Goal: Task Accomplishment & Management: Manage account settings

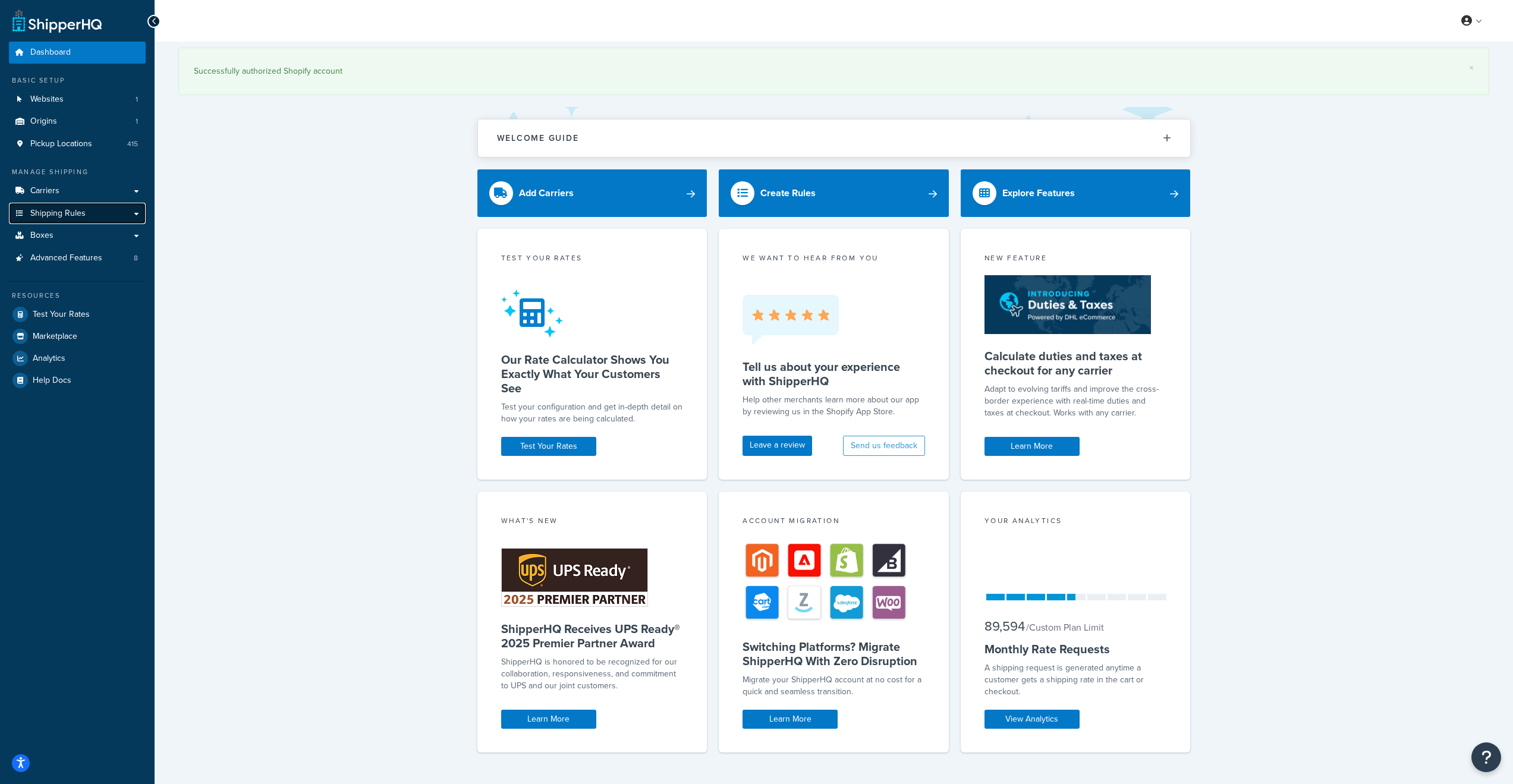
click at [84, 214] on span "Shipping Rules" at bounding box center [58, 213] width 56 height 10
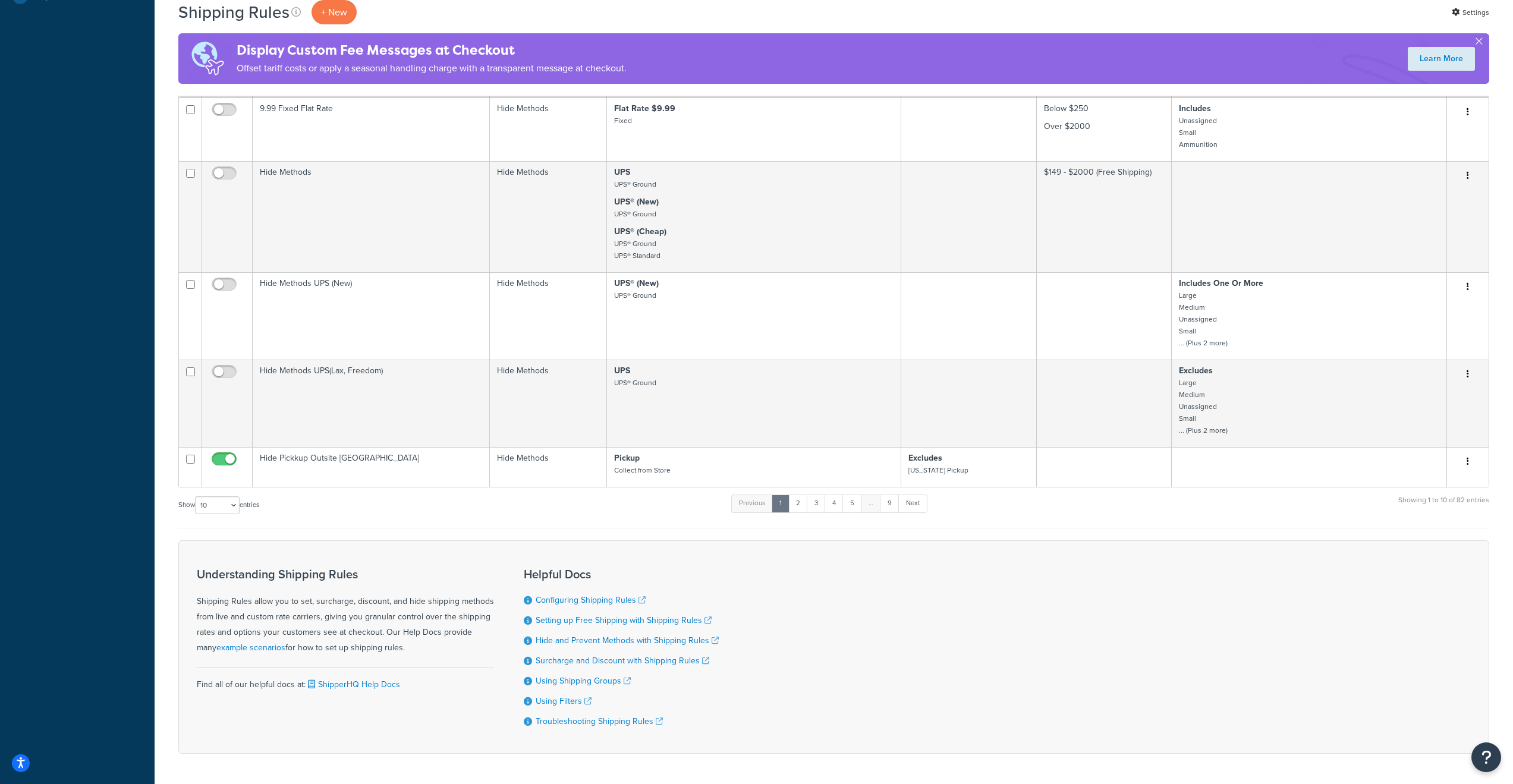
scroll to position [530, 0]
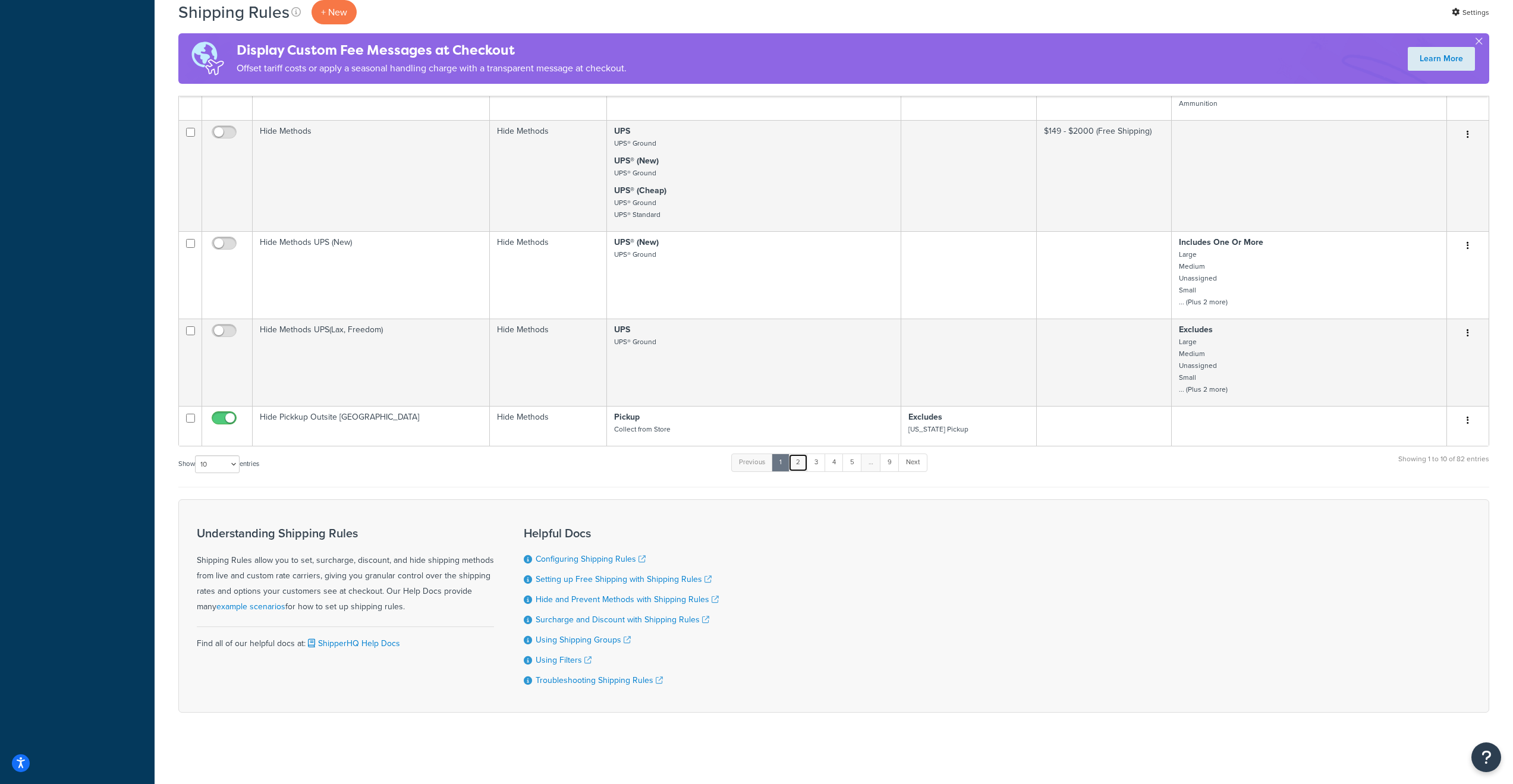
click at [801, 464] on link "2" at bounding box center [798, 462] width 20 height 18
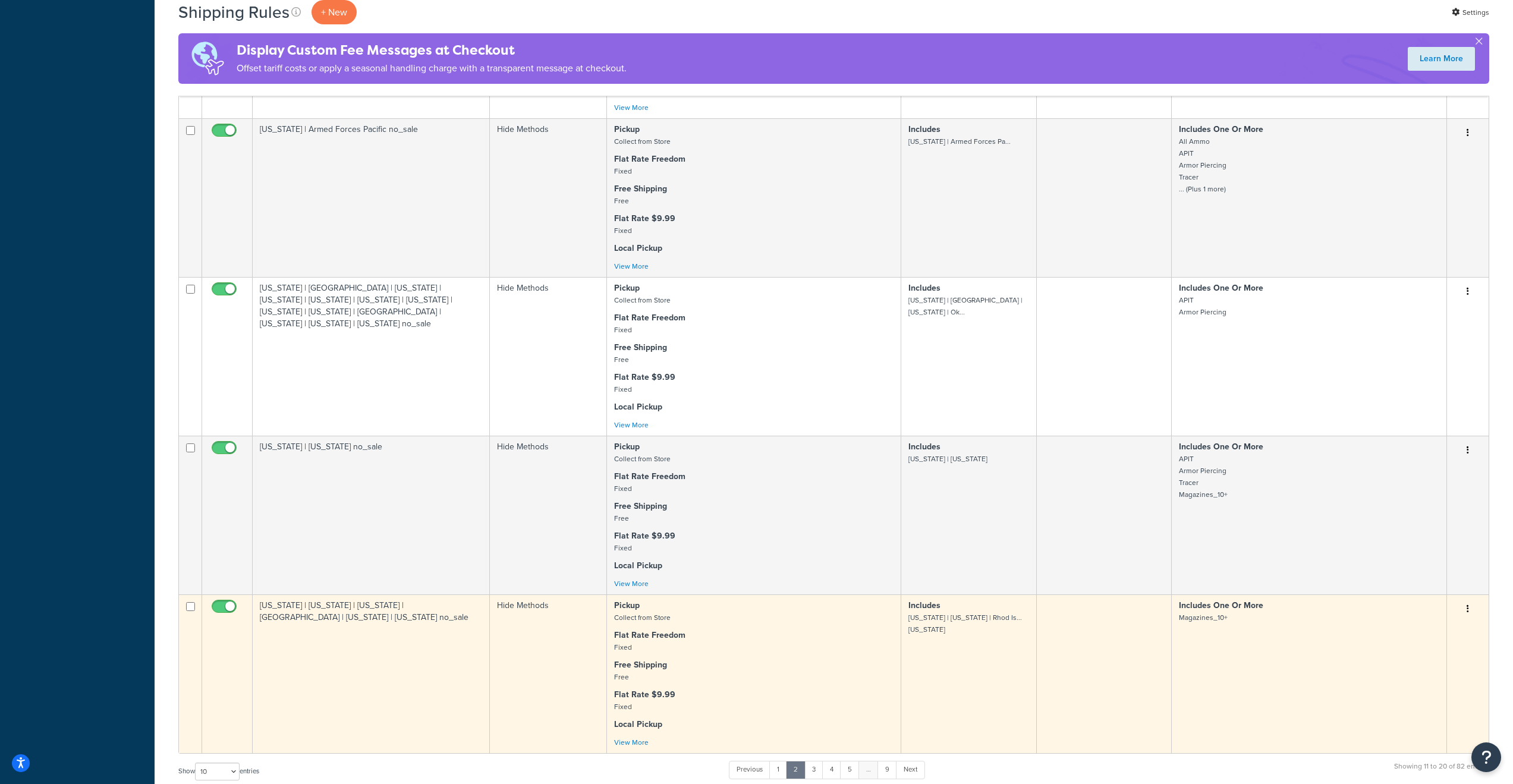
scroll to position [1376, 0]
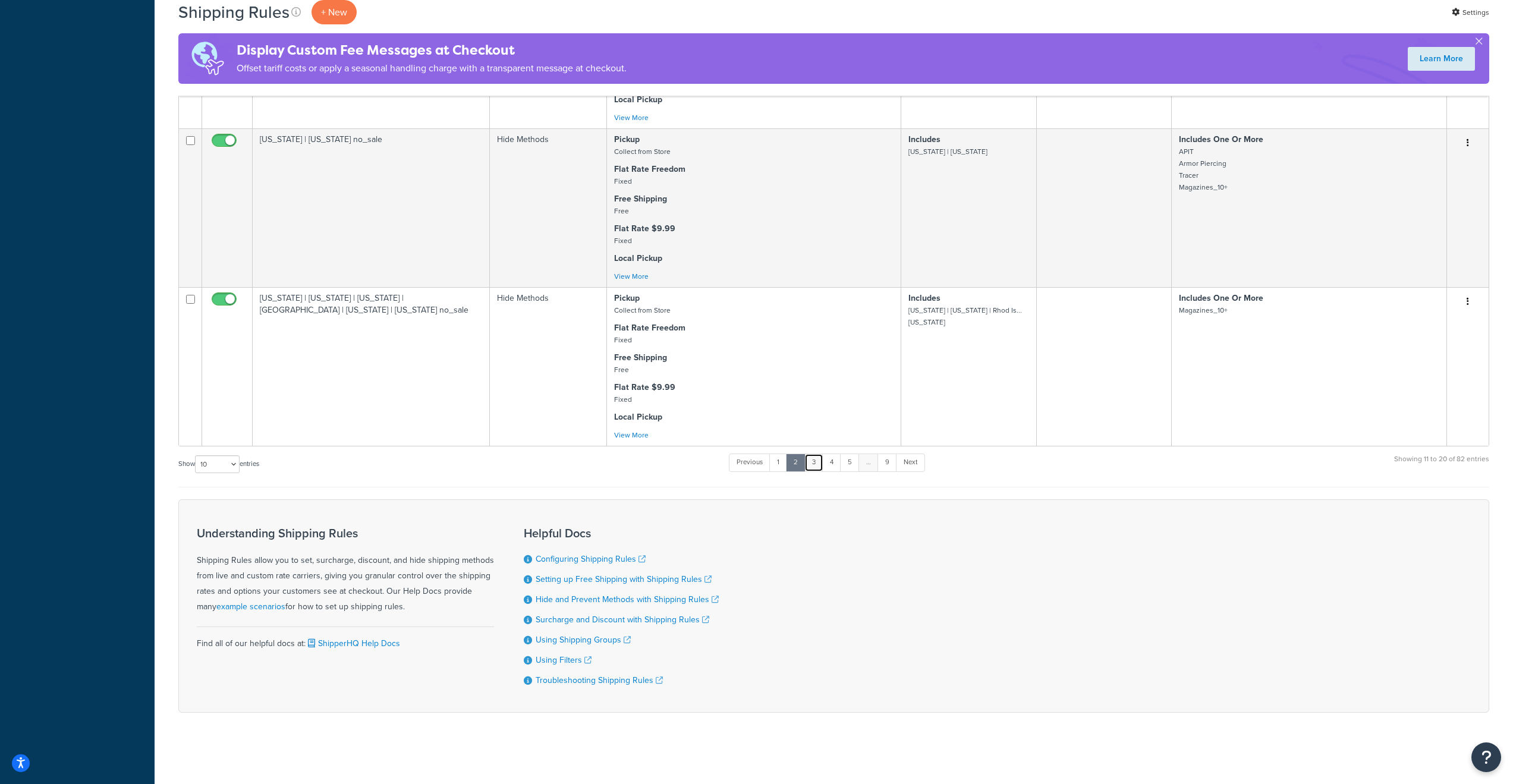
click at [817, 458] on link "3" at bounding box center [813, 462] width 19 height 18
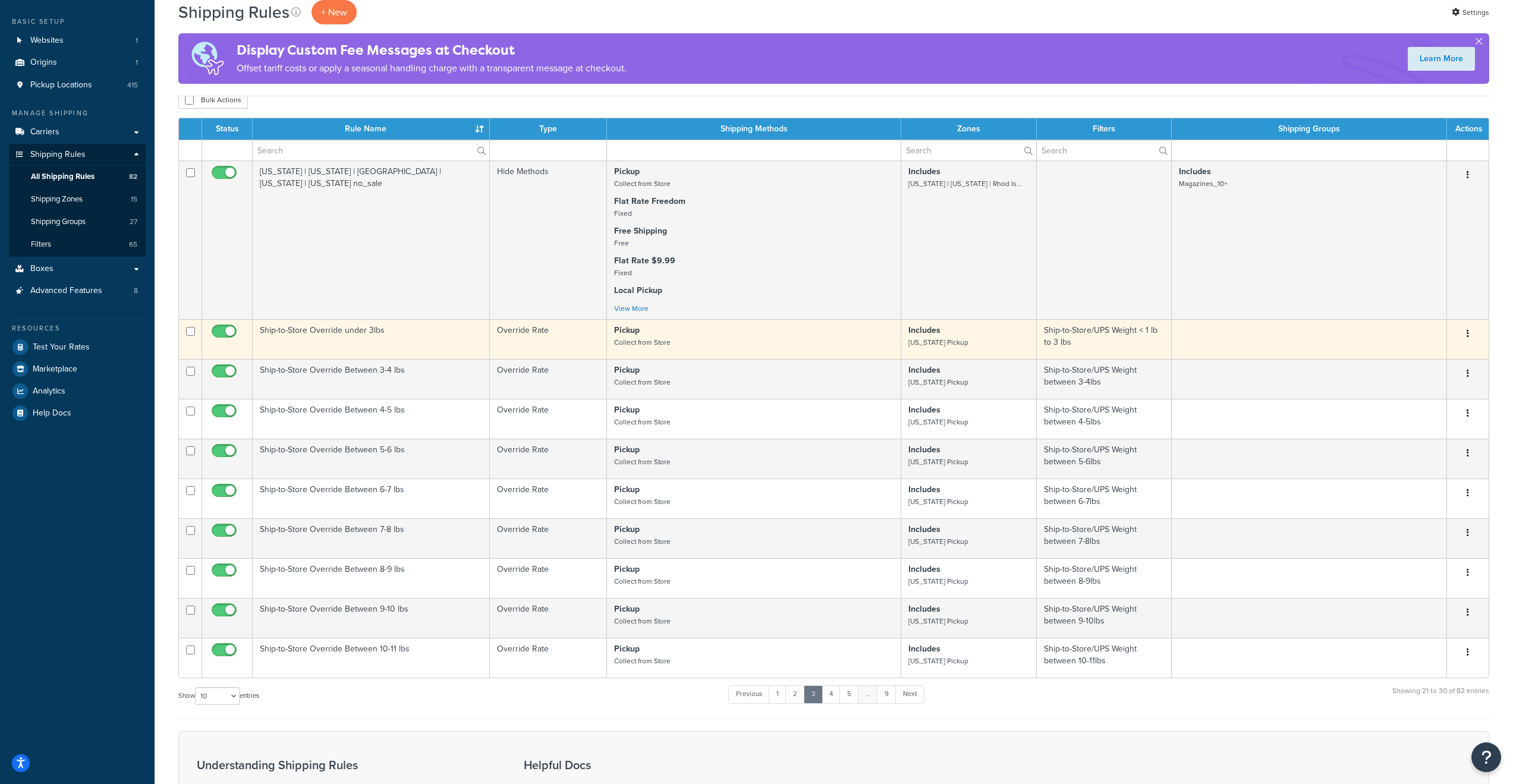
scroll to position [59, 0]
click at [223, 332] on input "checkbox" at bounding box center [225, 333] width 33 height 15
checkbox input "false"
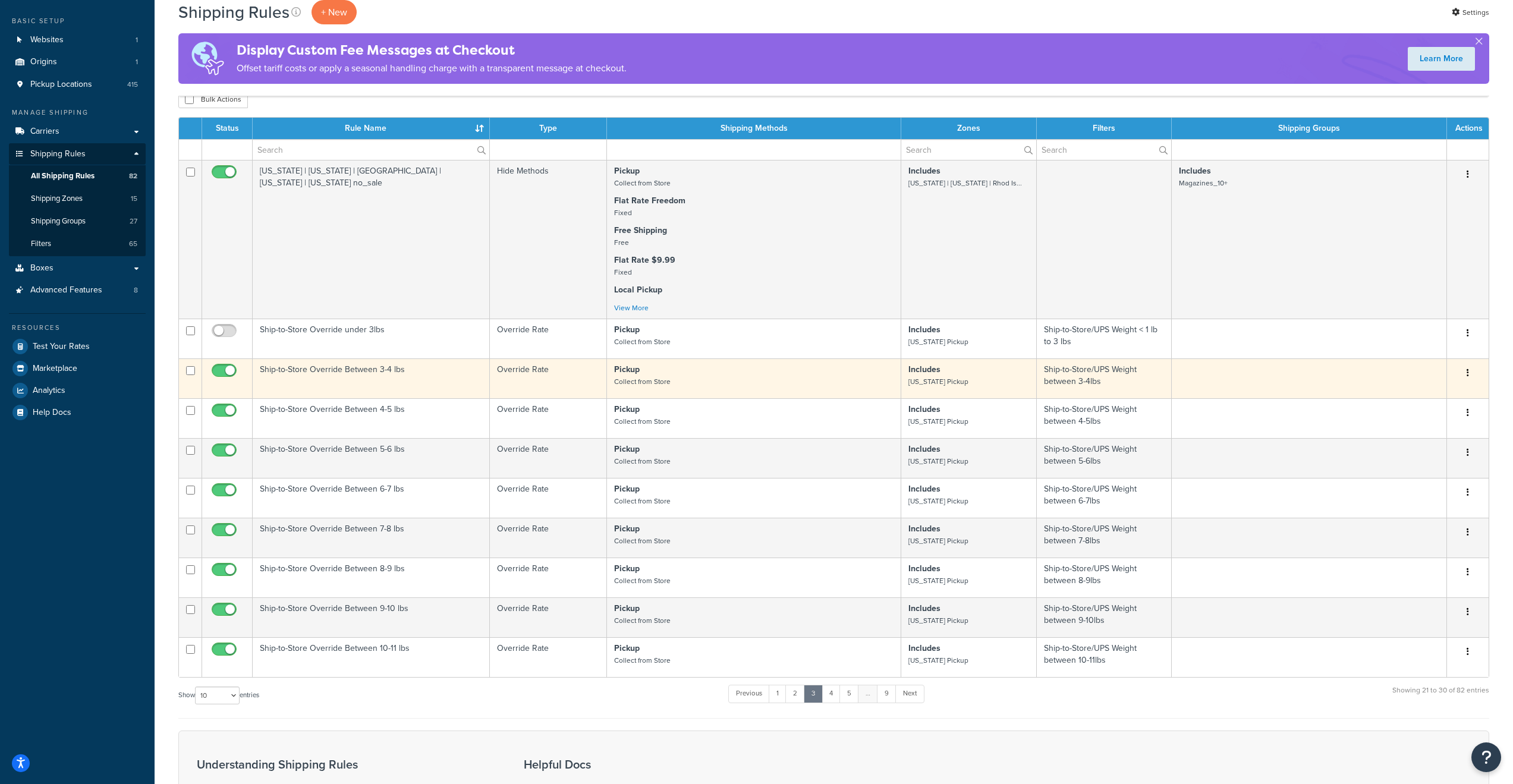
click at [224, 372] on input "checkbox" at bounding box center [225, 373] width 33 height 15
checkbox input "false"
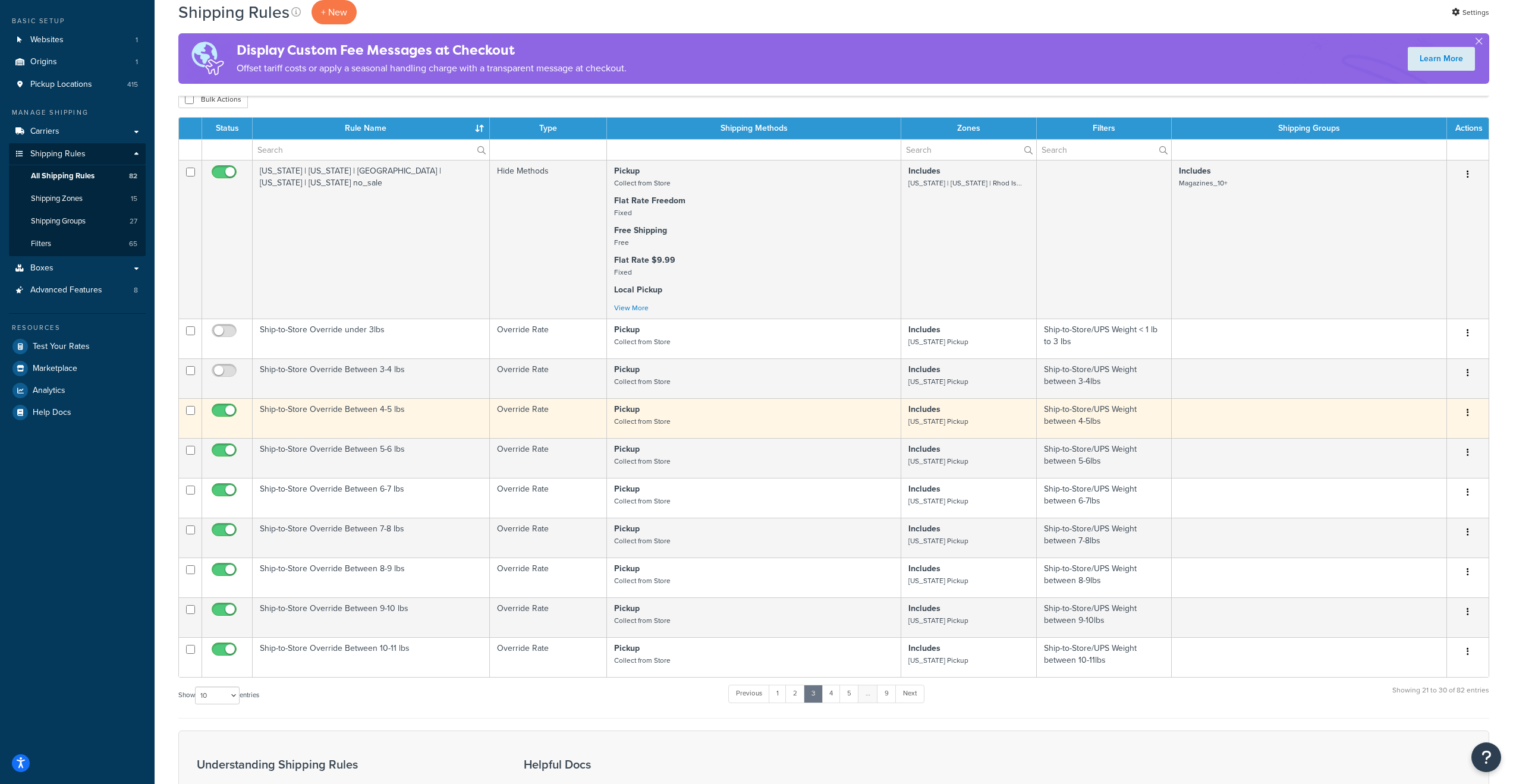
click at [226, 415] on input "checkbox" at bounding box center [225, 412] width 33 height 15
checkbox input "false"
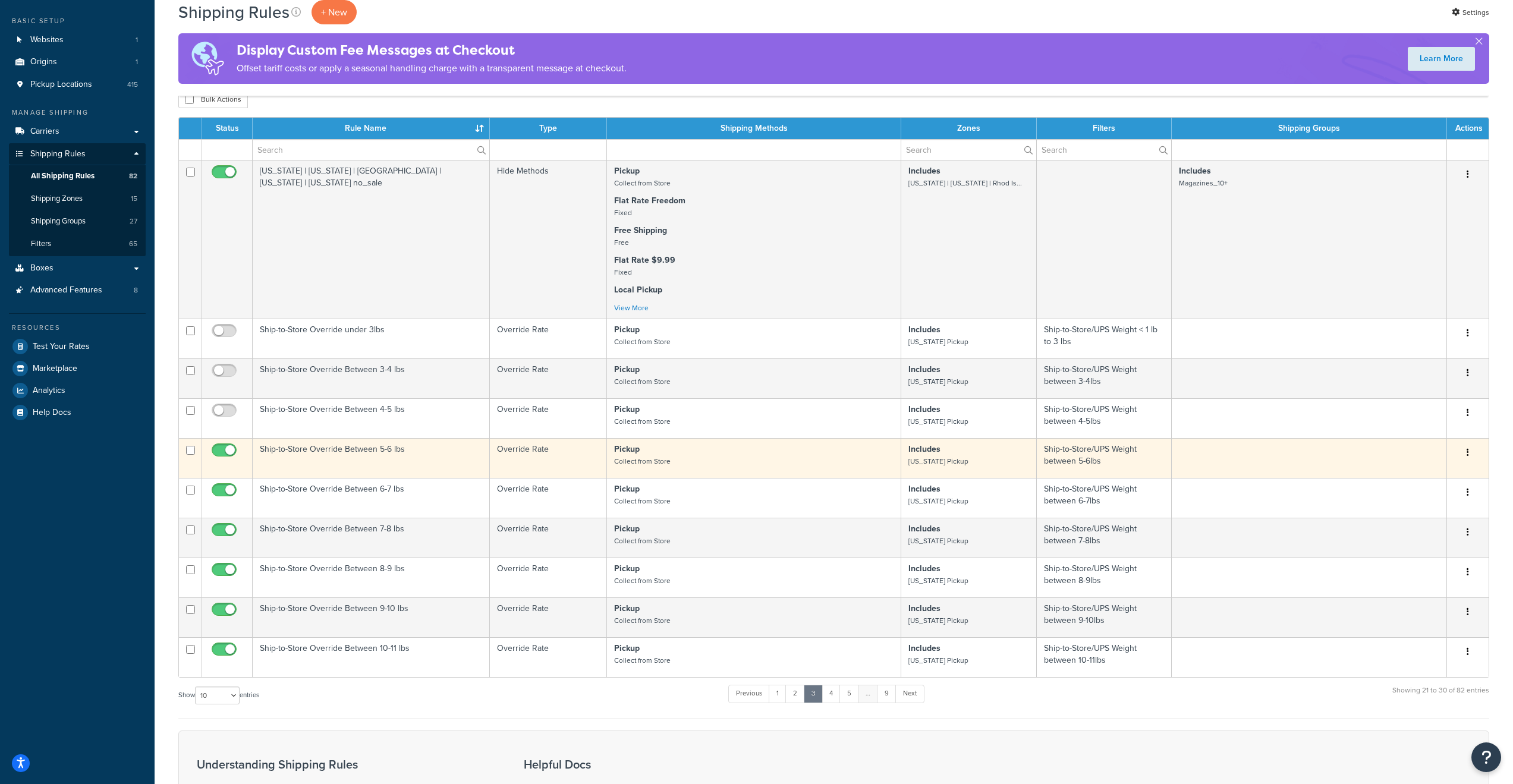
click at [230, 456] on input "checkbox" at bounding box center [225, 453] width 33 height 15
checkbox input "false"
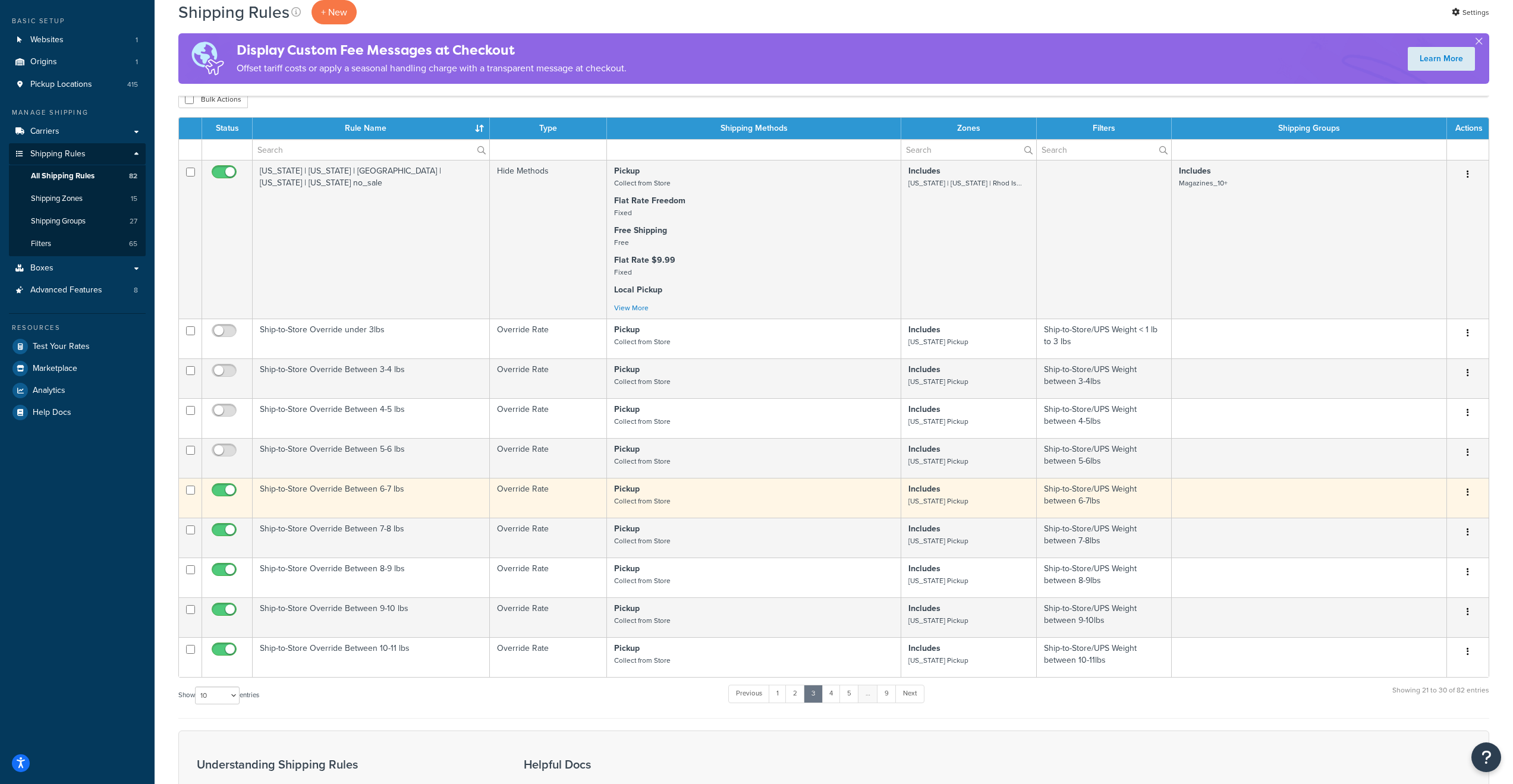
click at [219, 500] on input "checkbox" at bounding box center [225, 493] width 33 height 15
checkbox input "false"
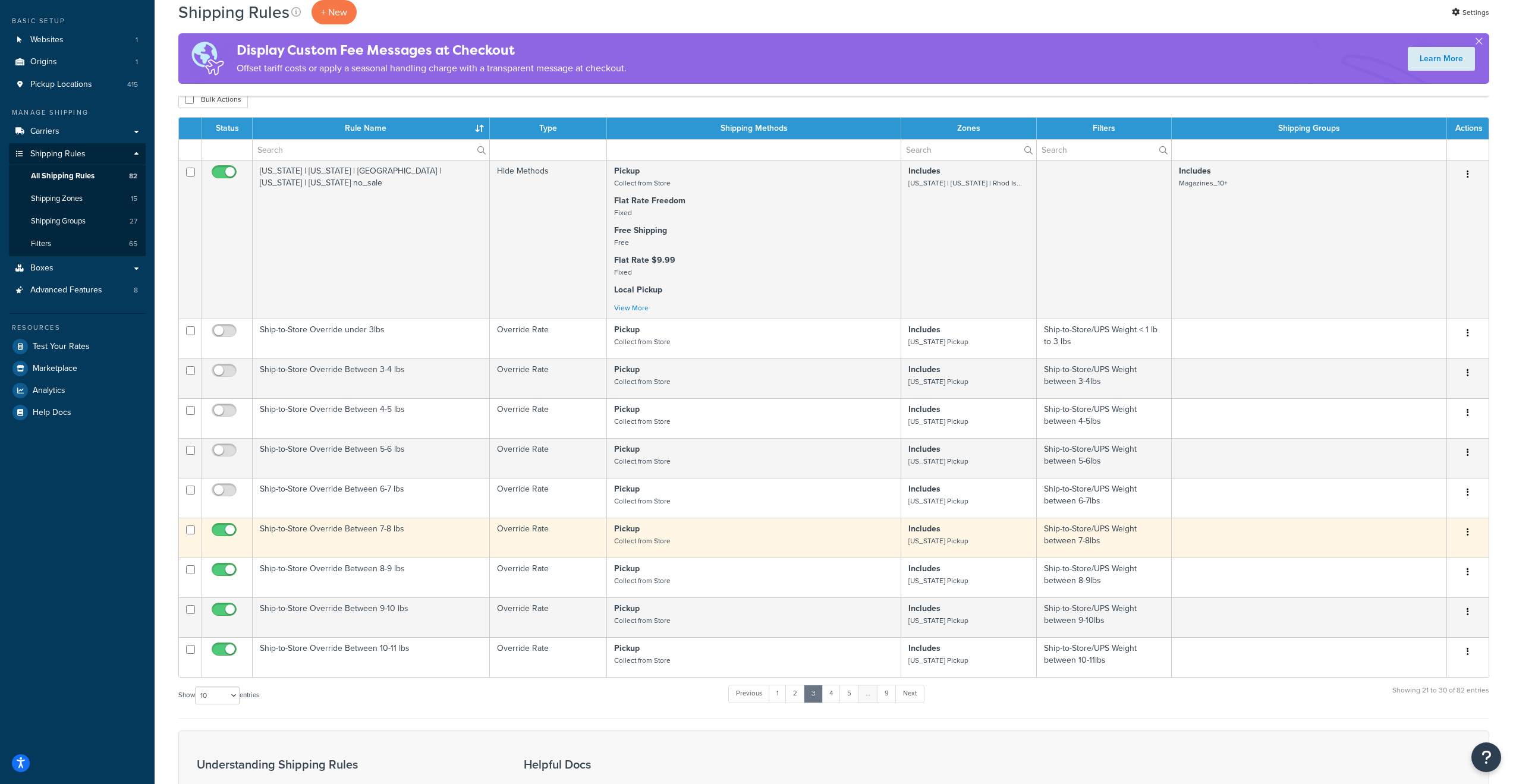
click at [229, 540] on input "checkbox" at bounding box center [225, 532] width 33 height 15
checkbox input "false"
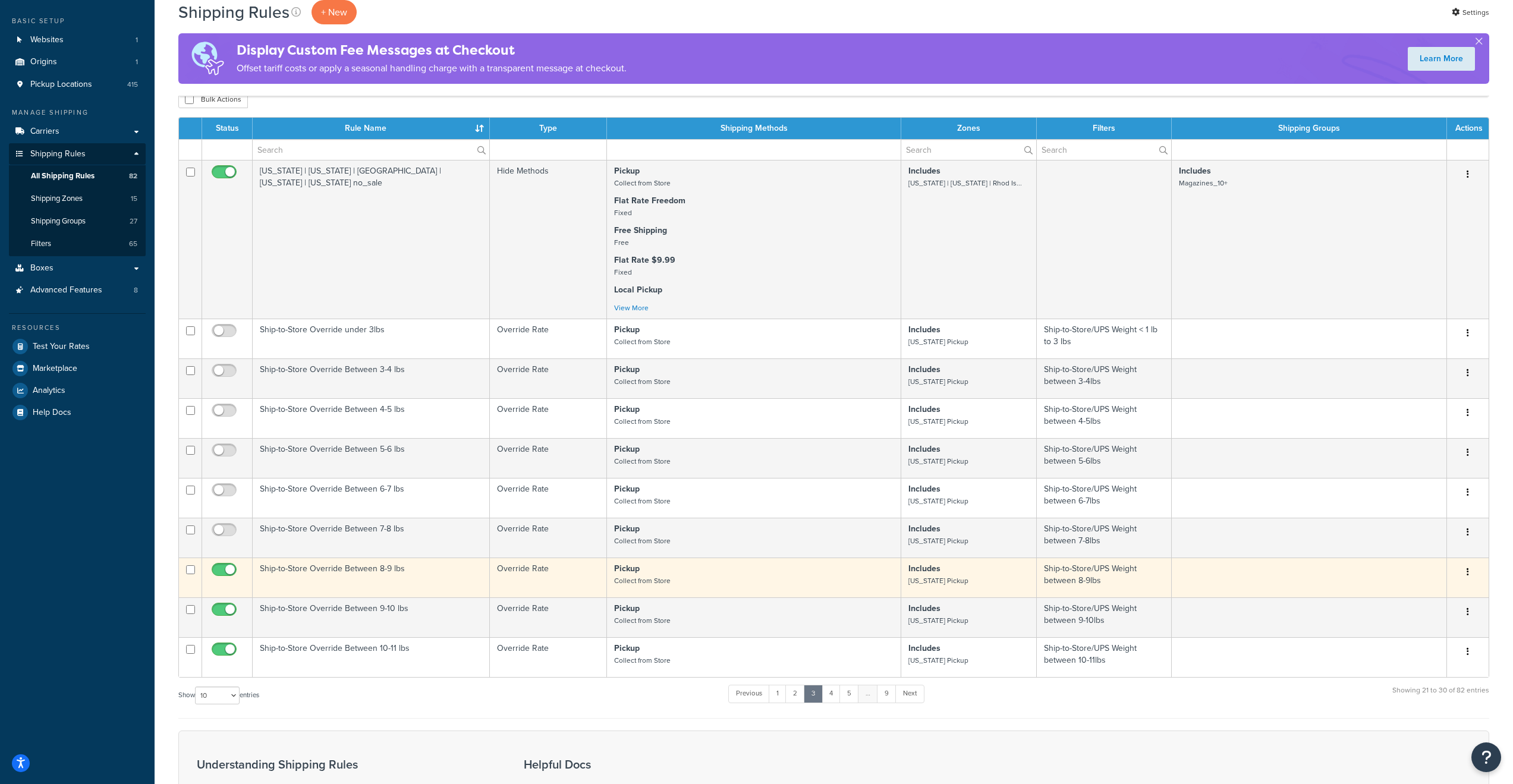
click at [226, 573] on input "checkbox" at bounding box center [225, 572] width 33 height 15
checkbox input "false"
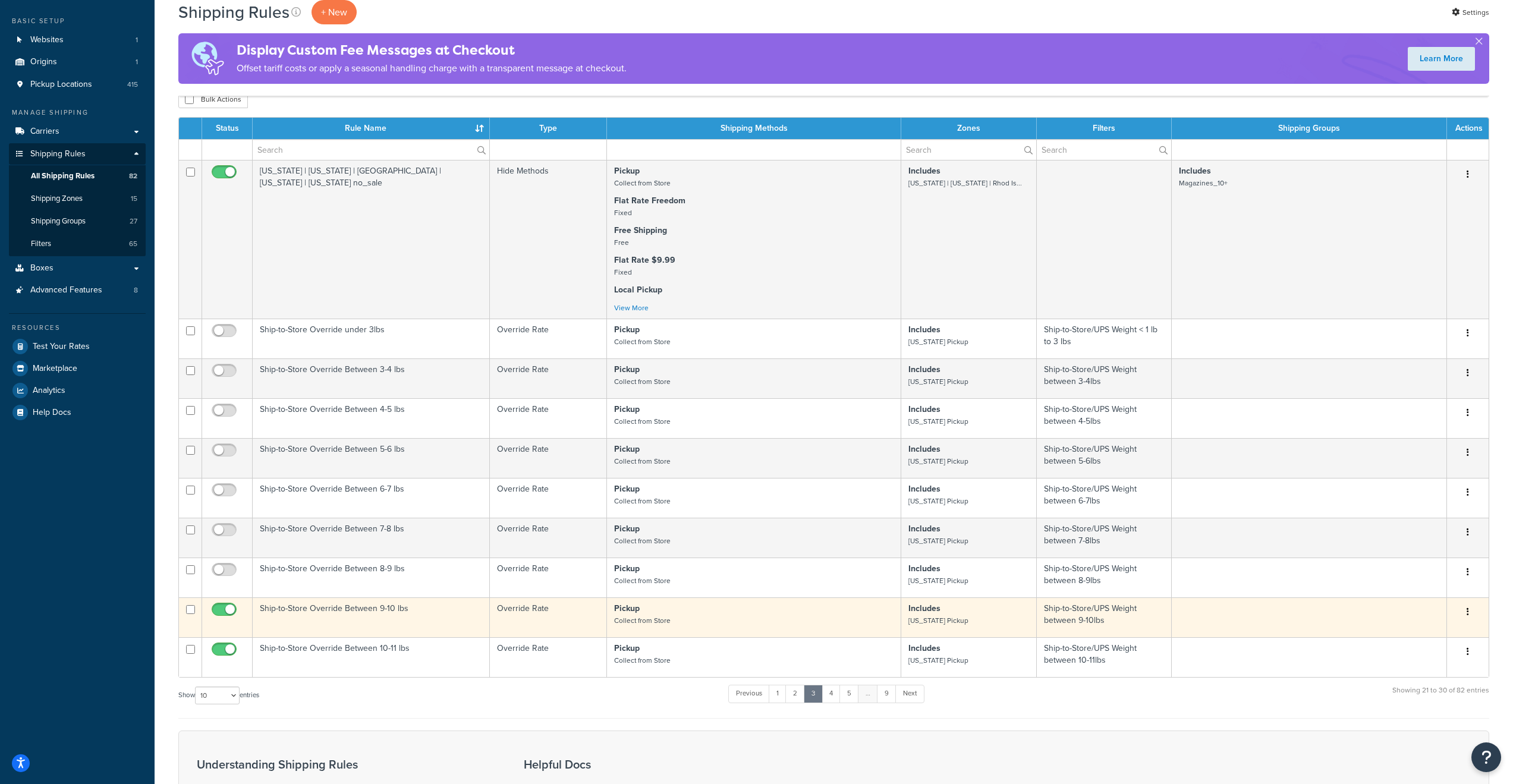
click at [225, 617] on input "checkbox" at bounding box center [225, 612] width 33 height 15
checkbox input "false"
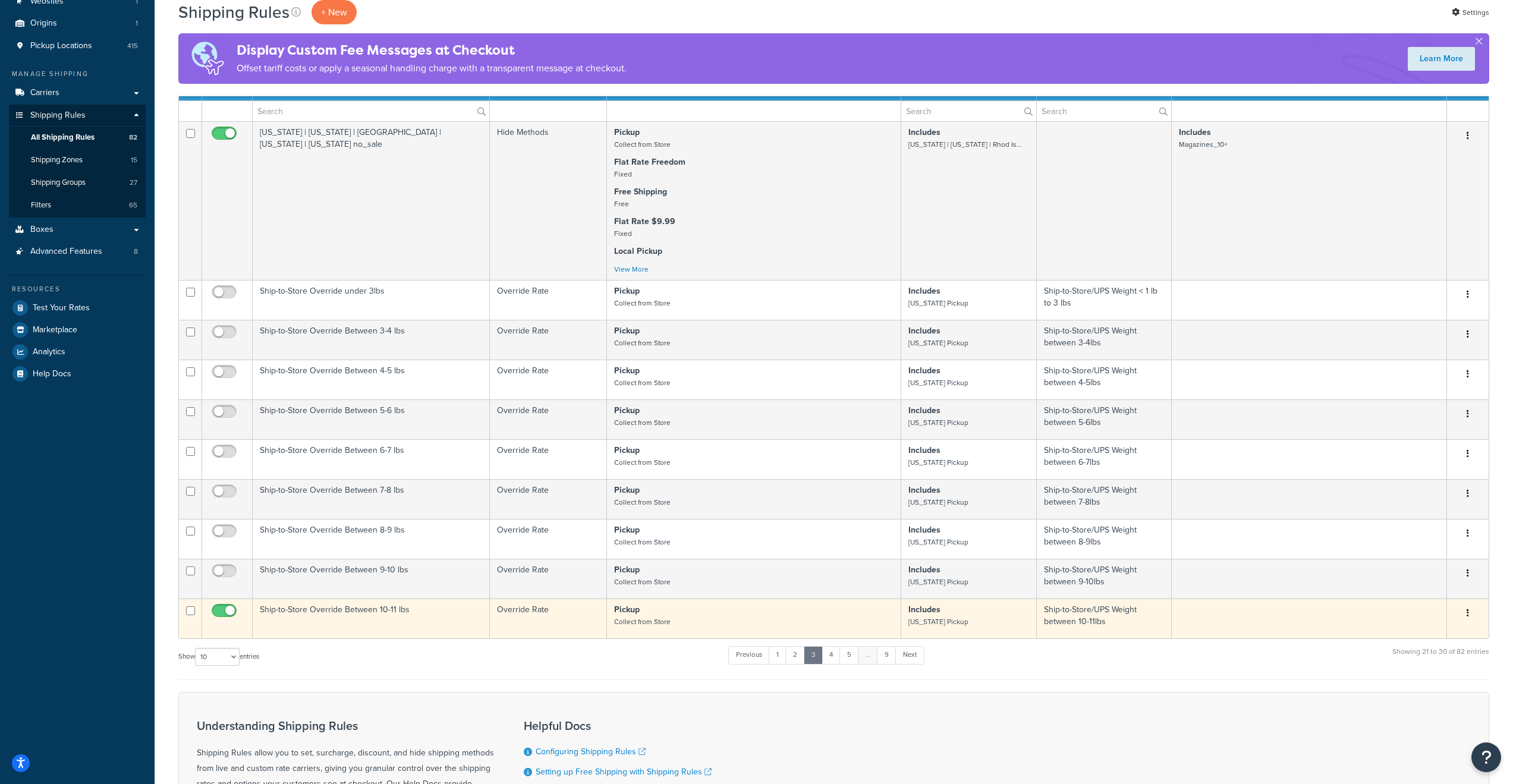
scroll to position [119, 0]
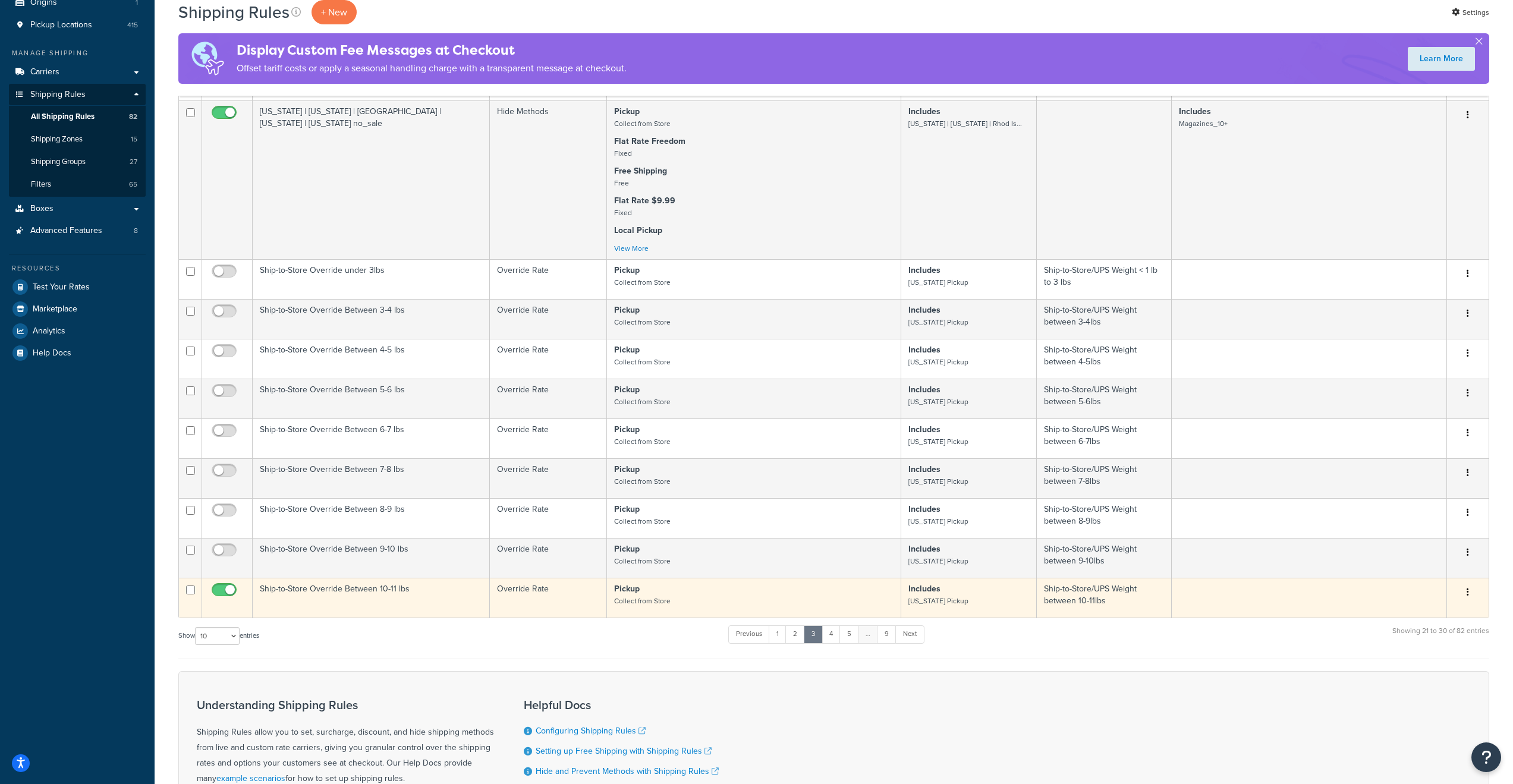
click at [228, 600] on input "checkbox" at bounding box center [225, 593] width 33 height 15
checkbox input "false"
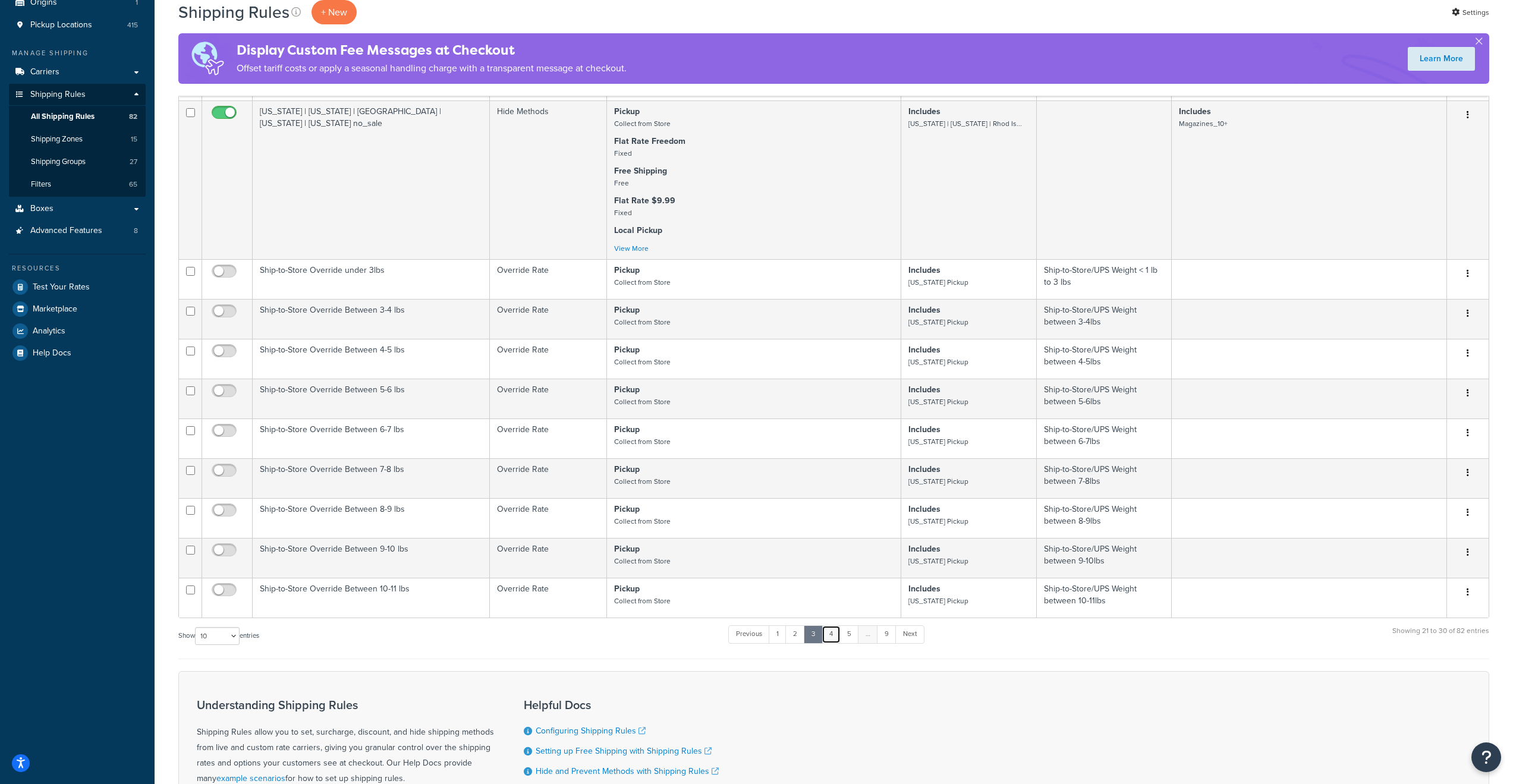
click at [836, 643] on link "4" at bounding box center [831, 634] width 19 height 18
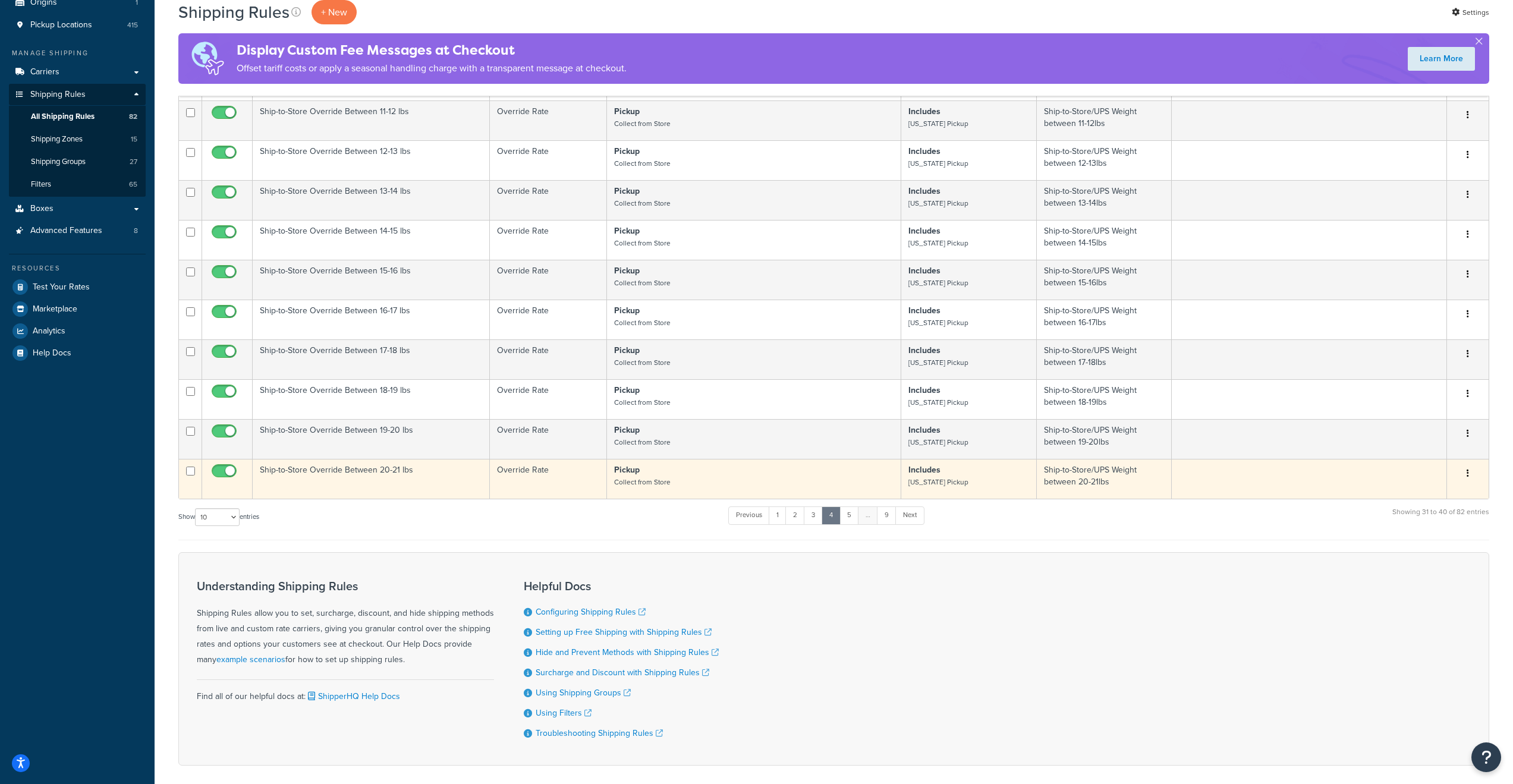
click at [231, 480] on input "checkbox" at bounding box center [225, 474] width 33 height 15
checkbox input "false"
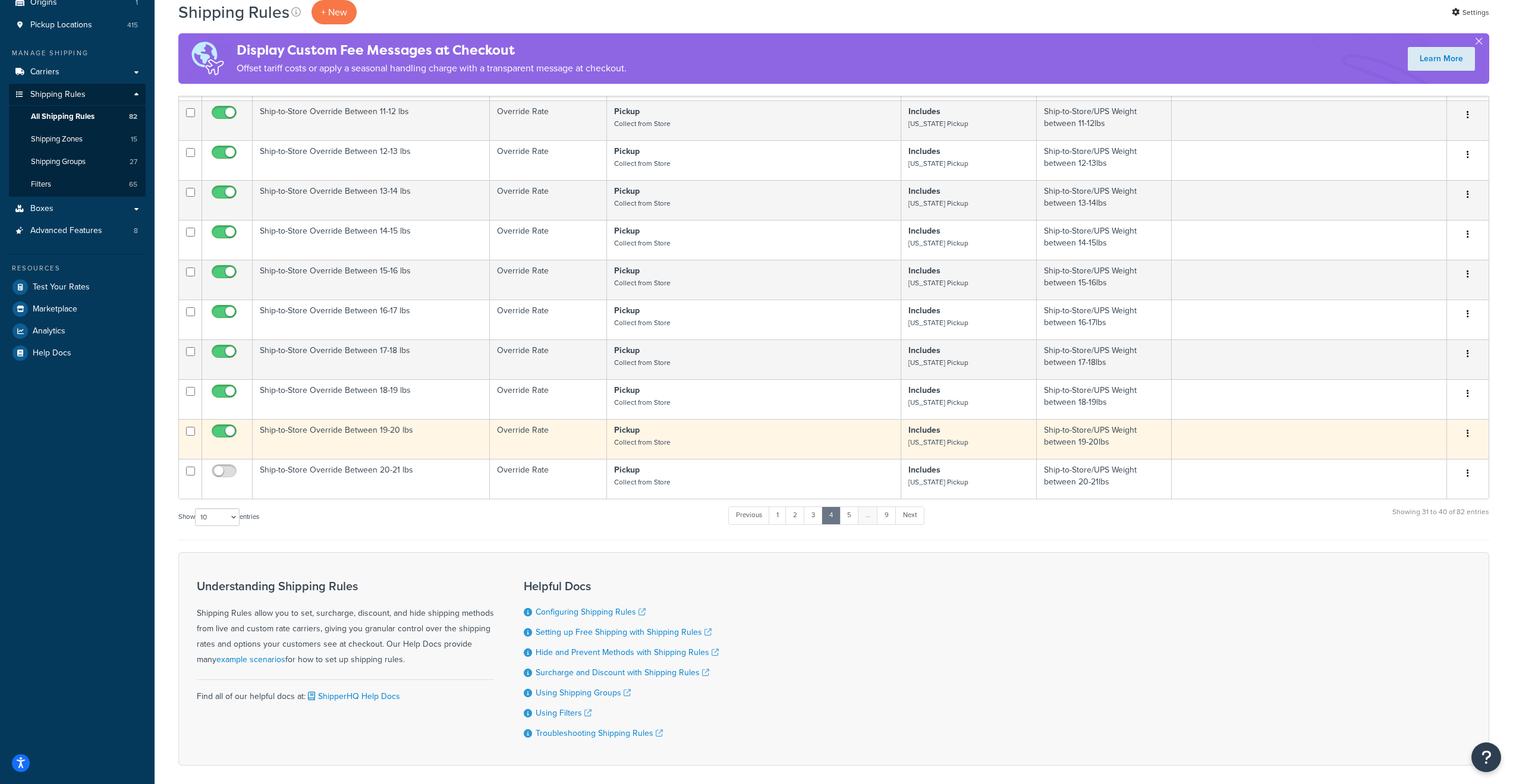
click at [226, 441] on input "checkbox" at bounding box center [225, 433] width 33 height 15
checkbox input "false"
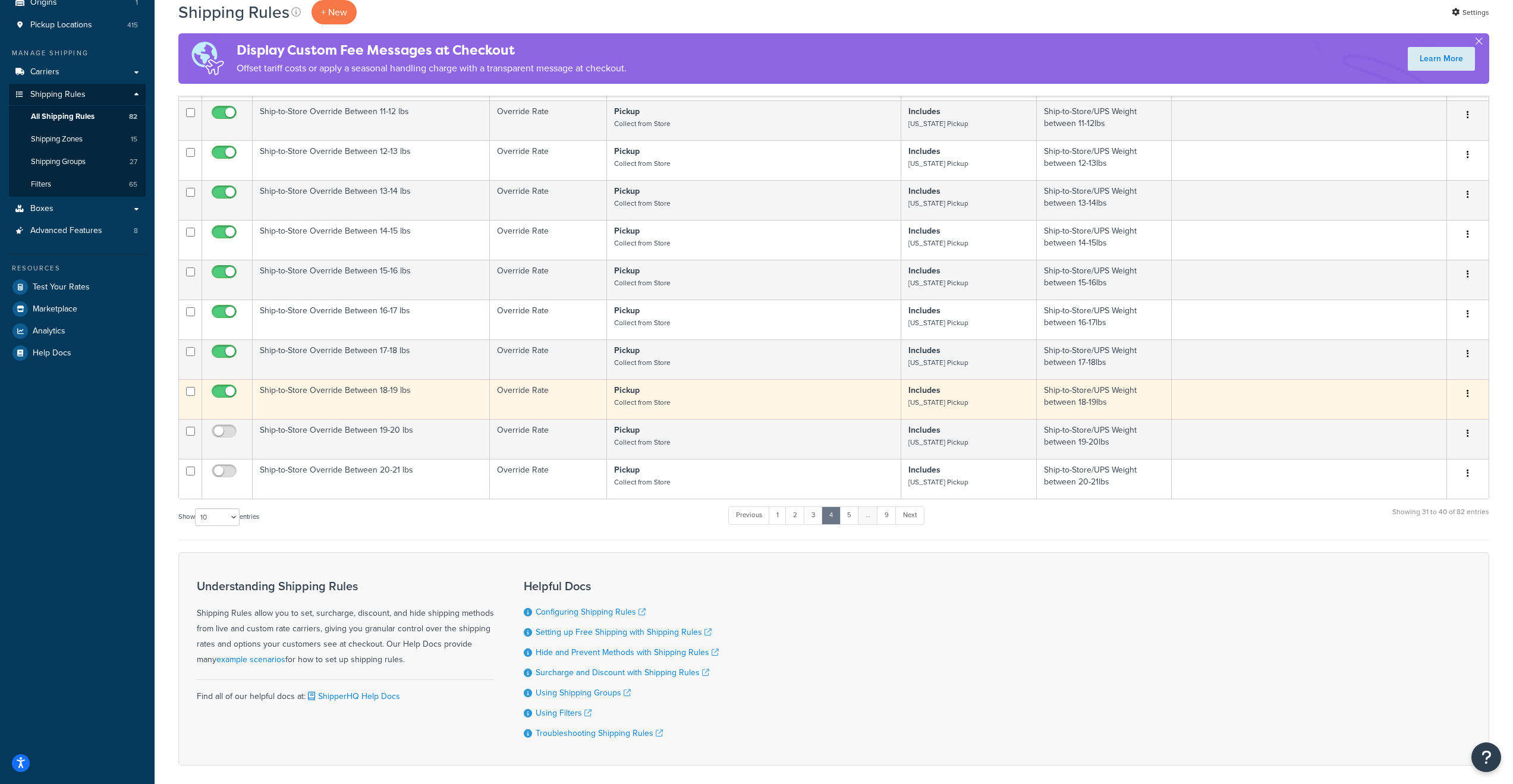
click at [224, 401] on input "checkbox" at bounding box center [225, 393] width 33 height 15
checkbox input "false"
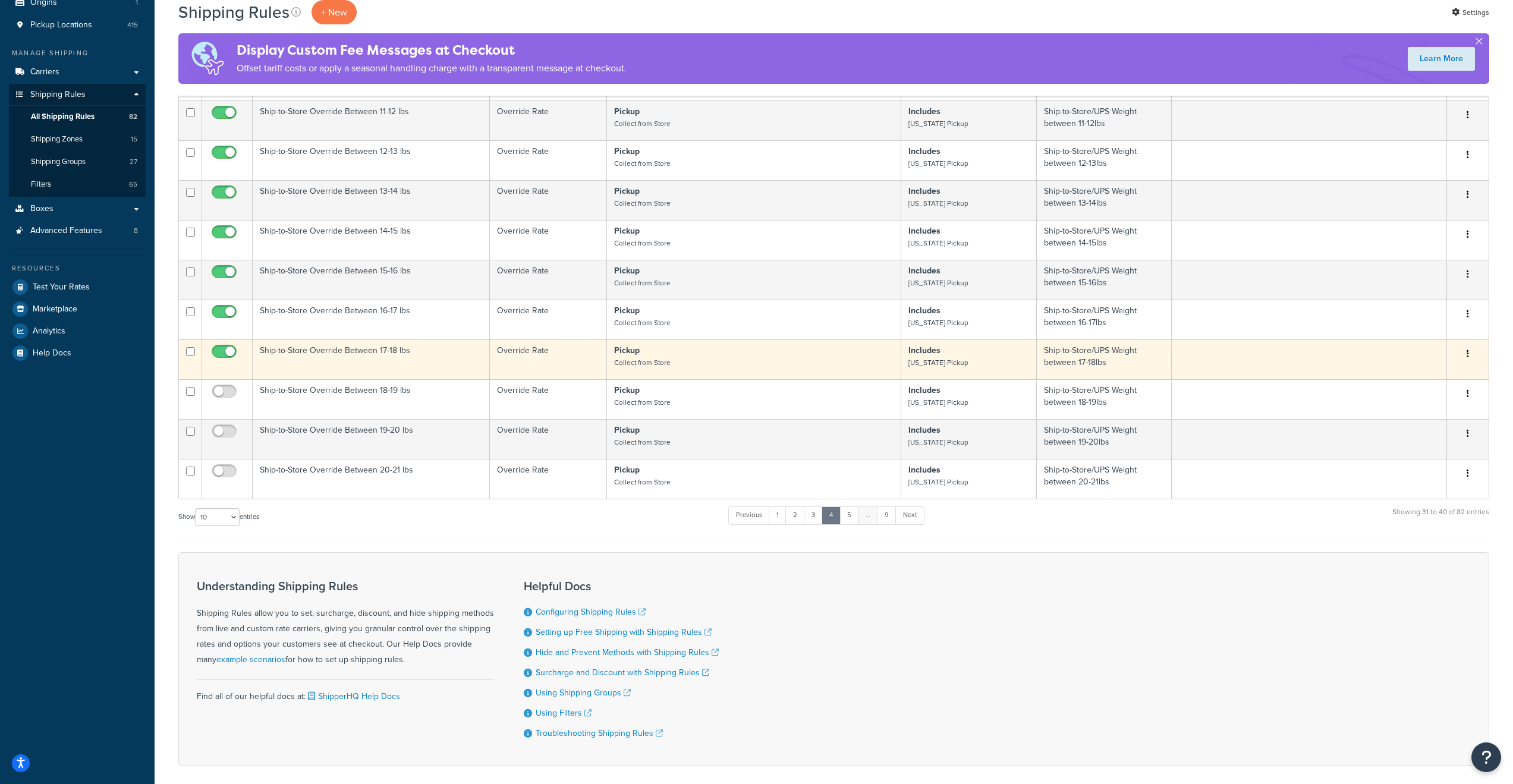
click at [226, 362] on input "checkbox" at bounding box center [225, 354] width 33 height 15
checkbox input "false"
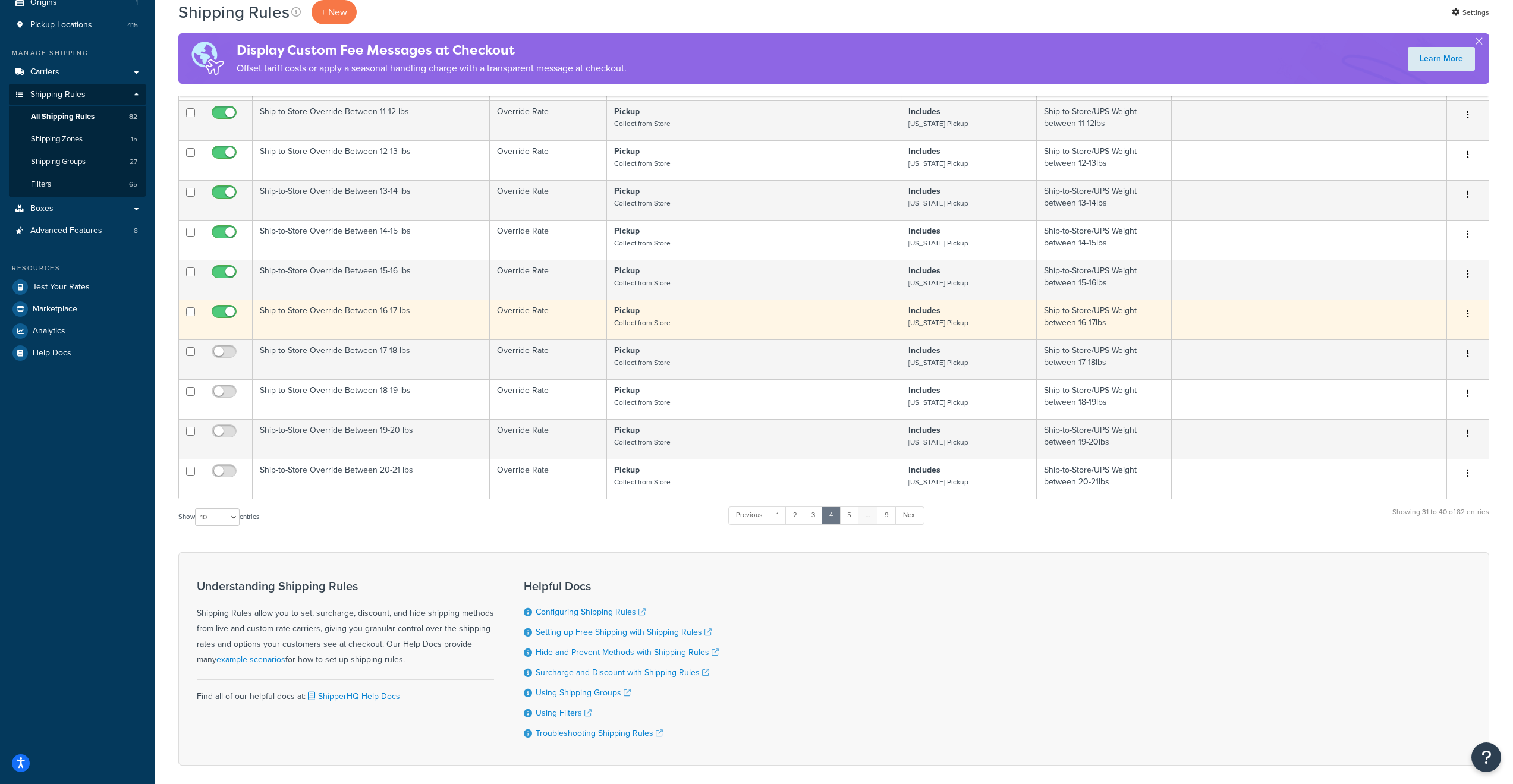
click at [225, 322] on input "checkbox" at bounding box center [225, 314] width 33 height 15
checkbox input "false"
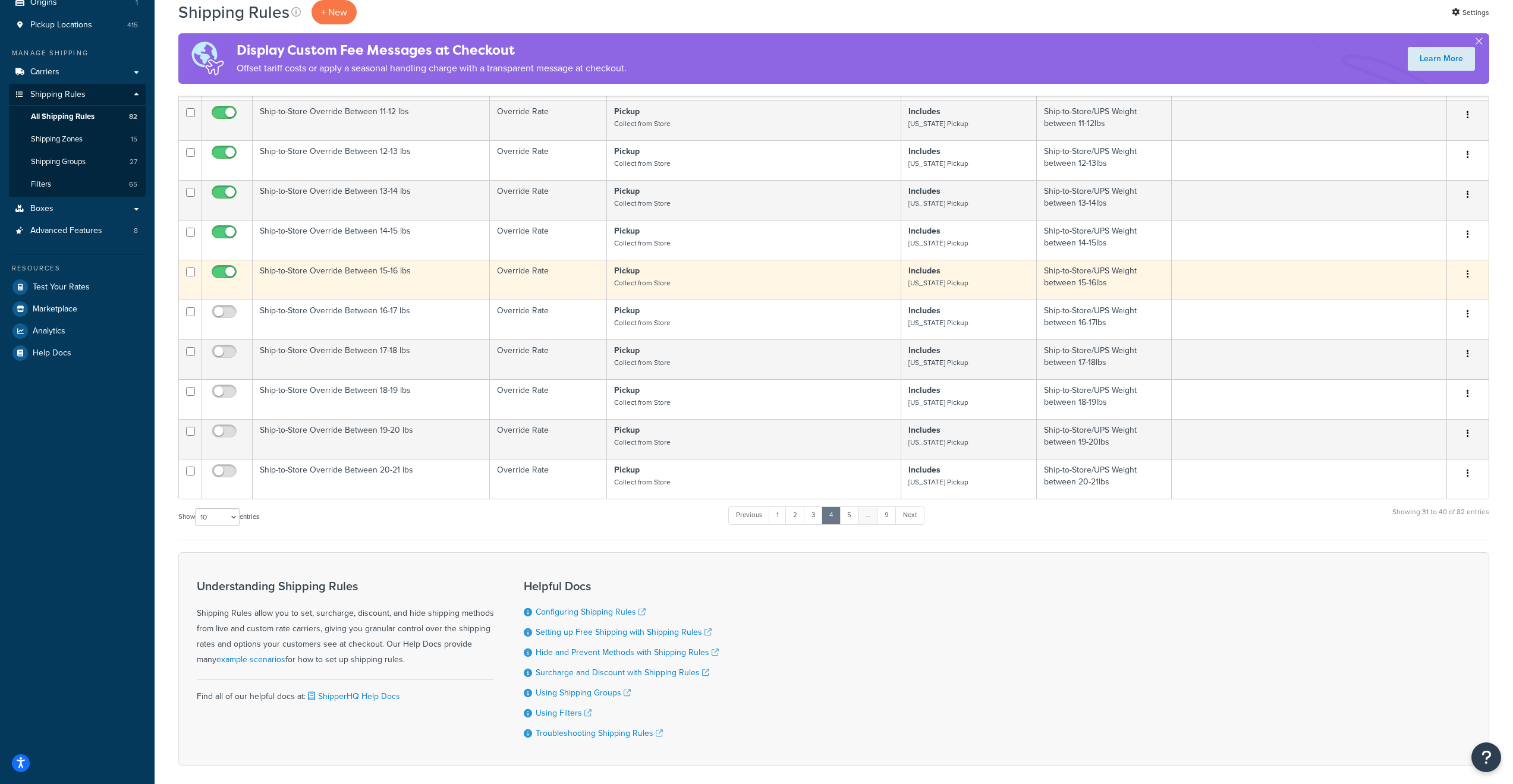
click at [222, 276] on input "checkbox" at bounding box center [225, 275] width 33 height 15
checkbox input "false"
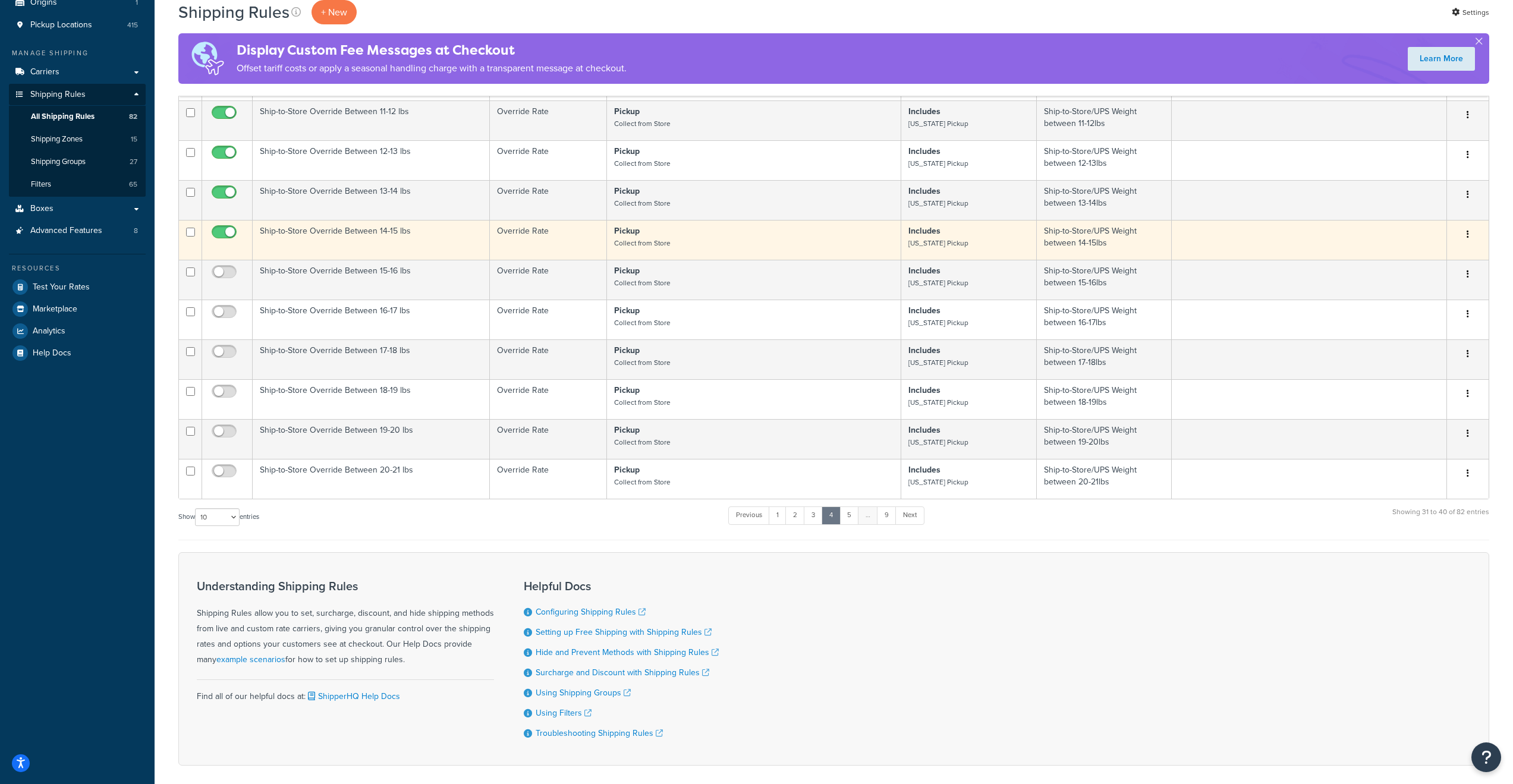
click at [220, 243] on input "checkbox" at bounding box center [225, 235] width 33 height 15
checkbox input "false"
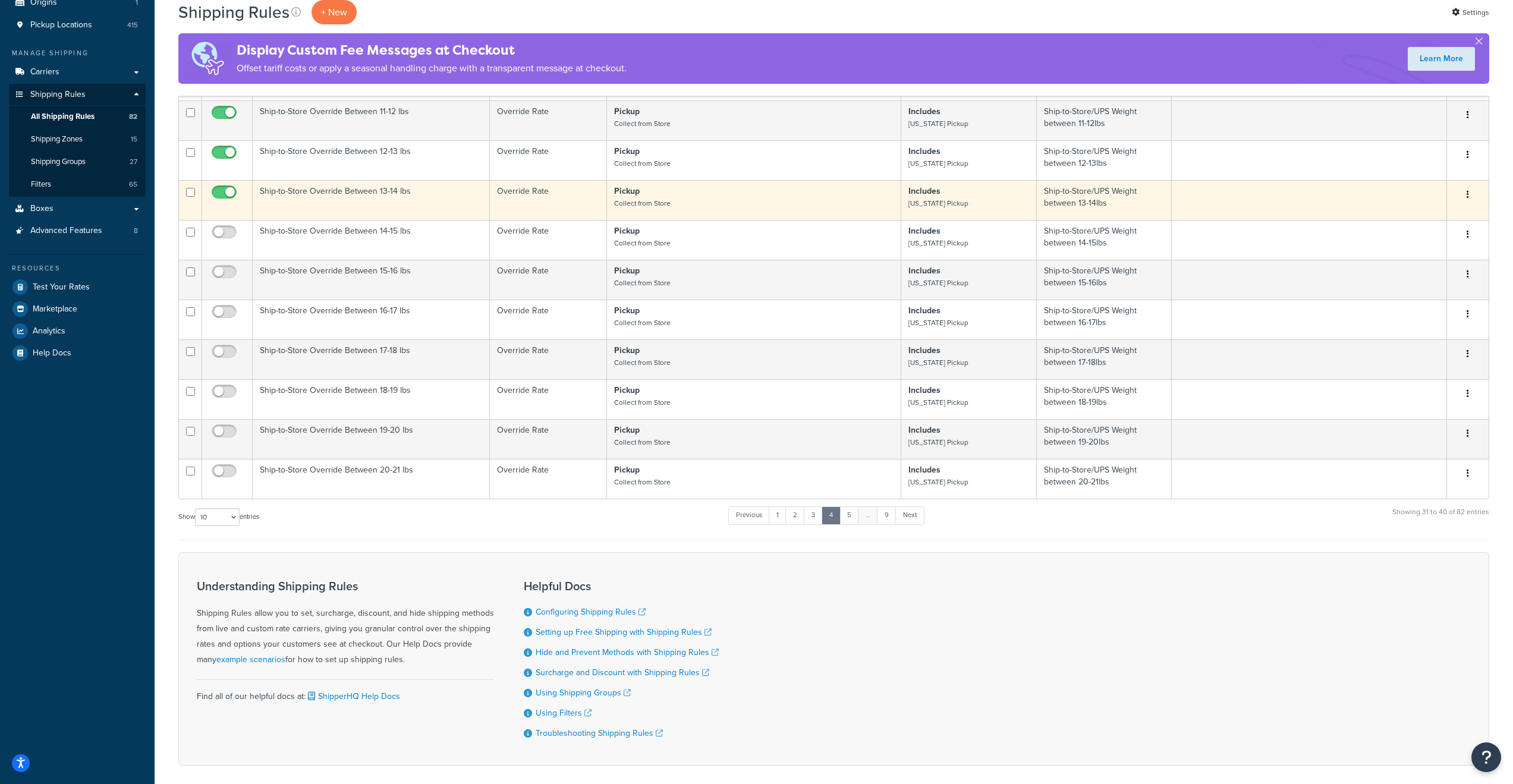
click at [223, 184] on td at bounding box center [227, 200] width 51 height 40
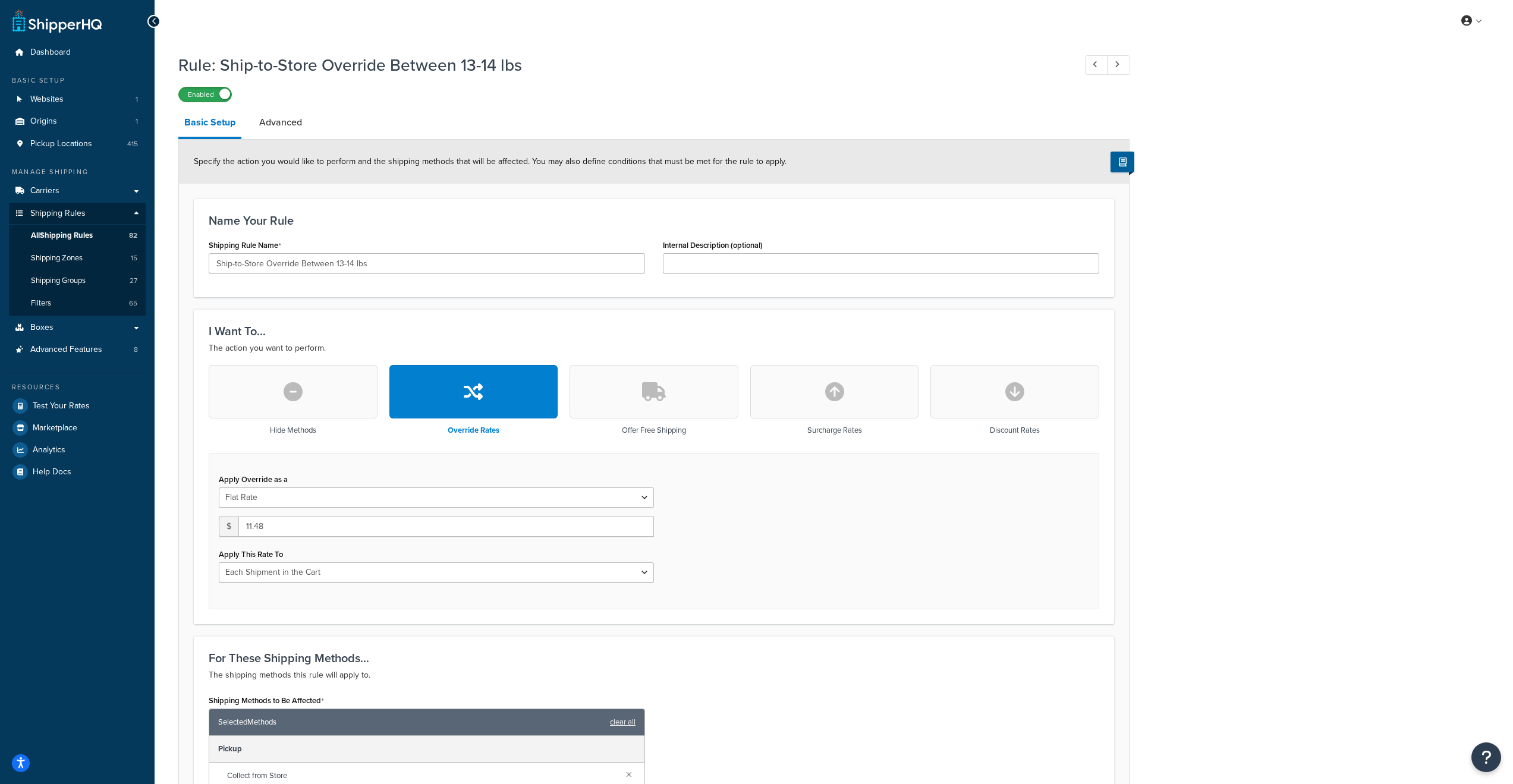
click at [213, 100] on label "Enabled" at bounding box center [204, 94] width 53 height 14
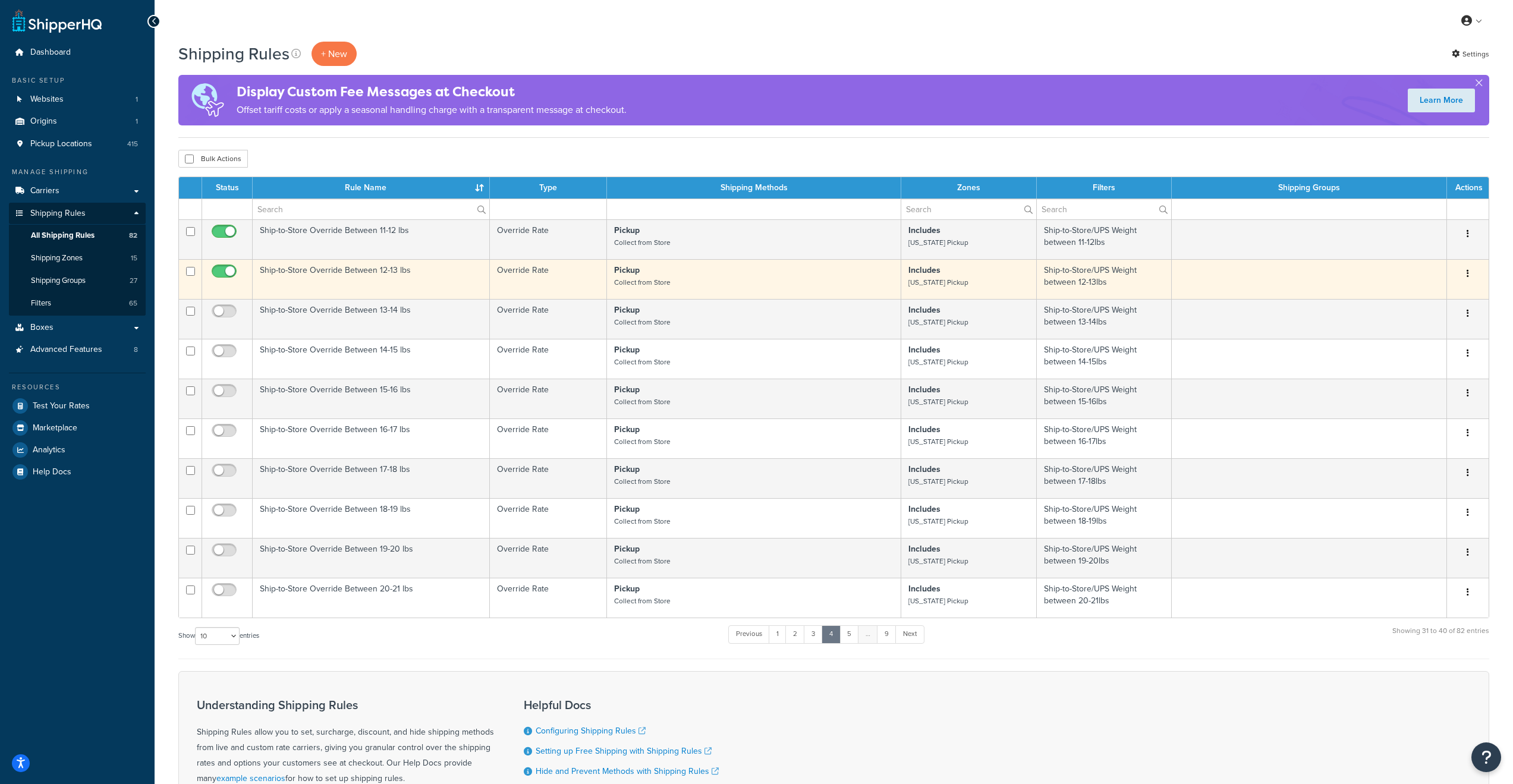
click at [226, 266] on span at bounding box center [223, 272] width 25 height 14
click at [226, 267] on input "checkbox" at bounding box center [225, 274] width 33 height 15
checkbox input "false"
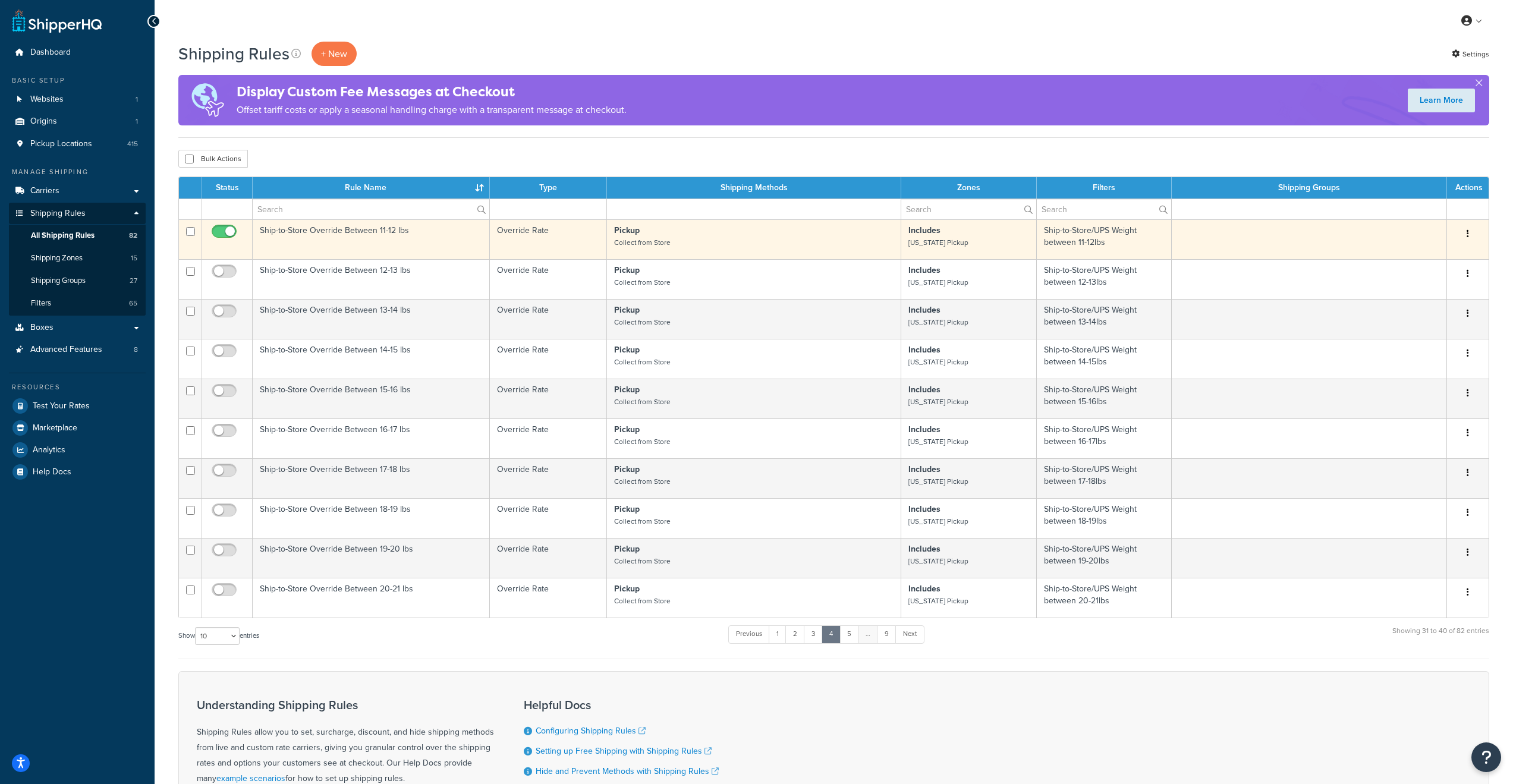
click at [225, 231] on input "checkbox" at bounding box center [225, 234] width 33 height 15
checkbox input "false"
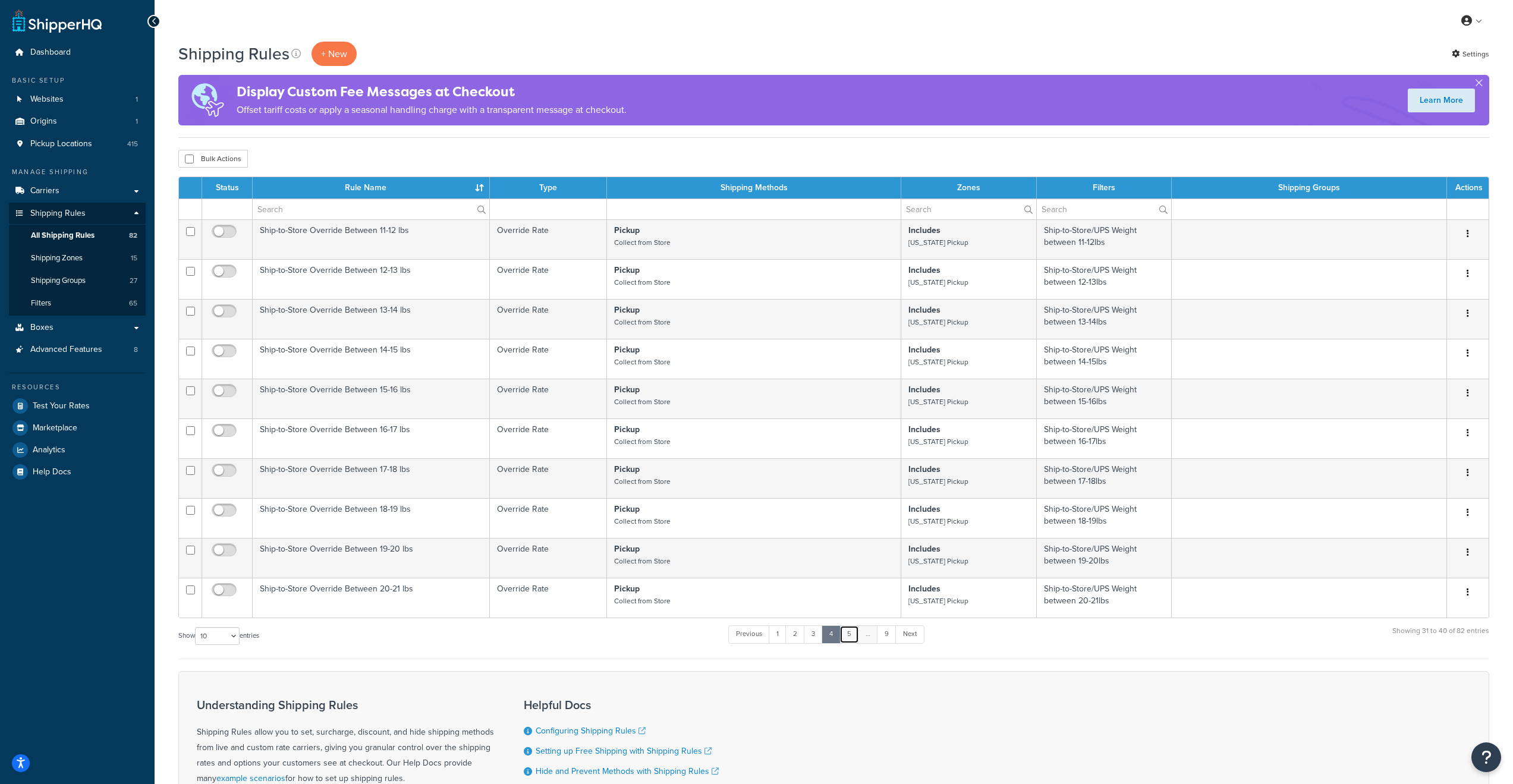
click at [853, 638] on link "5" at bounding box center [849, 634] width 20 height 18
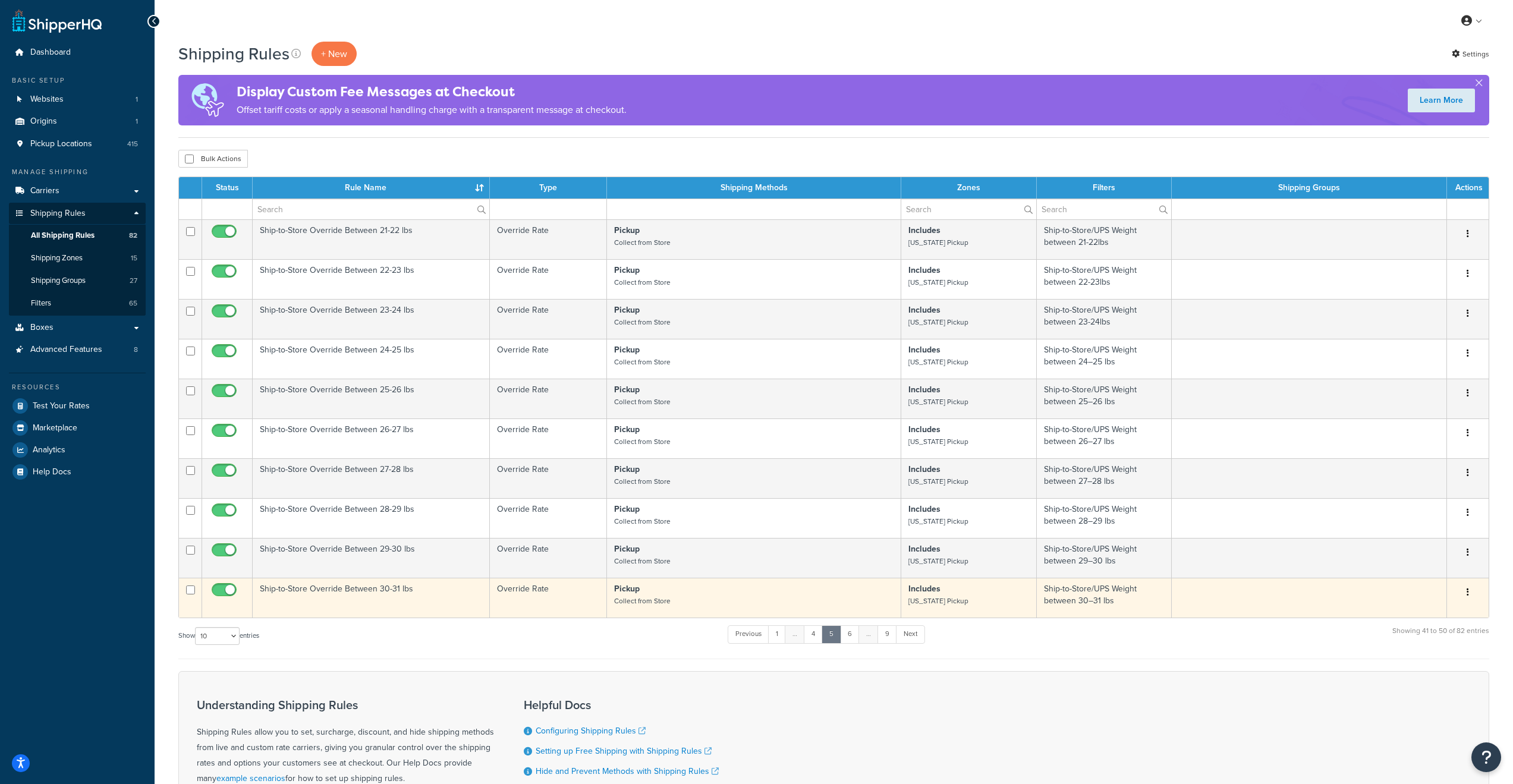
click at [222, 599] on input "checkbox" at bounding box center [225, 593] width 33 height 15
checkbox input "false"
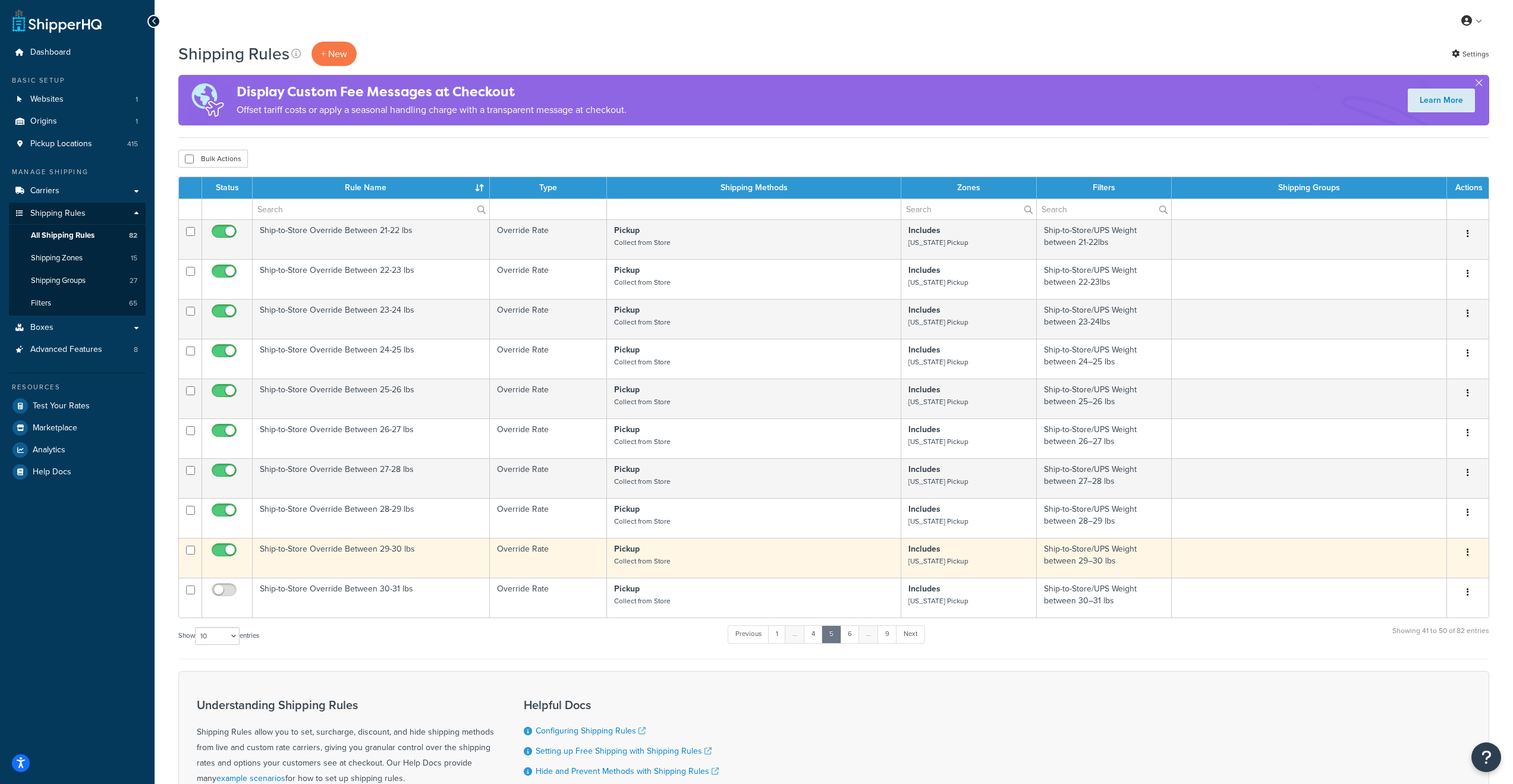
click at [230, 558] on input "checkbox" at bounding box center [225, 552] width 33 height 15
checkbox input "false"
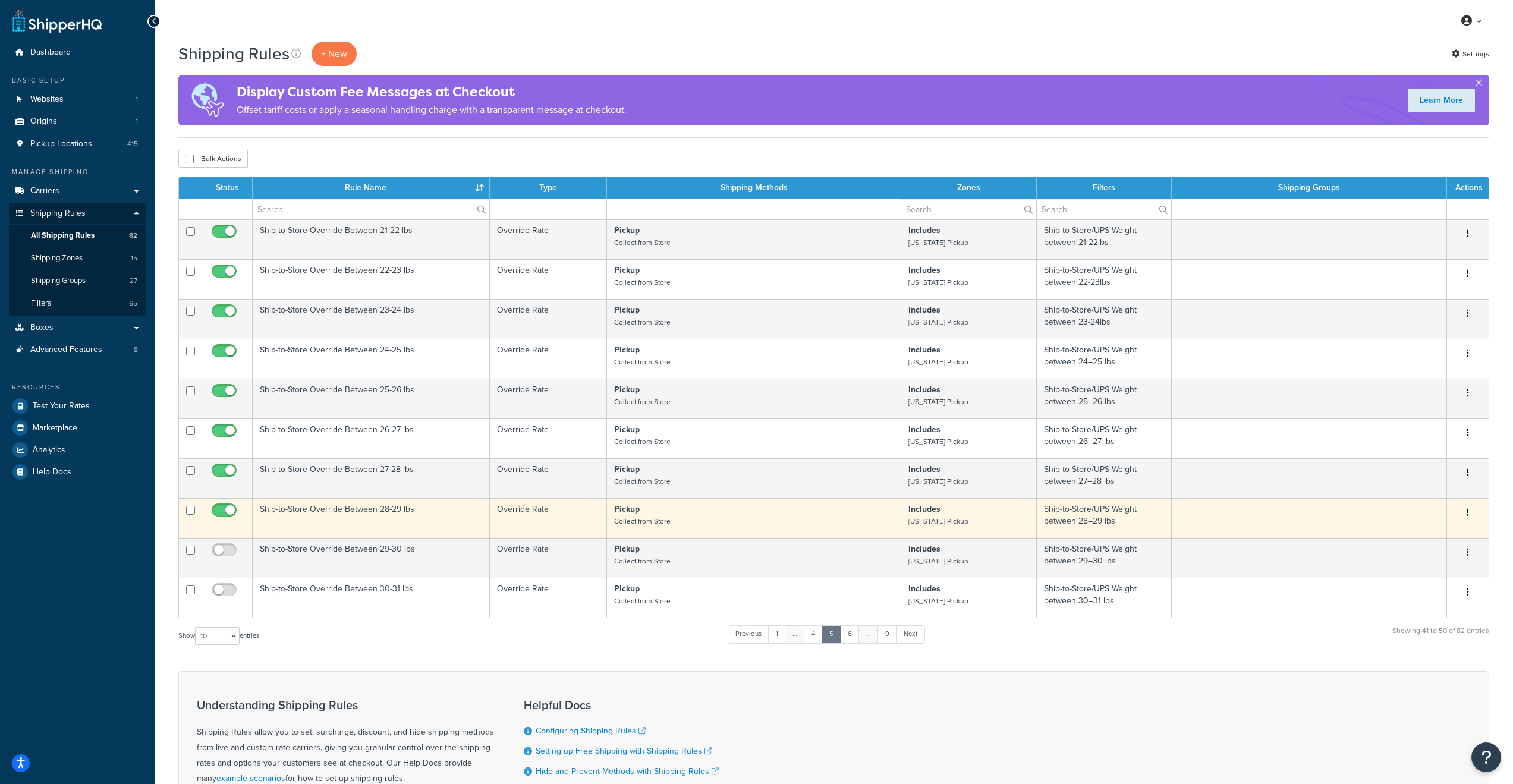
click at [227, 514] on input "checkbox" at bounding box center [225, 512] width 33 height 15
checkbox input "false"
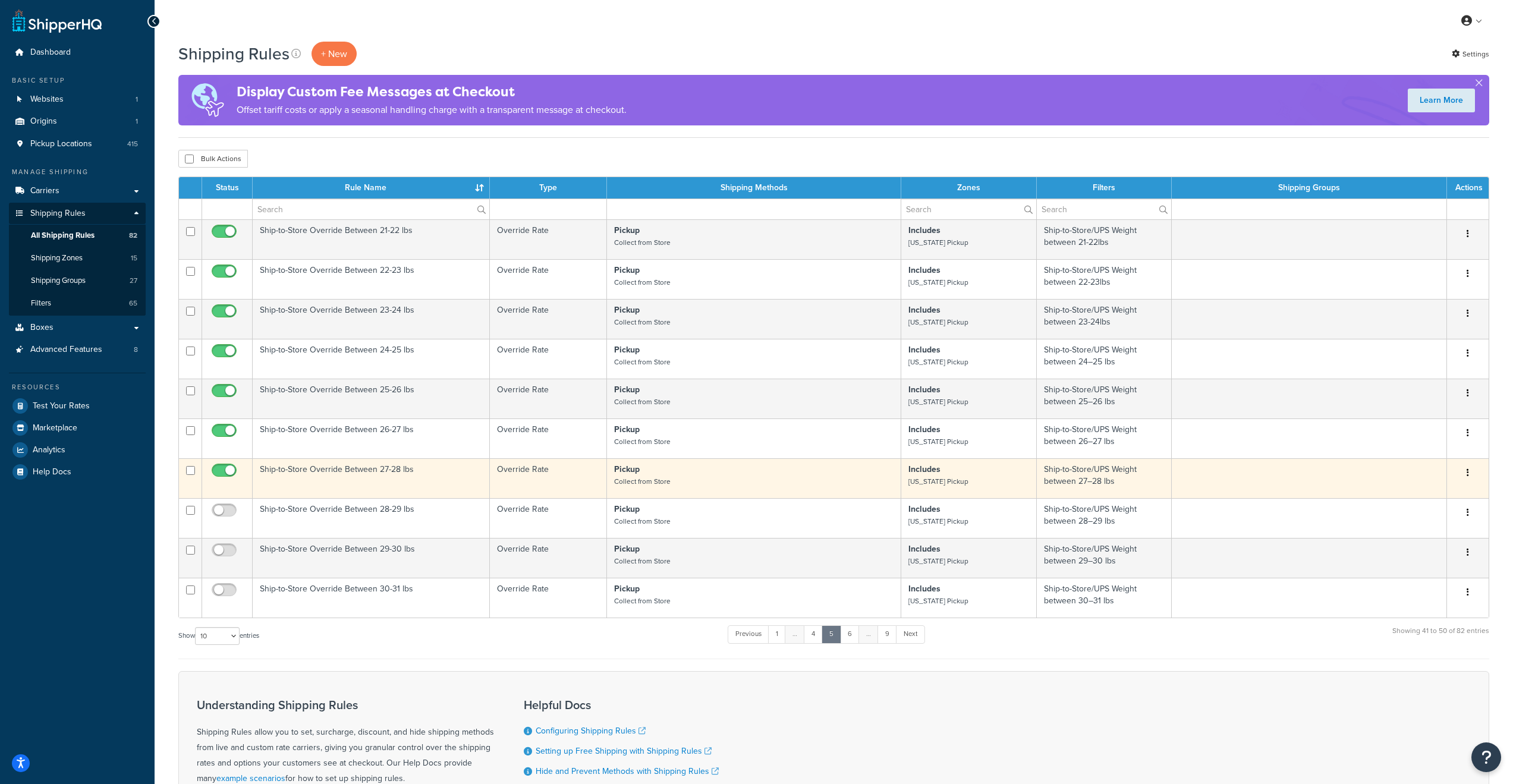
click at [227, 480] on input "checkbox" at bounding box center [225, 473] width 33 height 15
checkbox input "false"
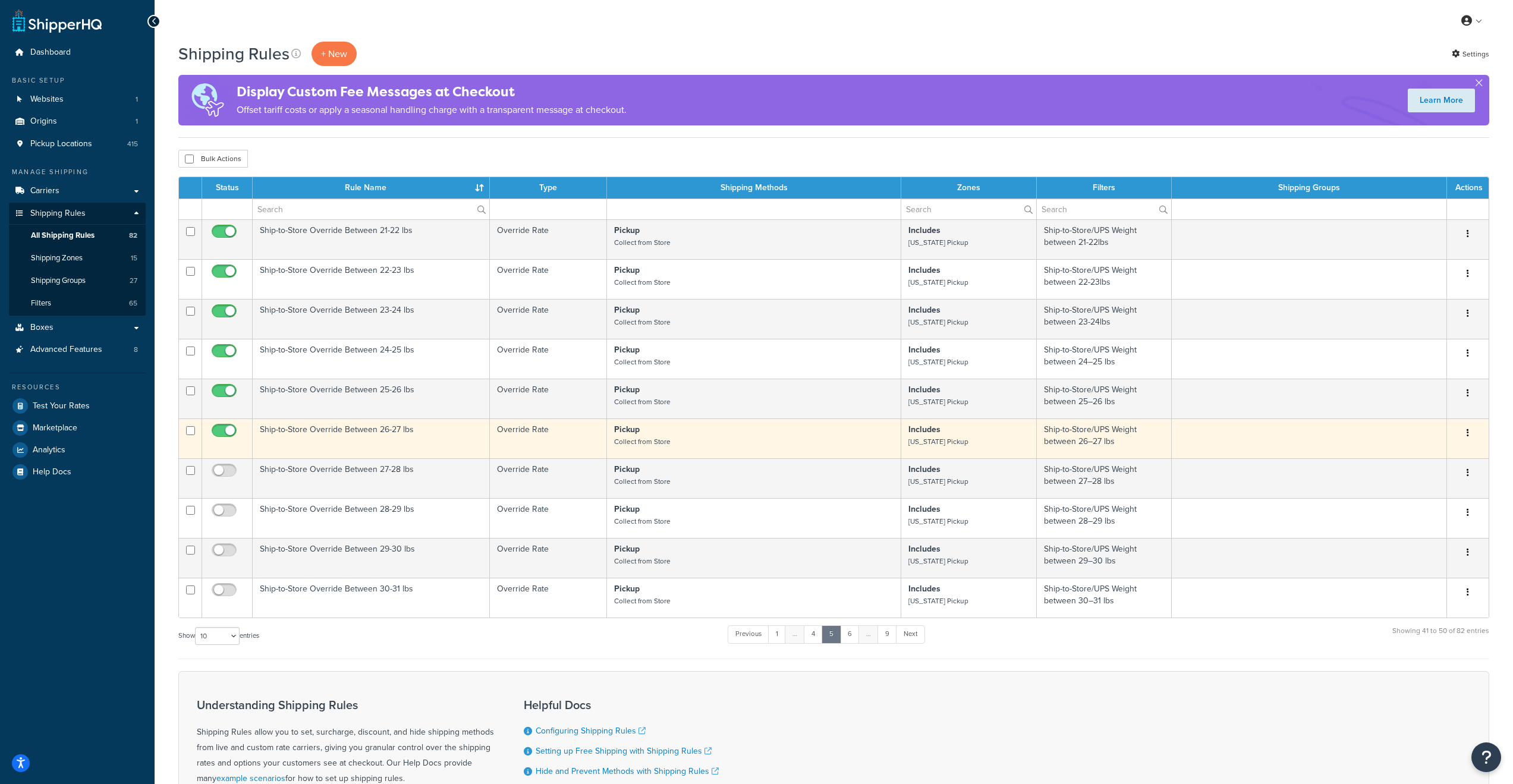
click at [225, 431] on input "checkbox" at bounding box center [225, 433] width 33 height 15
checkbox input "false"
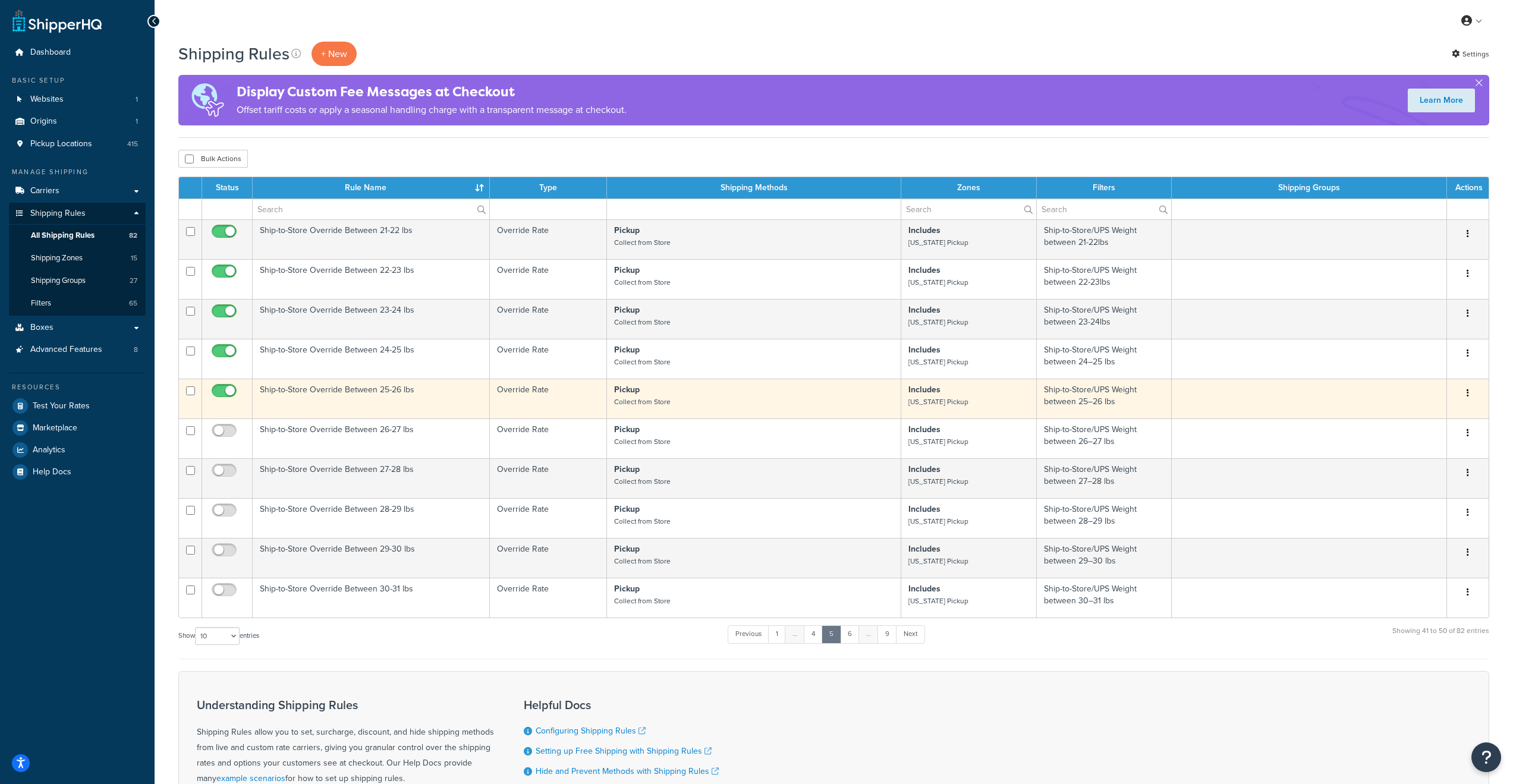
click at [232, 392] on input "checkbox" at bounding box center [225, 393] width 33 height 15
checkbox input "false"
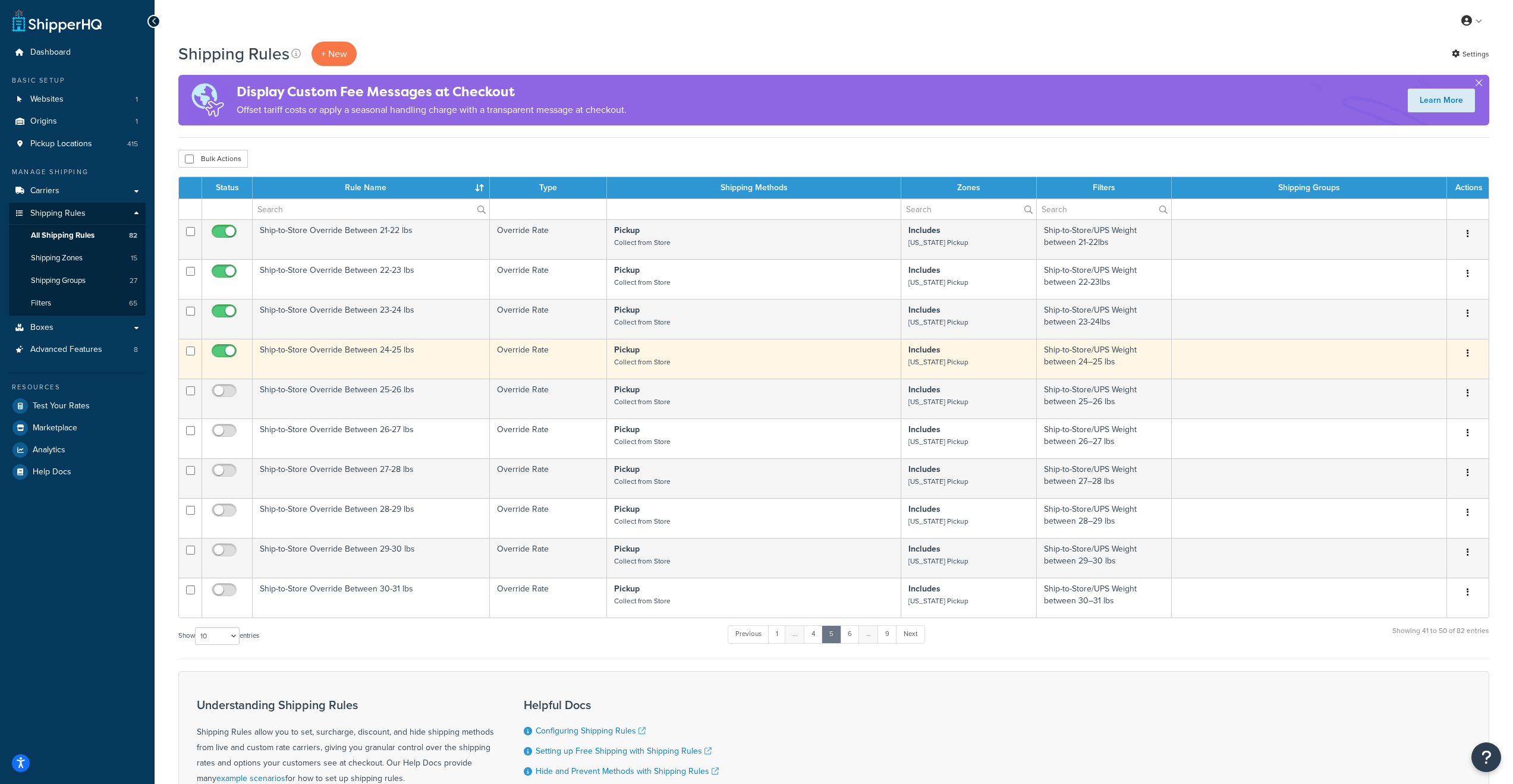
click at [224, 350] on input "checkbox" at bounding box center [225, 354] width 33 height 15
checkbox input "false"
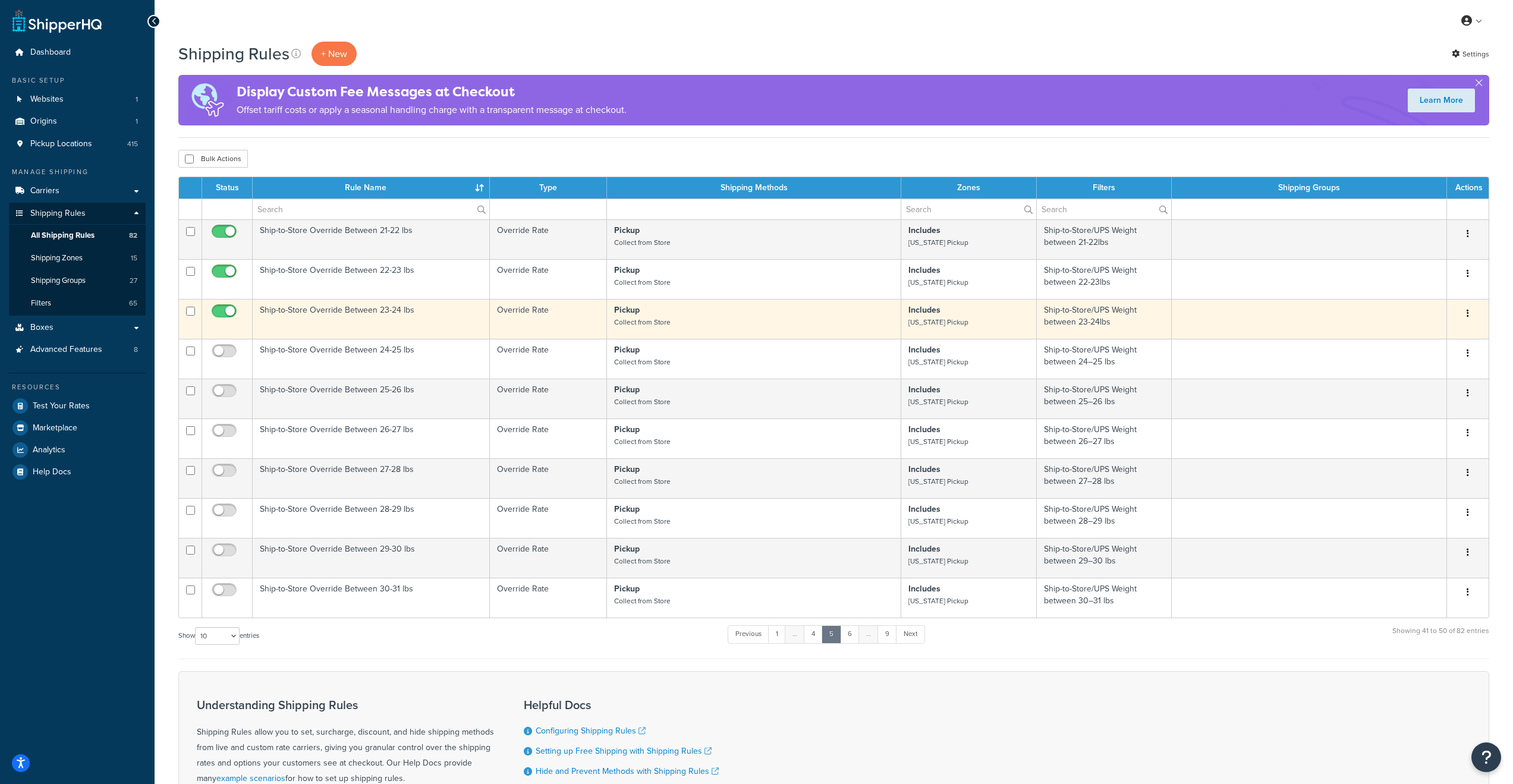
click at [225, 312] on input "checkbox" at bounding box center [225, 313] width 33 height 15
checkbox input "false"
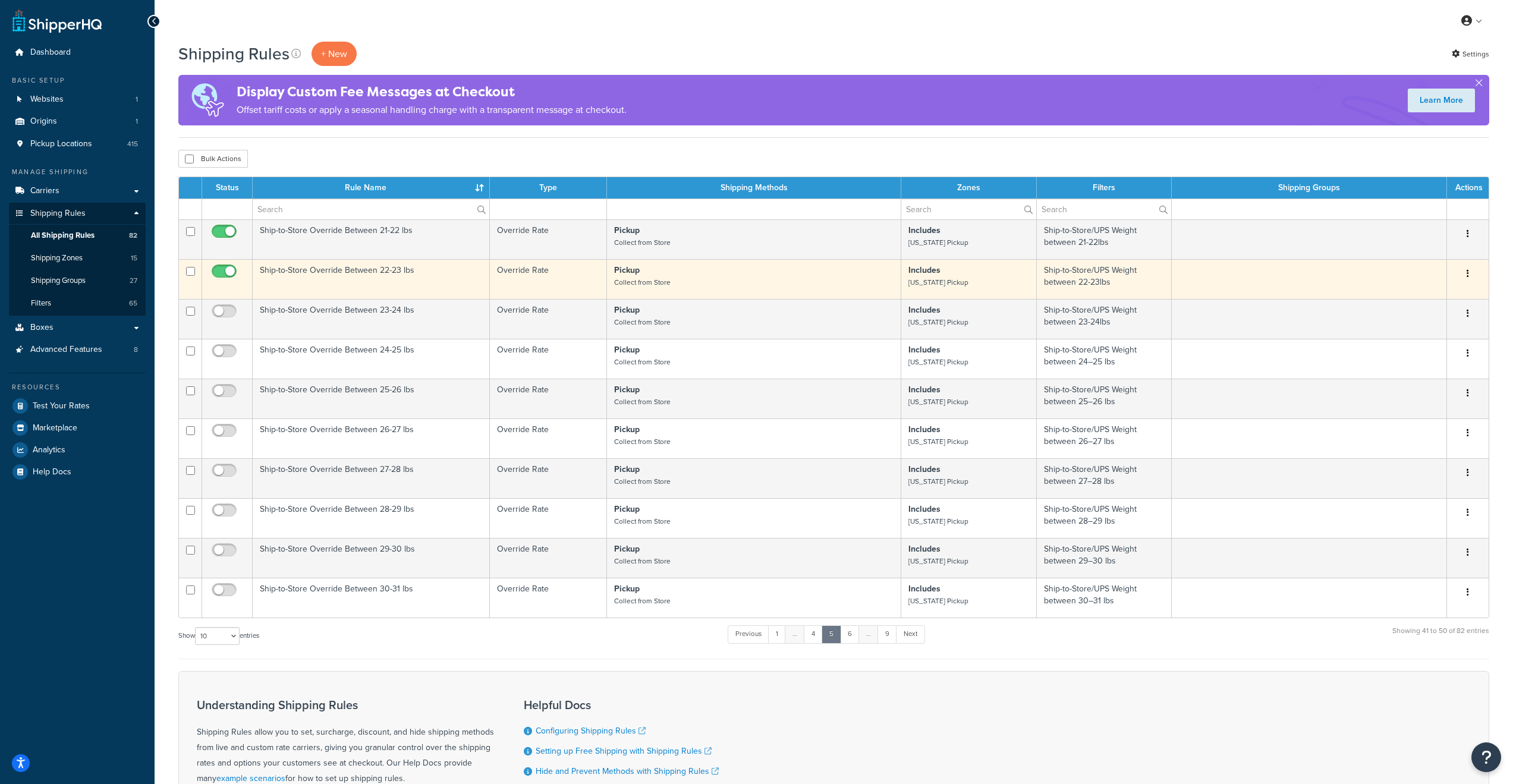
click at [223, 274] on input "checkbox" at bounding box center [225, 274] width 33 height 15
checkbox input "false"
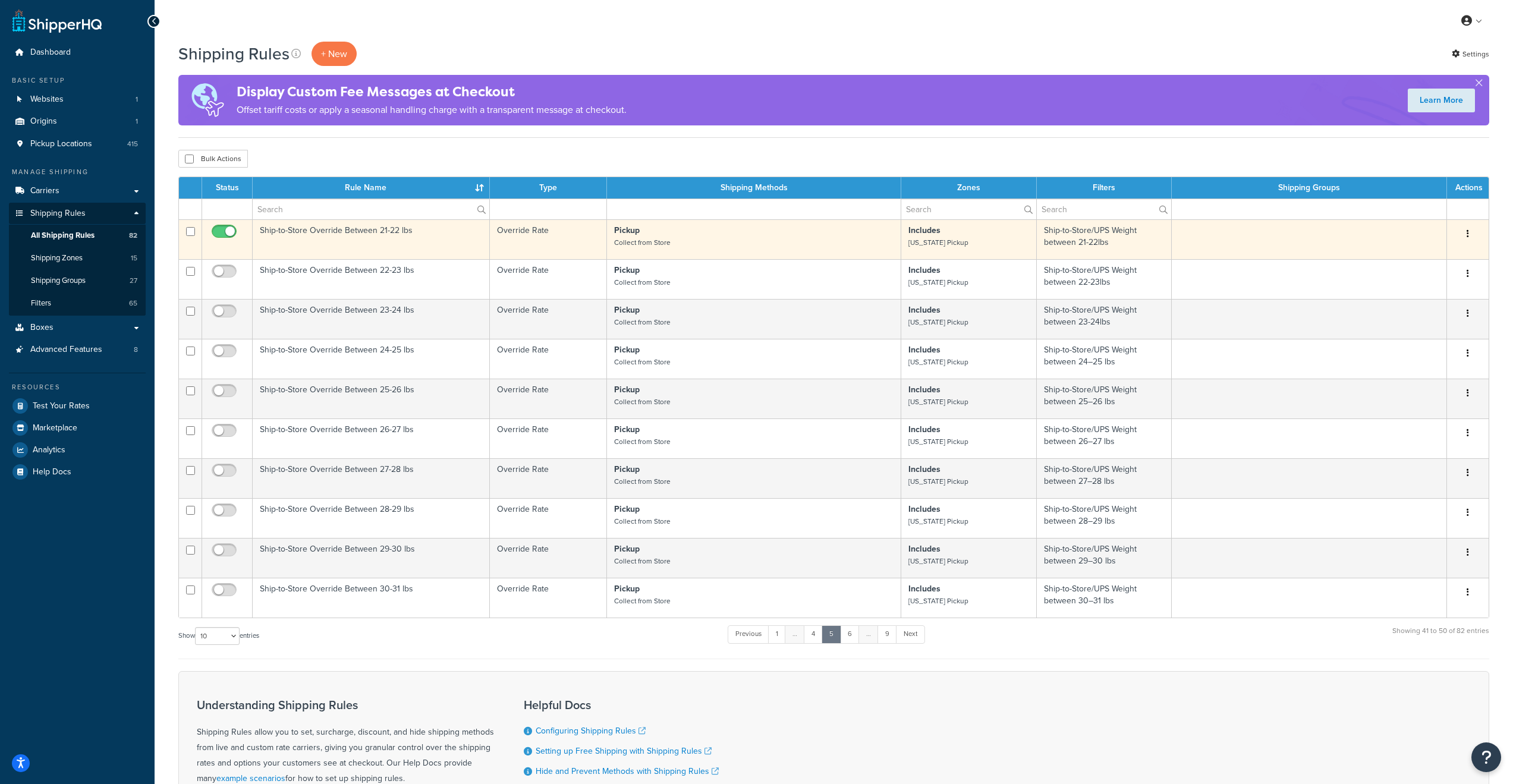
click at [226, 230] on input "checkbox" at bounding box center [225, 234] width 33 height 15
checkbox input "false"
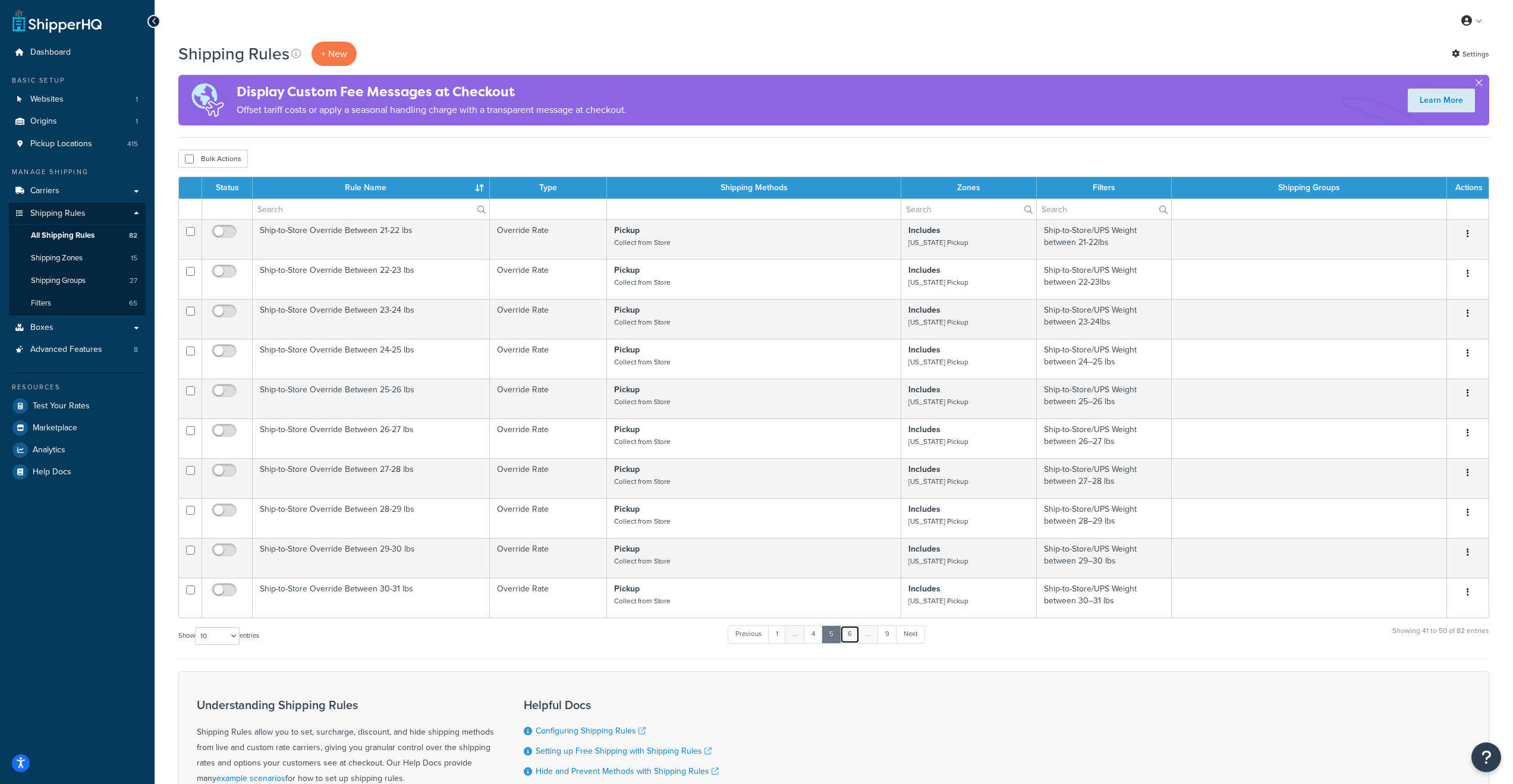
click at [851, 643] on link "6" at bounding box center [850, 634] width 20 height 18
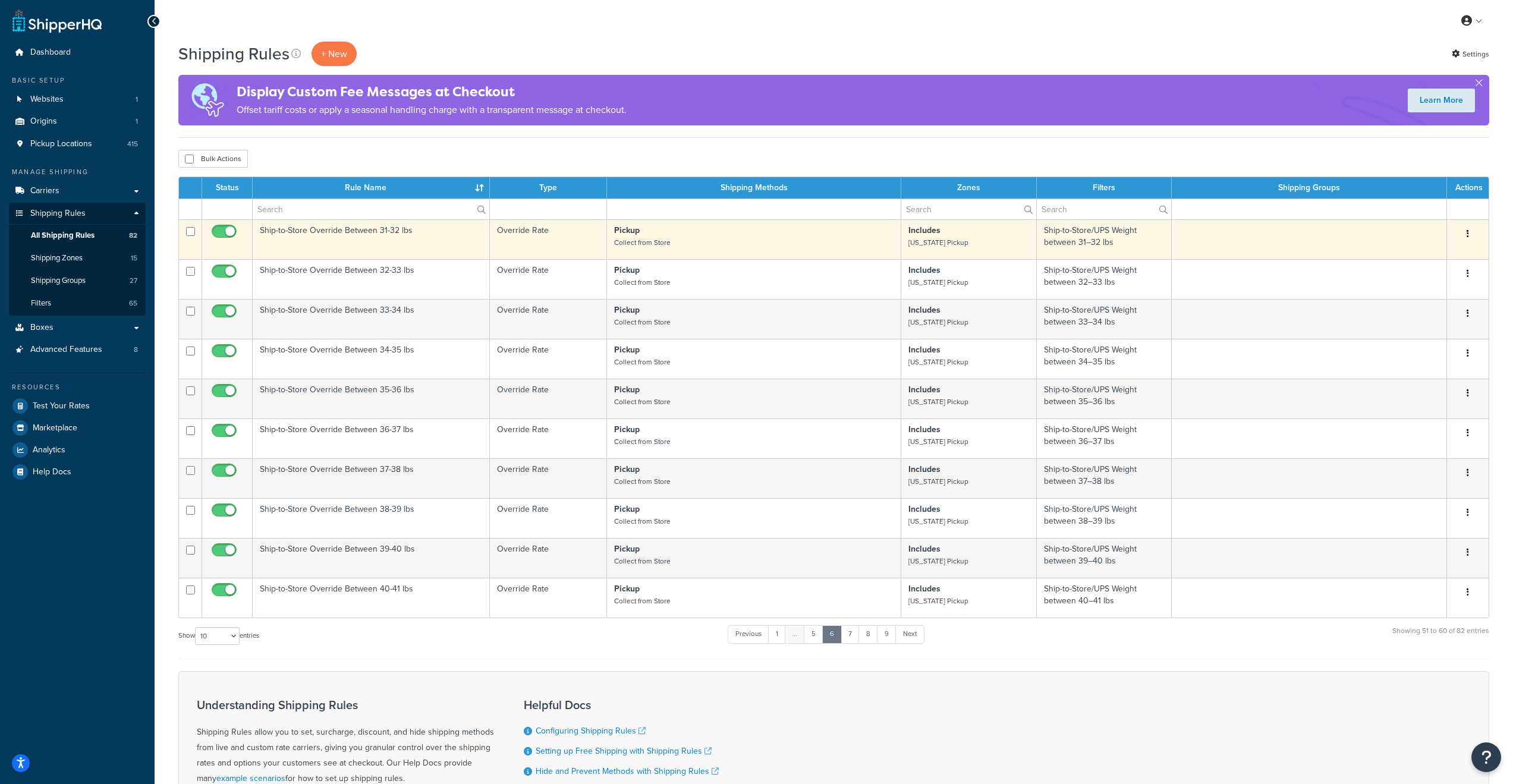
click at [227, 231] on input "checkbox" at bounding box center [225, 234] width 33 height 15
checkbox input "false"
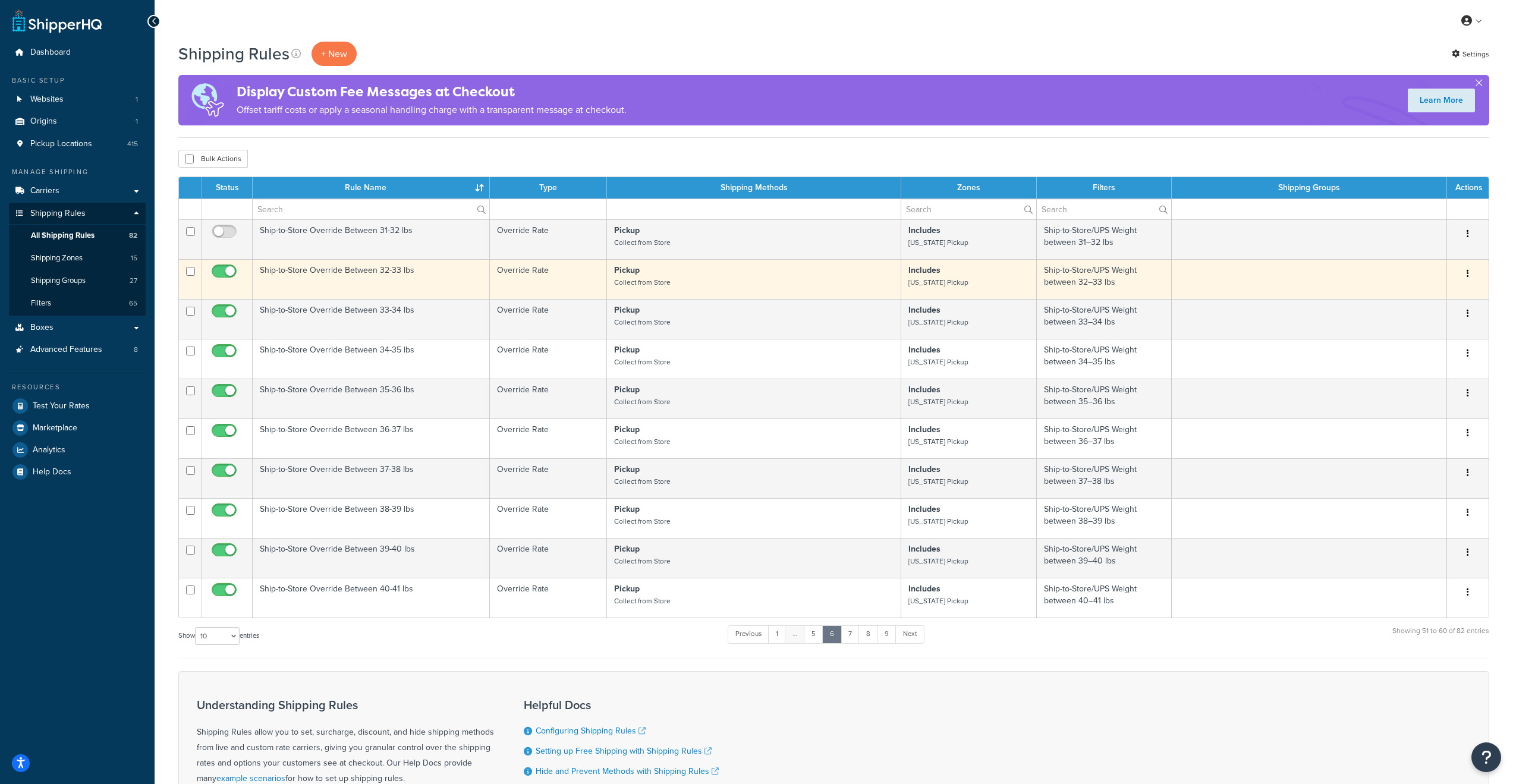
click at [227, 272] on input "checkbox" at bounding box center [225, 274] width 33 height 15
checkbox input "false"
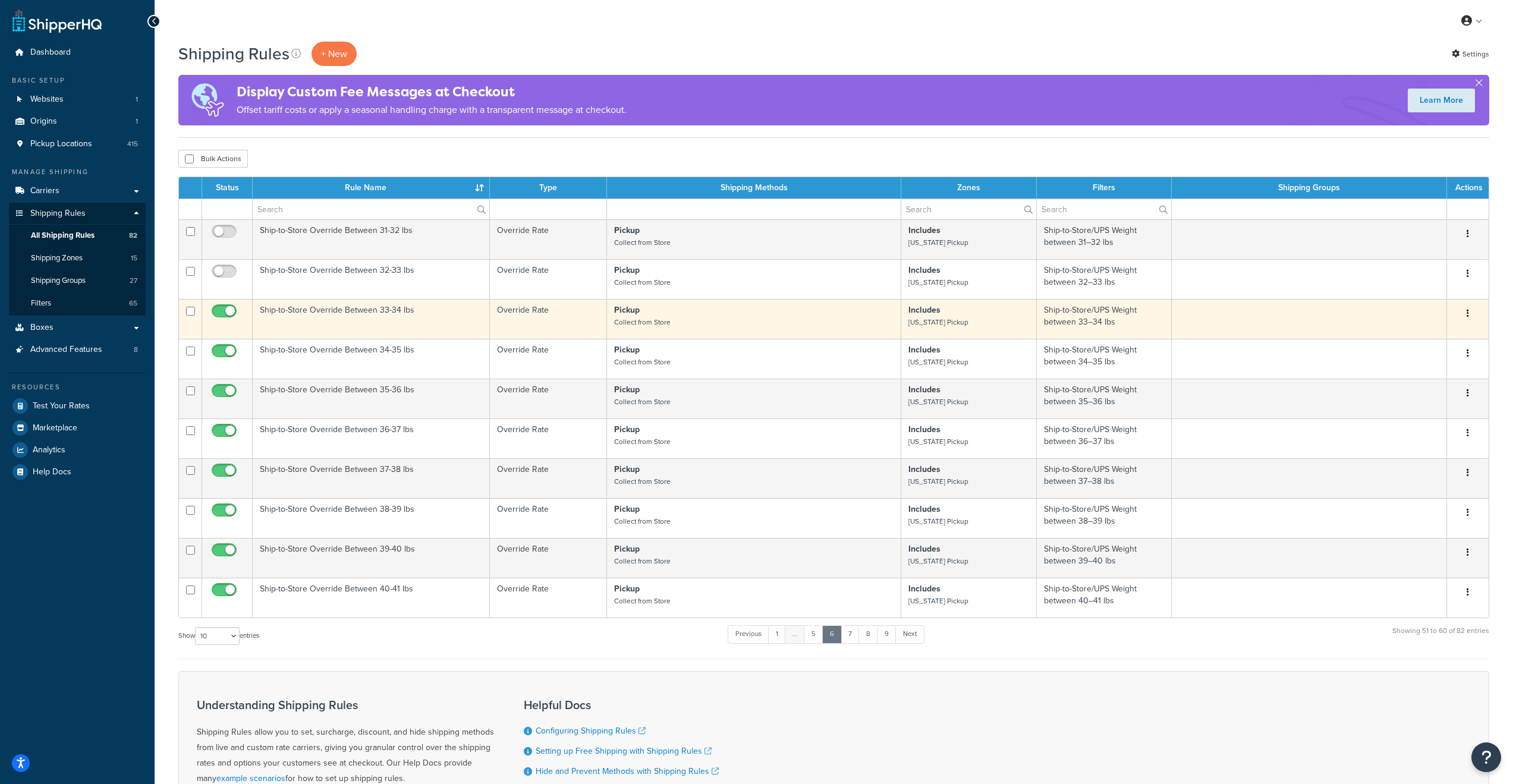
click at [225, 315] on input "checkbox" at bounding box center [225, 313] width 33 height 15
checkbox input "false"
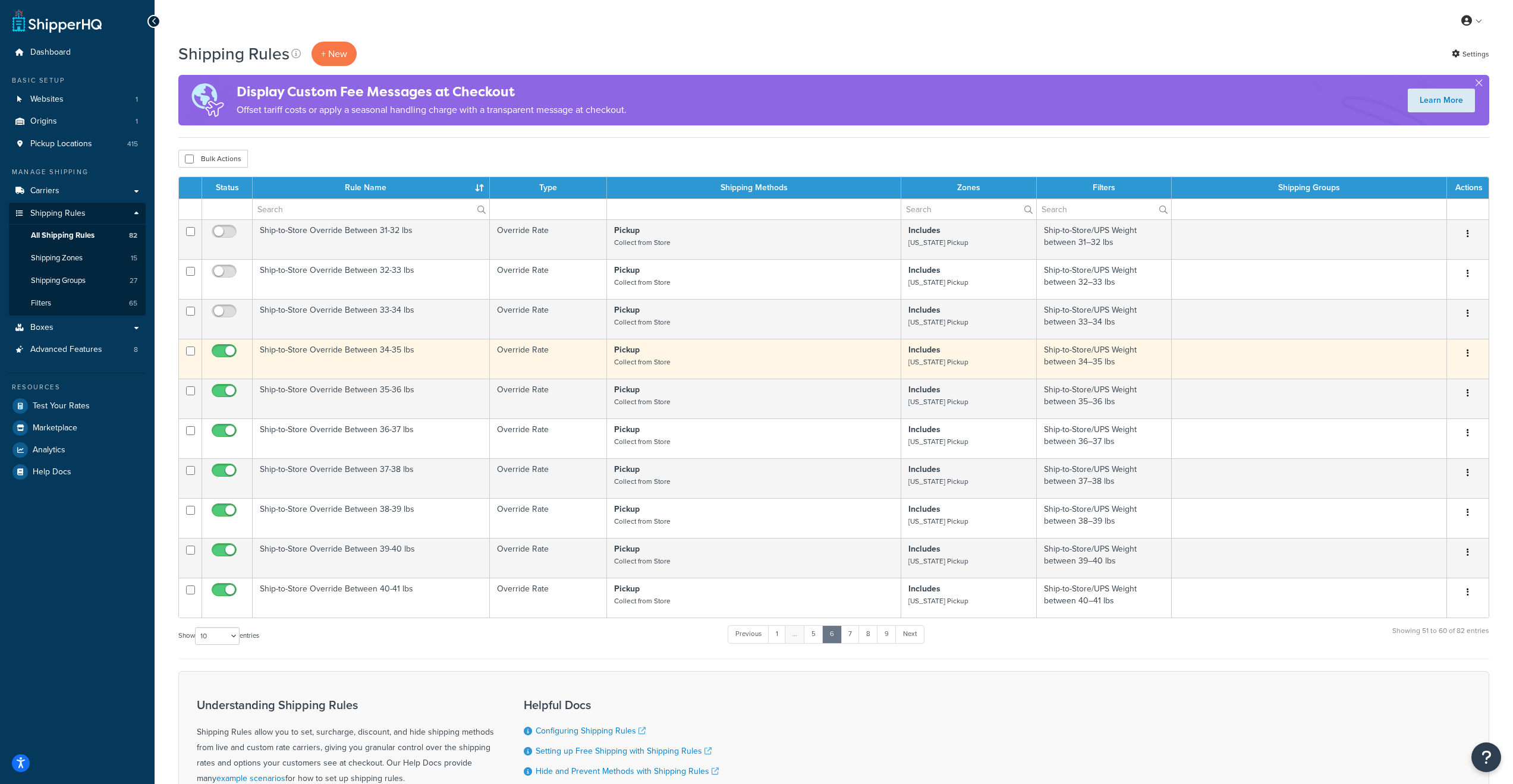
click at [222, 353] on input "checkbox" at bounding box center [225, 354] width 33 height 15
checkbox input "false"
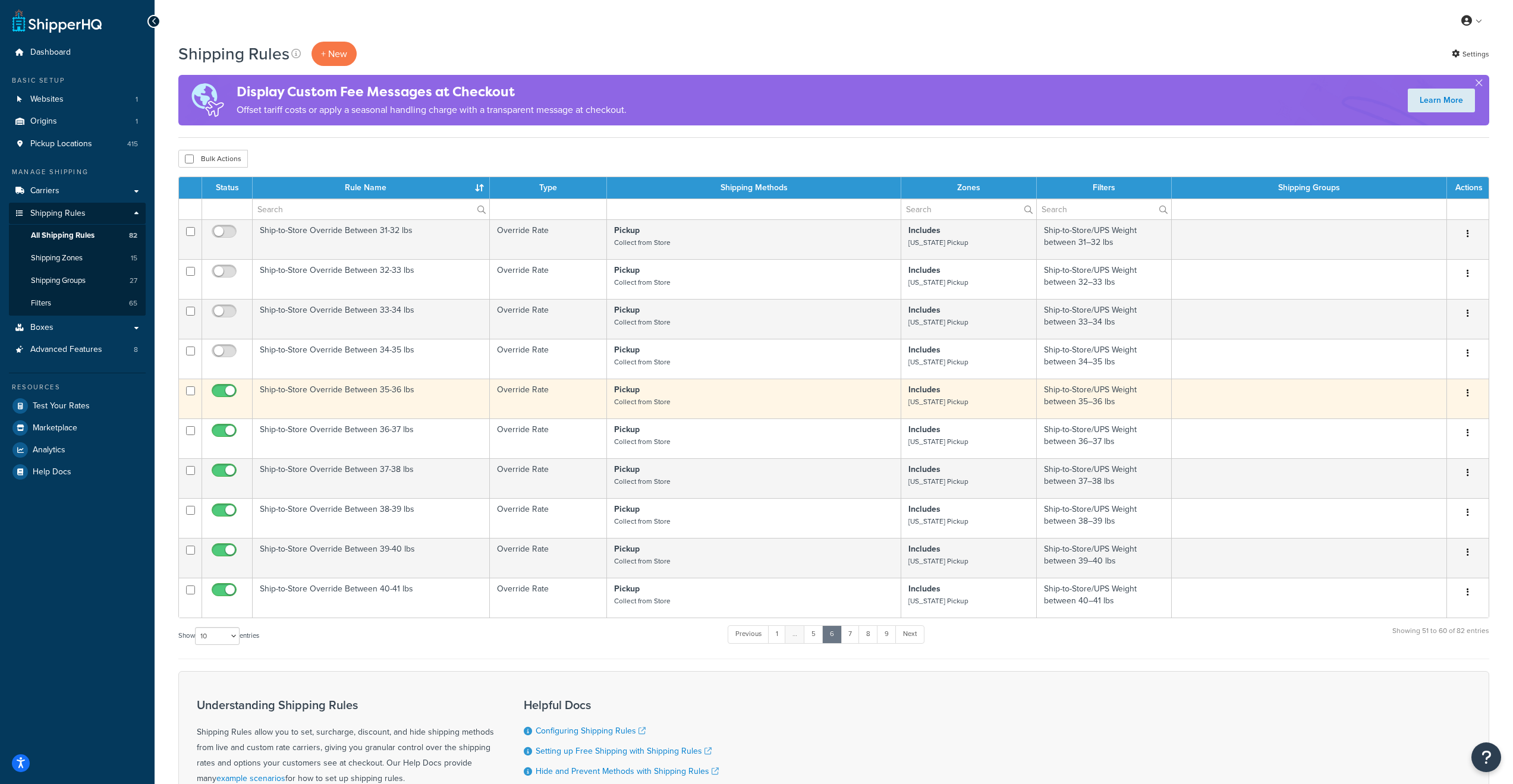
click at [229, 393] on input "checkbox" at bounding box center [225, 393] width 33 height 15
checkbox input "false"
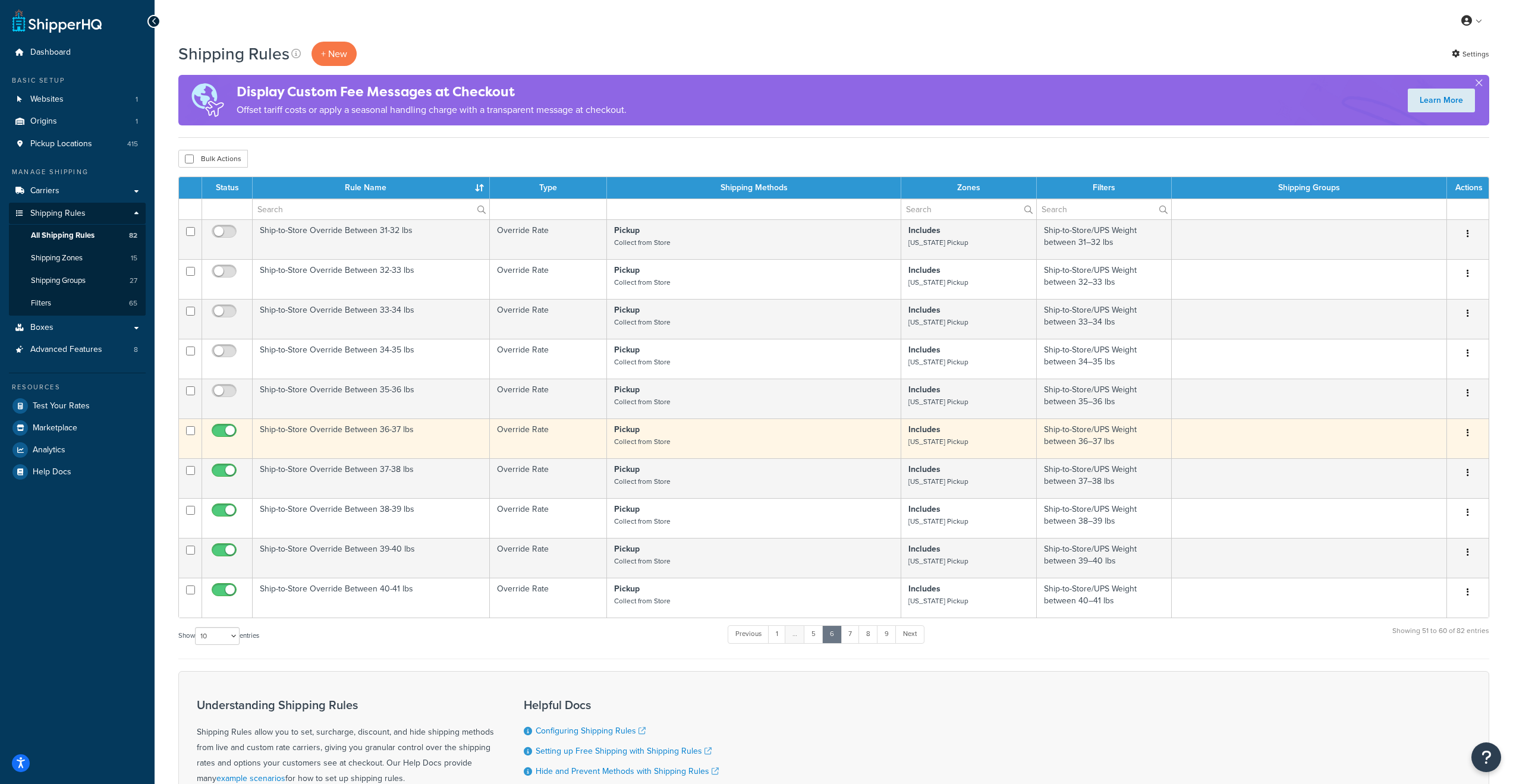
click at [221, 432] on input "checkbox" at bounding box center [225, 433] width 33 height 15
checkbox input "false"
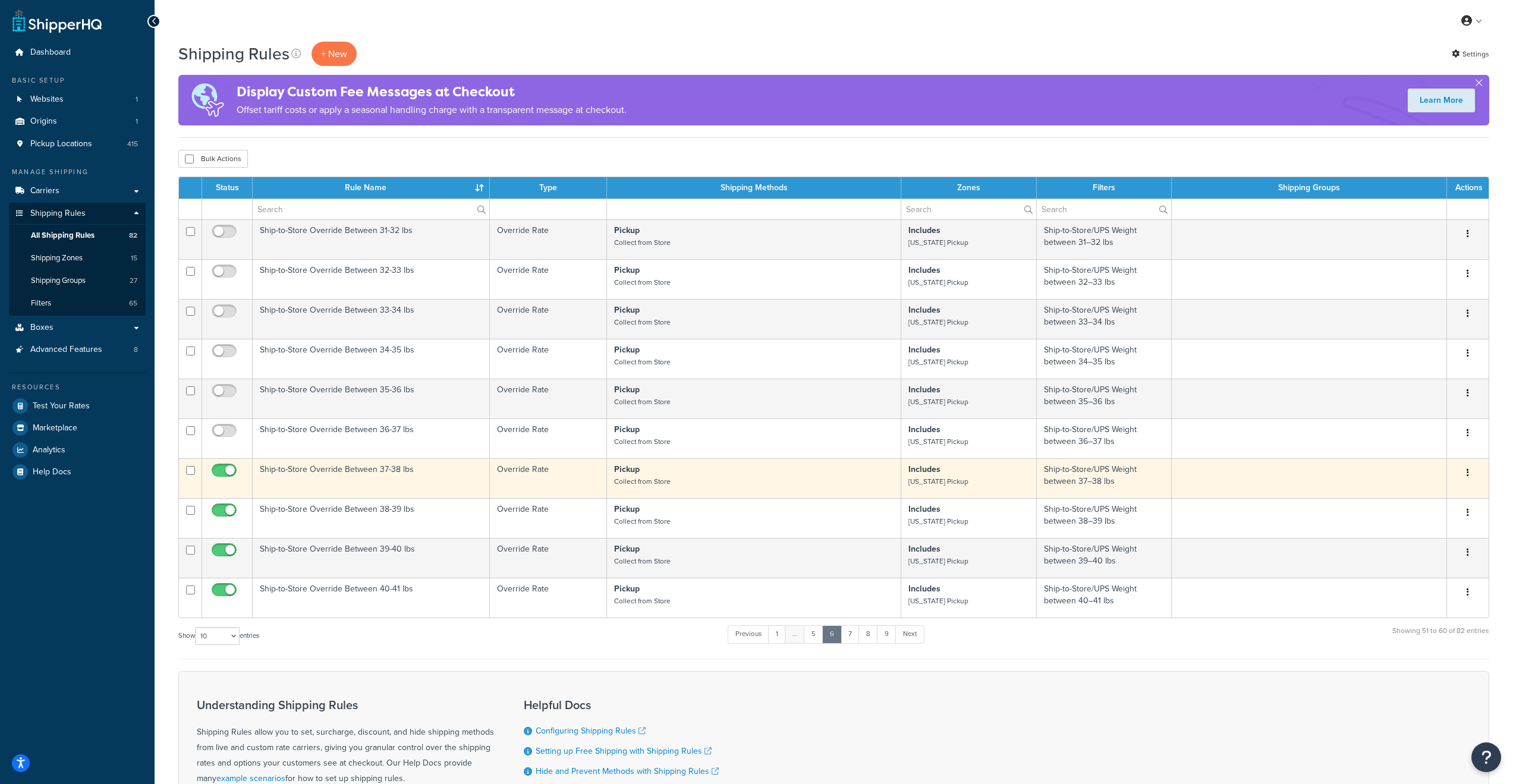
click at [231, 476] on input "checkbox" at bounding box center [225, 473] width 33 height 15
checkbox input "false"
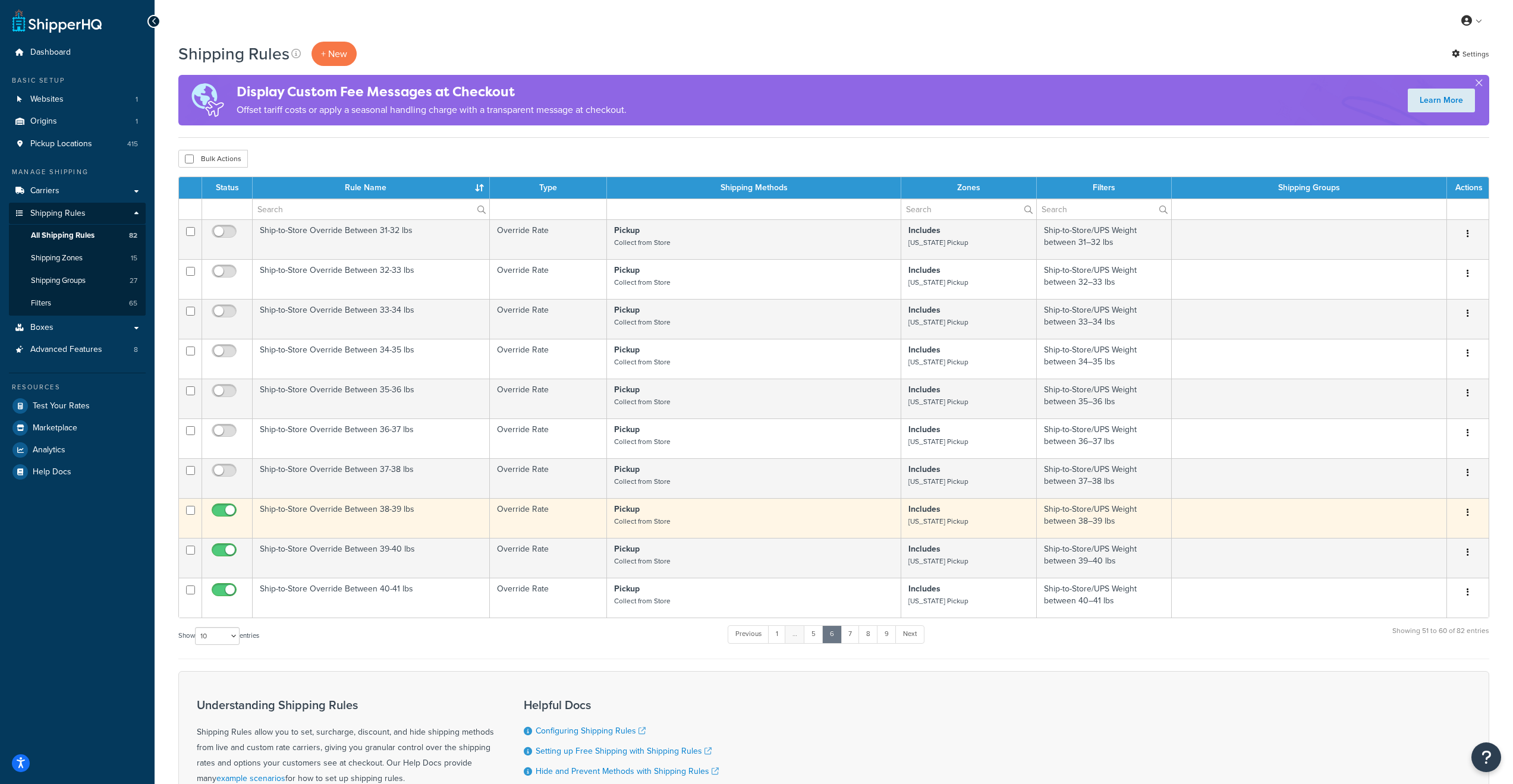
click at [234, 515] on input "checkbox" at bounding box center [225, 512] width 33 height 15
checkbox input "false"
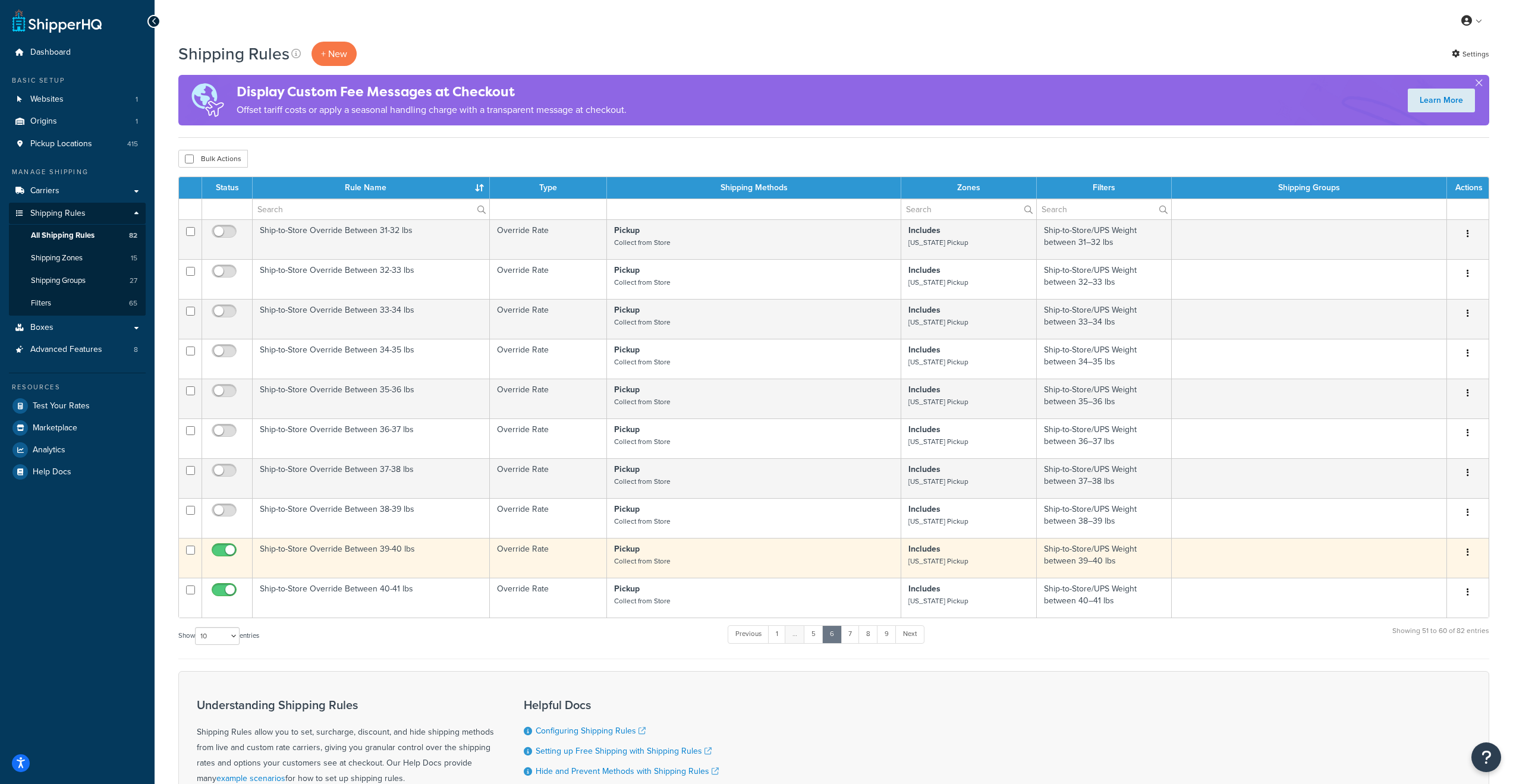
click at [226, 552] on input "checkbox" at bounding box center [225, 552] width 33 height 15
checkbox input "false"
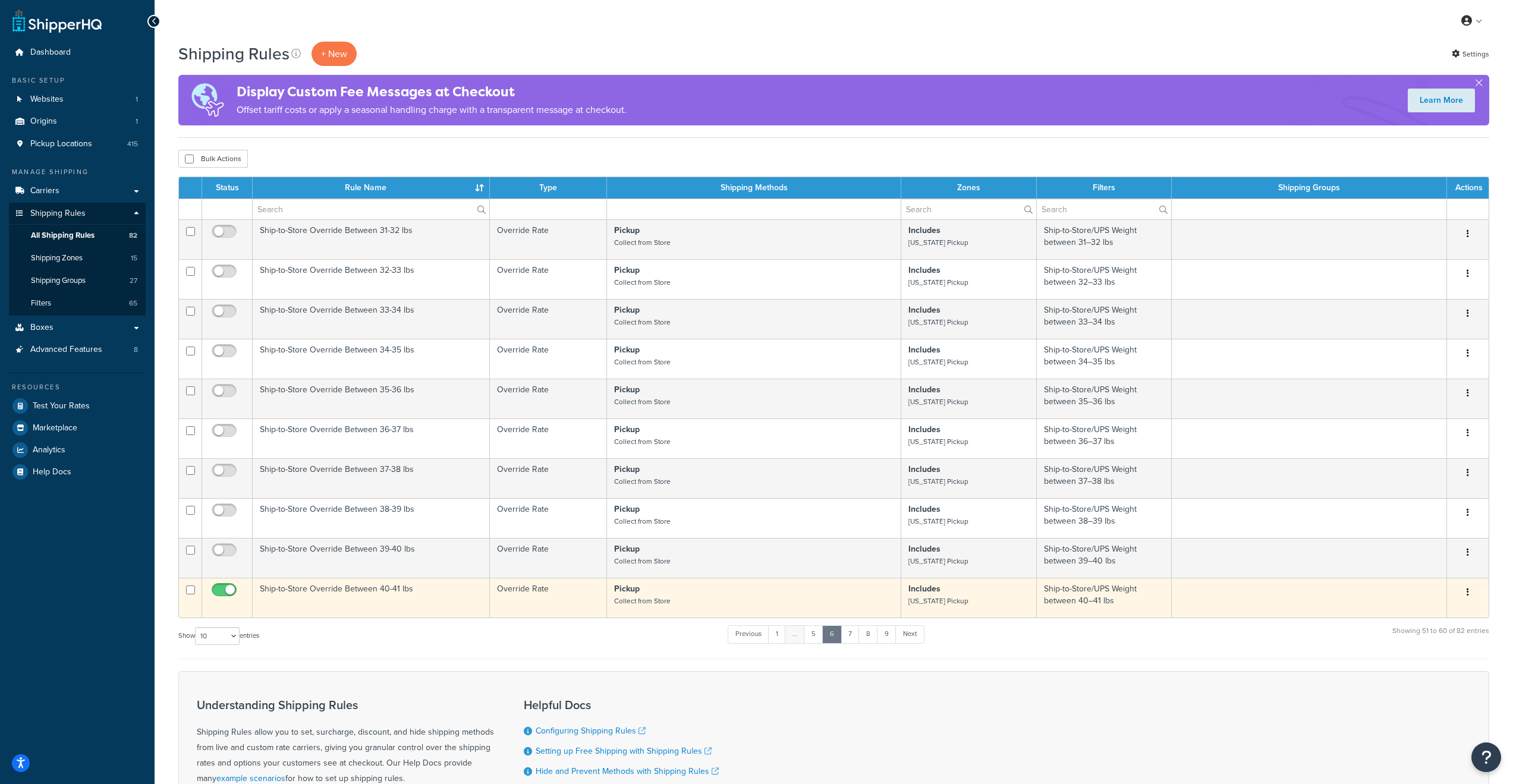
click at [221, 598] on input "checkbox" at bounding box center [225, 593] width 33 height 15
checkbox input "false"
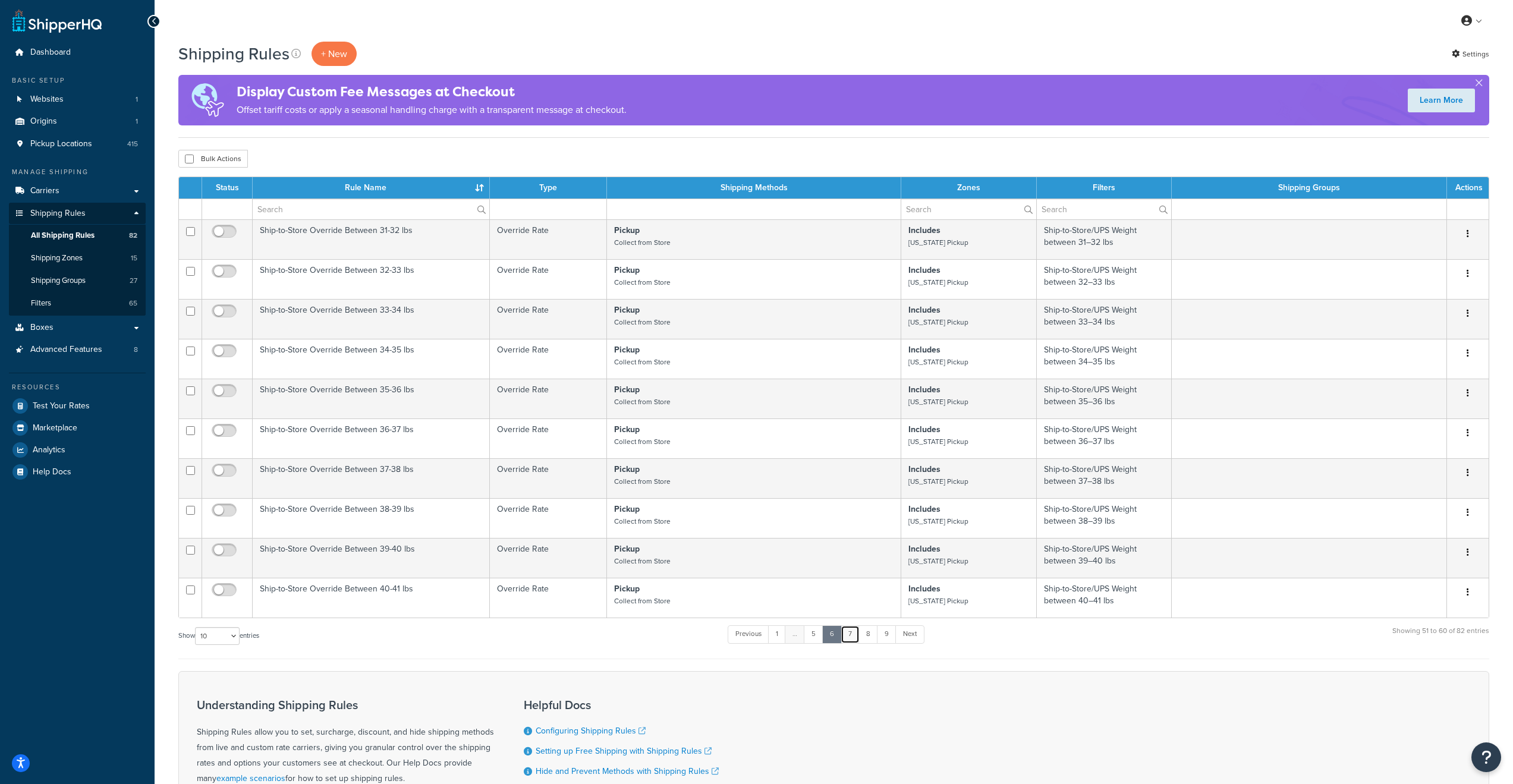
click at [851, 643] on link "7" at bounding box center [850, 634] width 19 height 18
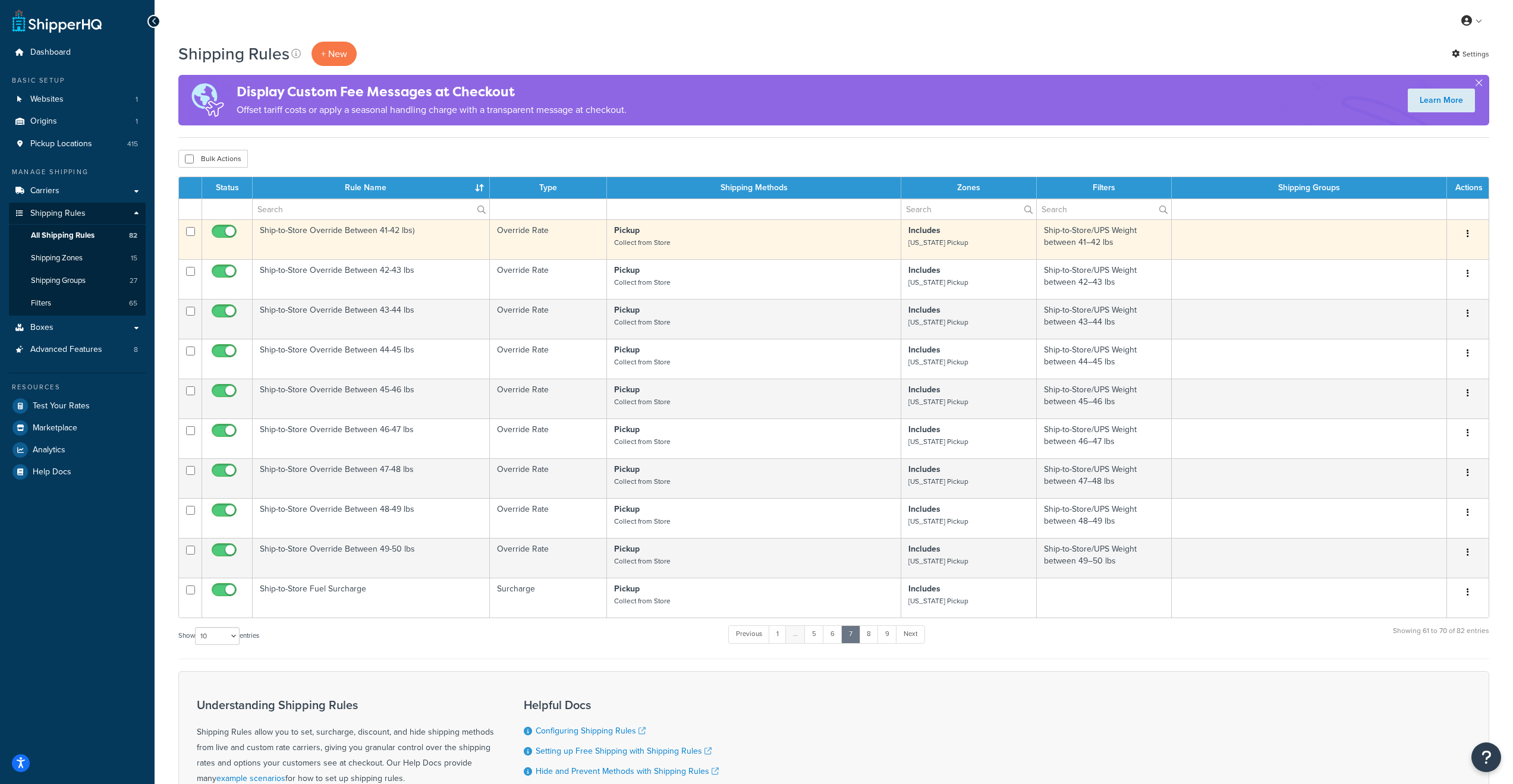
click at [227, 231] on input "checkbox" at bounding box center [225, 234] width 33 height 15
checkbox input "false"
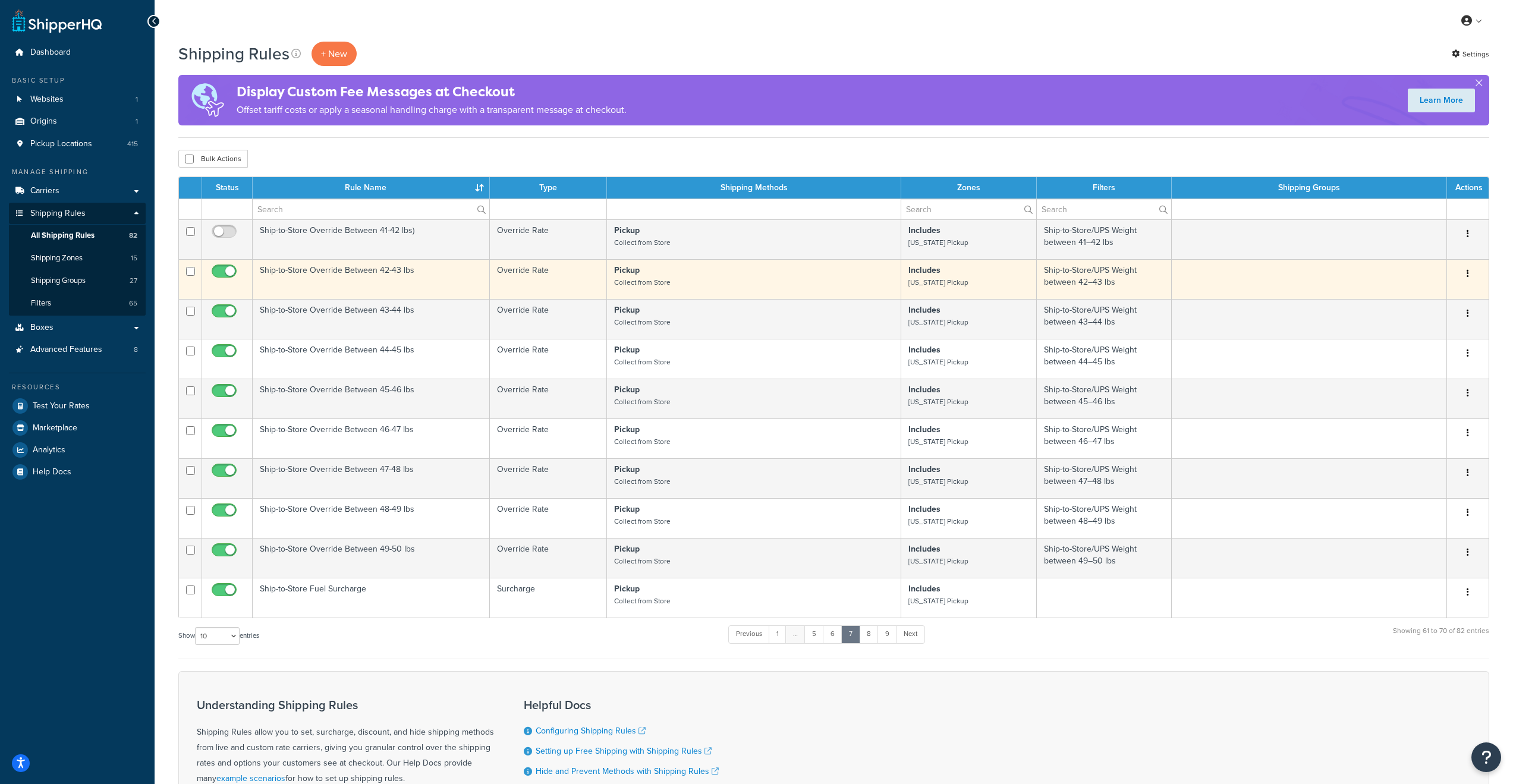
click at [228, 270] on input "checkbox" at bounding box center [225, 274] width 33 height 15
checkbox input "false"
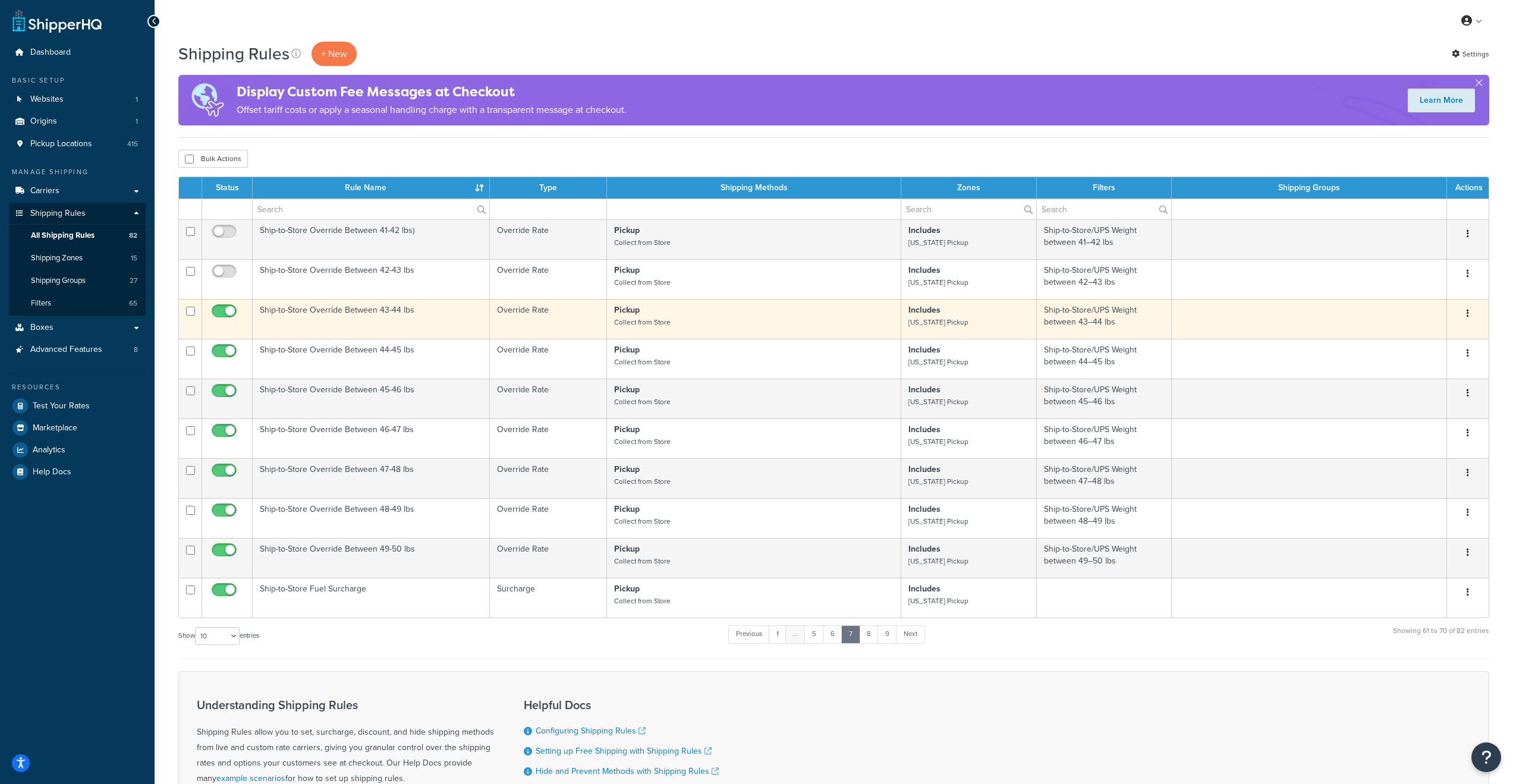
click at [227, 309] on input "checkbox" at bounding box center [225, 313] width 33 height 15
checkbox input "false"
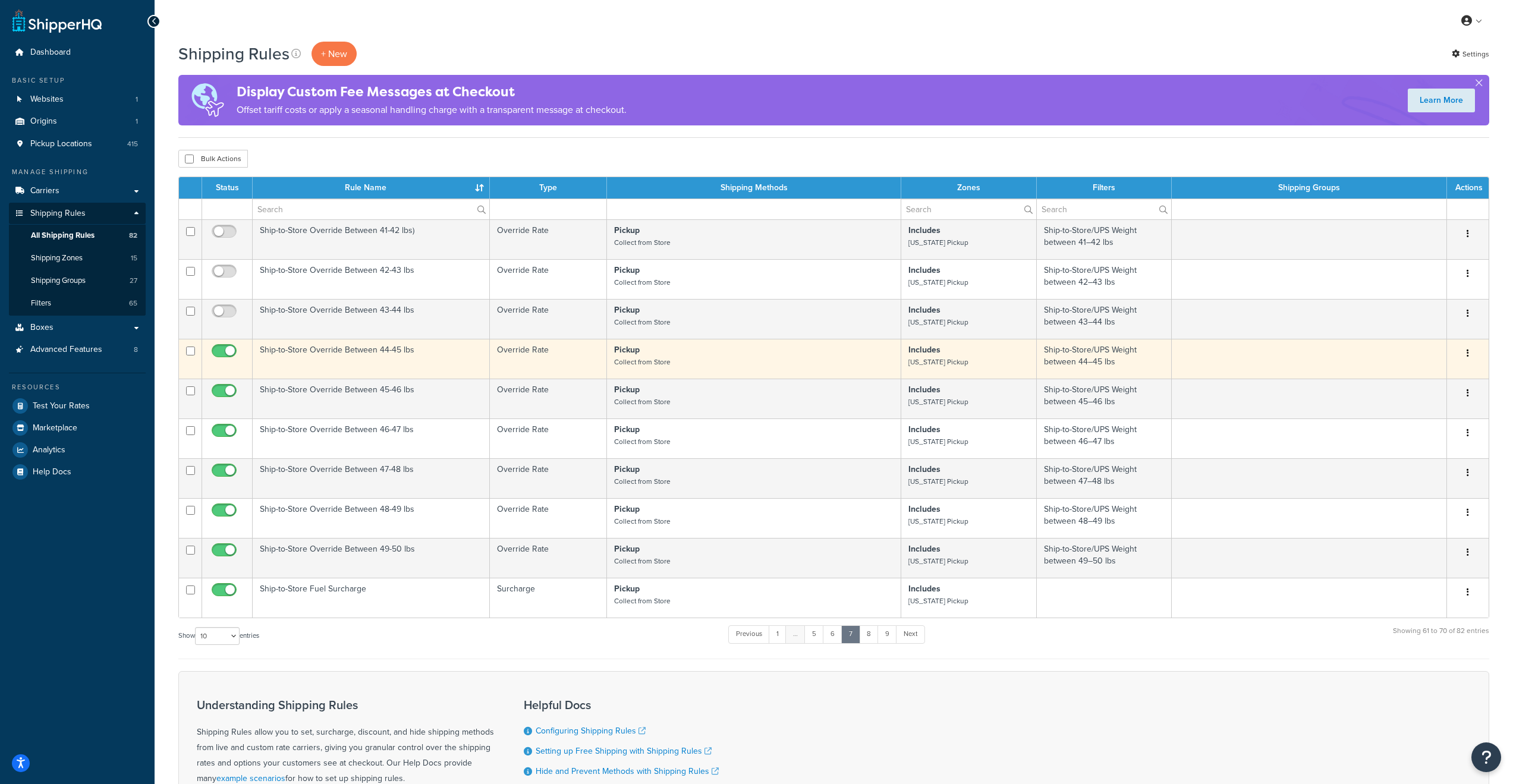
click at [225, 354] on input "checkbox" at bounding box center [225, 354] width 33 height 15
checkbox input "false"
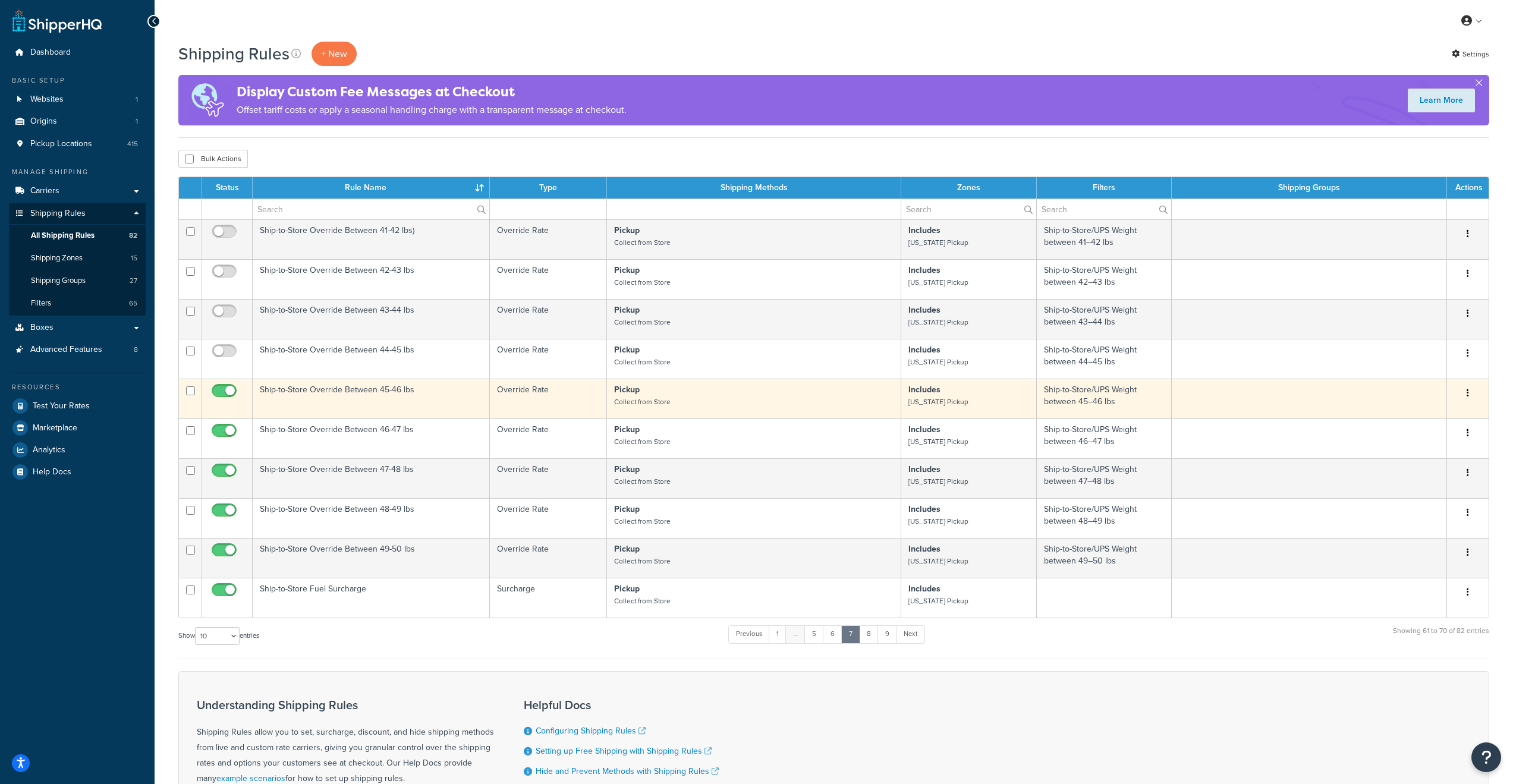
click at [223, 393] on input "checkbox" at bounding box center [225, 393] width 33 height 15
checkbox input "false"
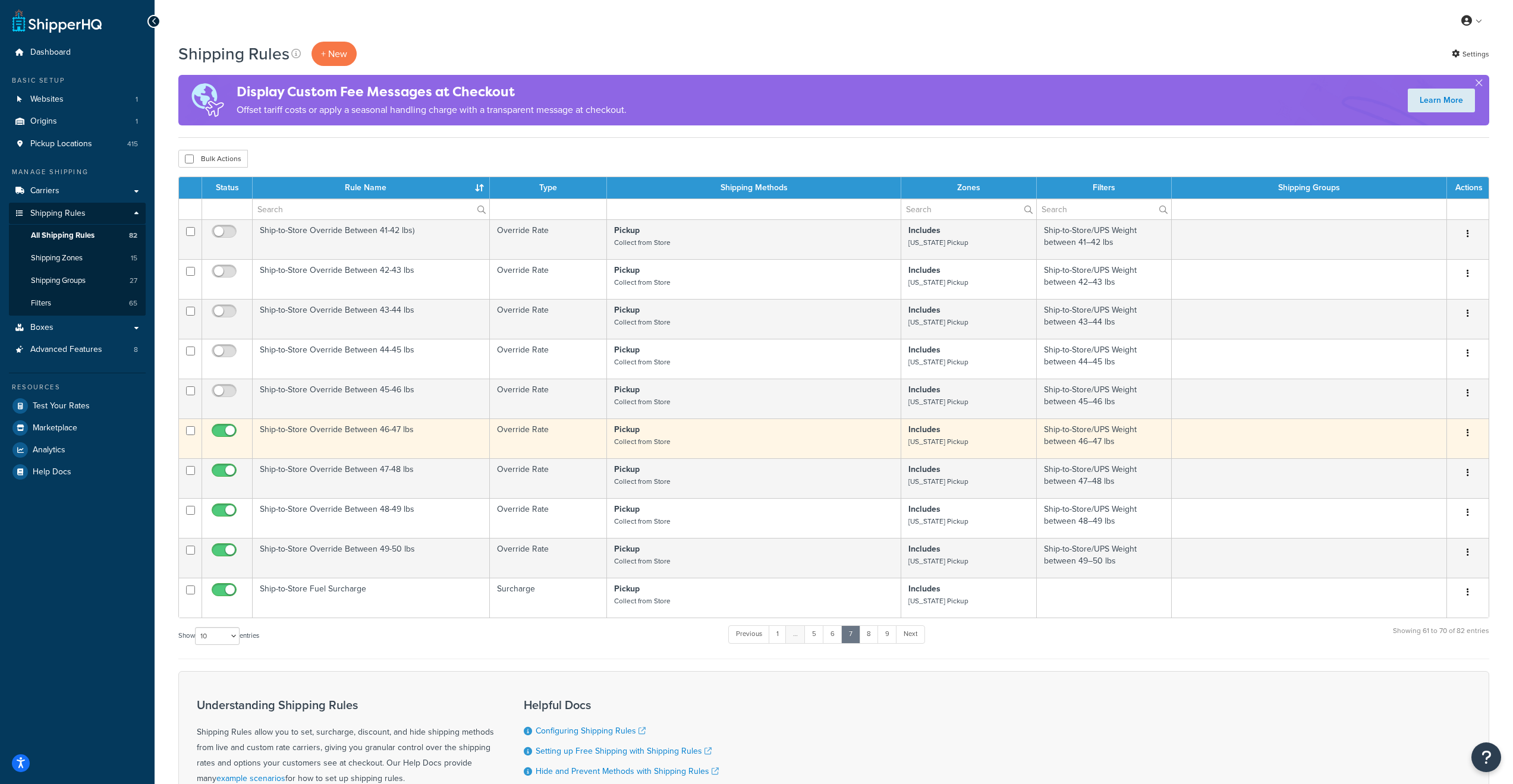
click at [222, 435] on input "checkbox" at bounding box center [225, 433] width 33 height 15
checkbox input "false"
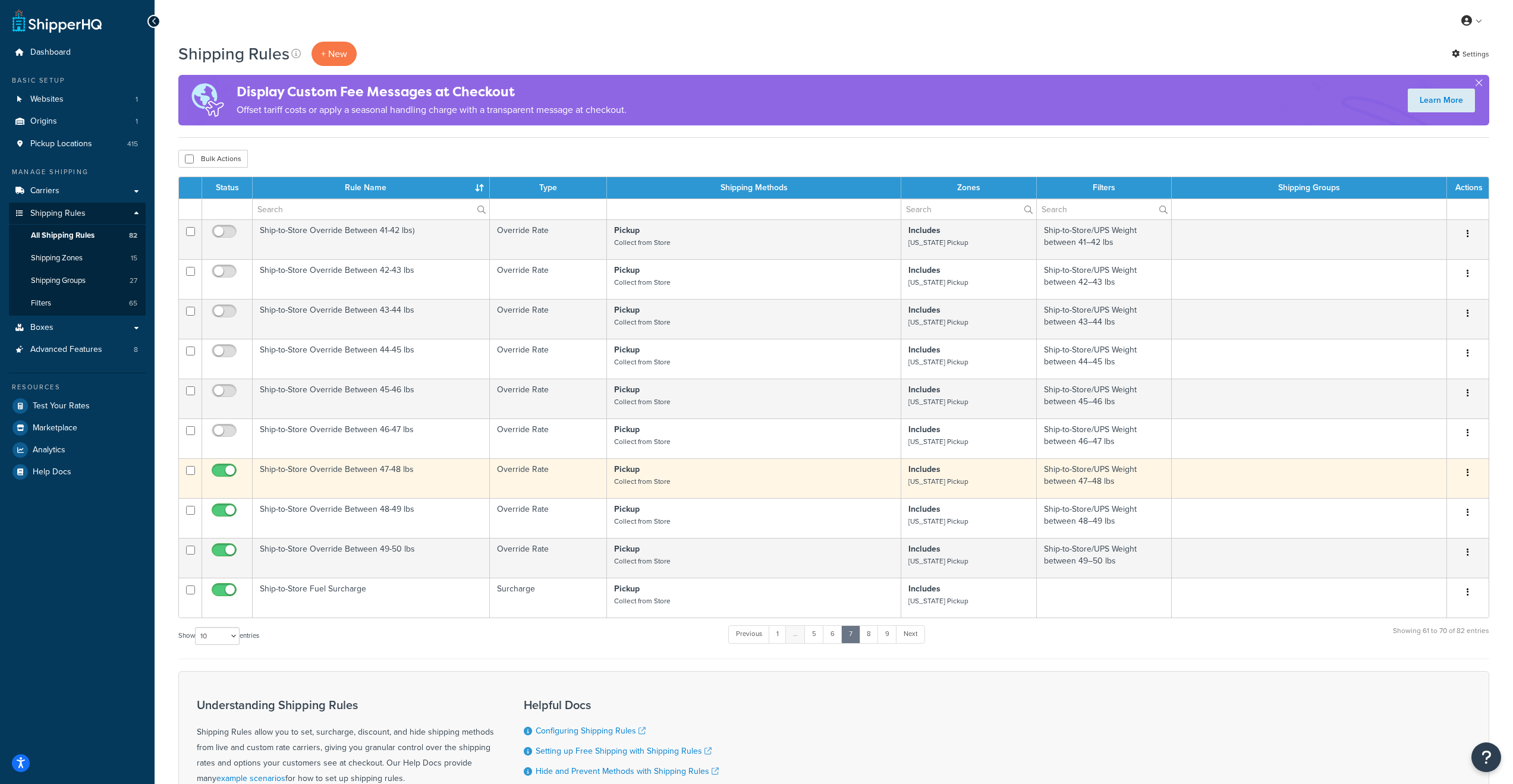
click at [225, 474] on input "checkbox" at bounding box center [225, 473] width 33 height 15
checkbox input "false"
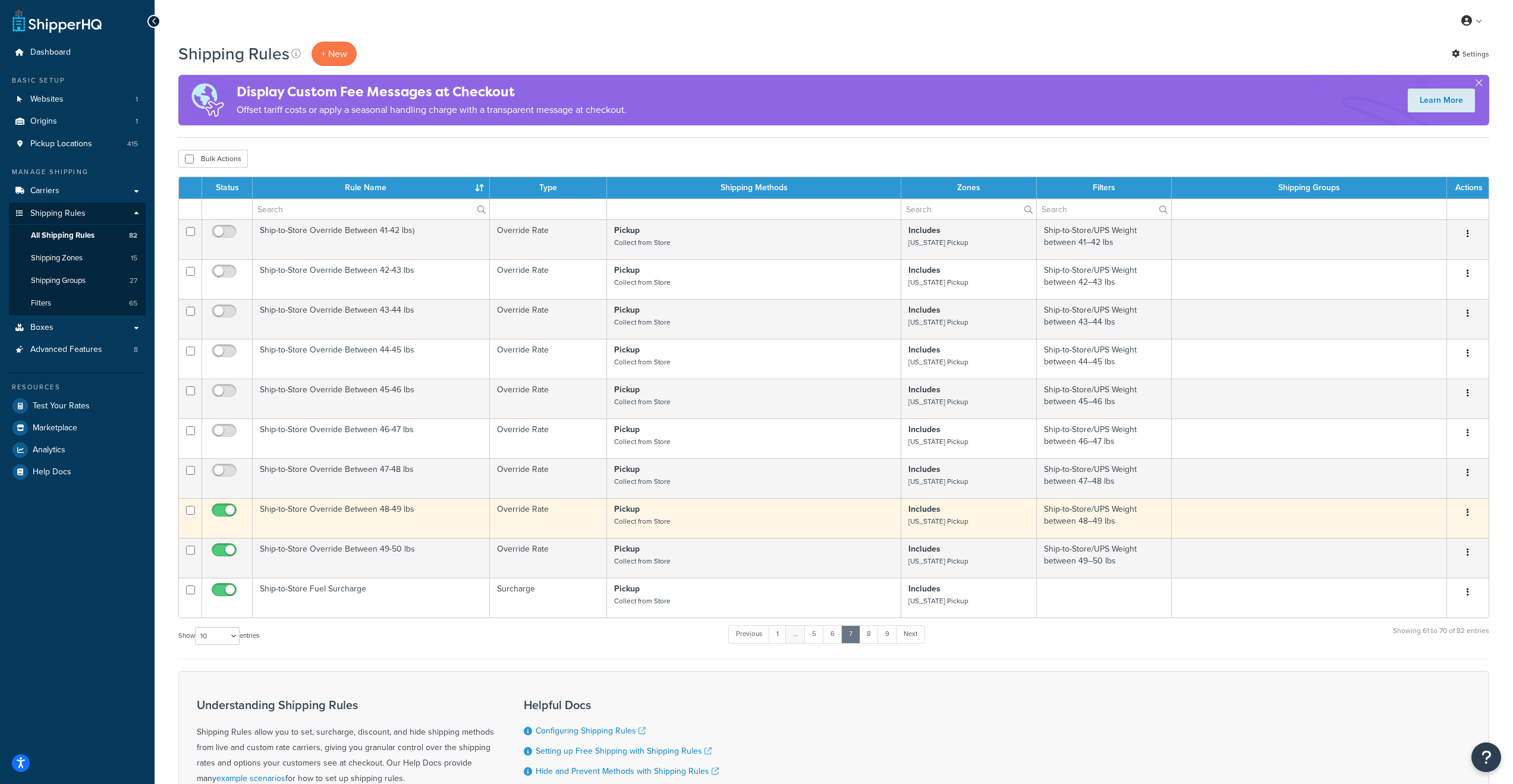
drag, startPoint x: 223, startPoint y: 518, endPoint x: 223, endPoint y: 524, distance: 6.0
click at [223, 518] on input "checkbox" at bounding box center [225, 512] width 33 height 15
checkbox input "false"
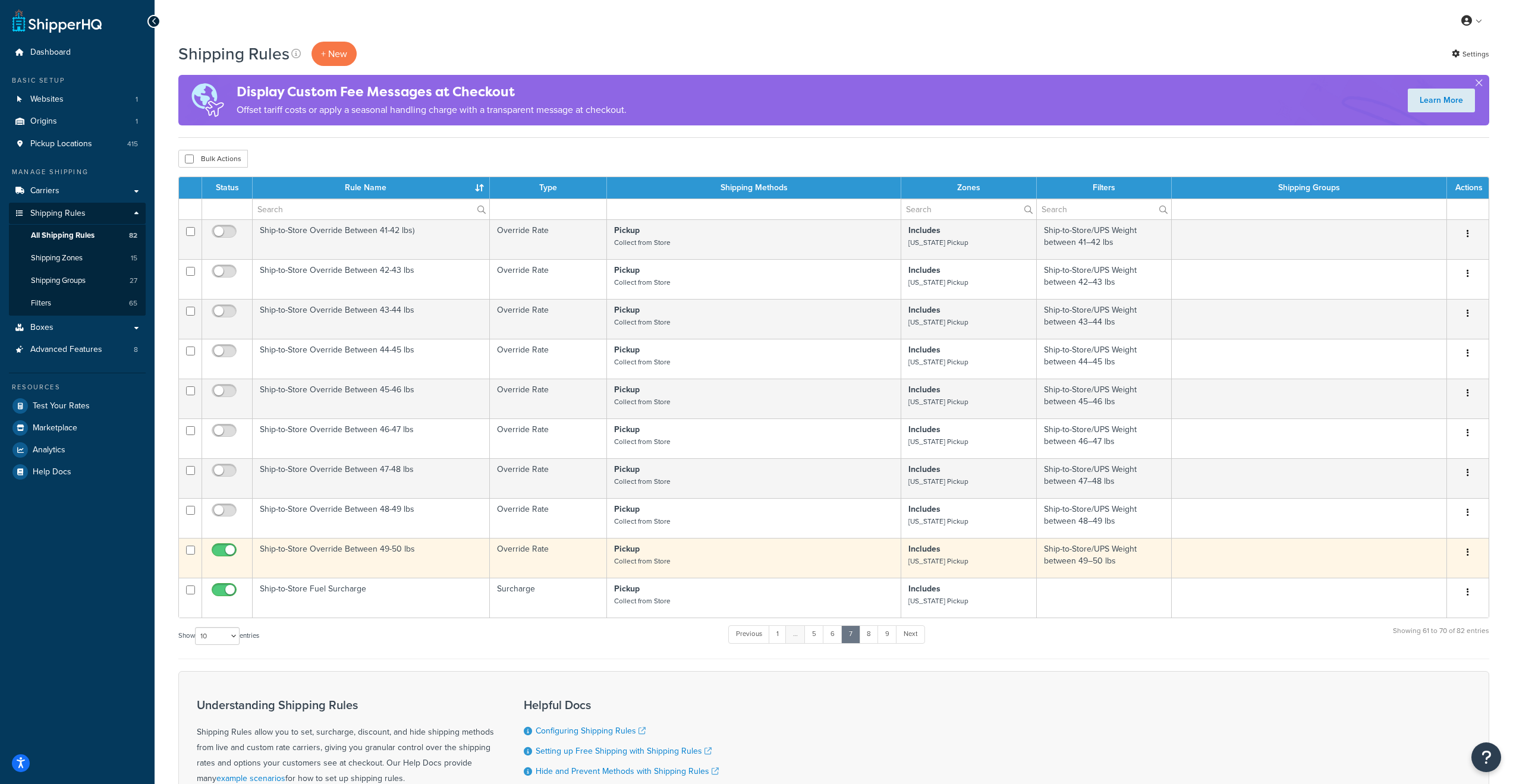
click at [222, 557] on input "checkbox" at bounding box center [225, 552] width 33 height 15
checkbox input "false"
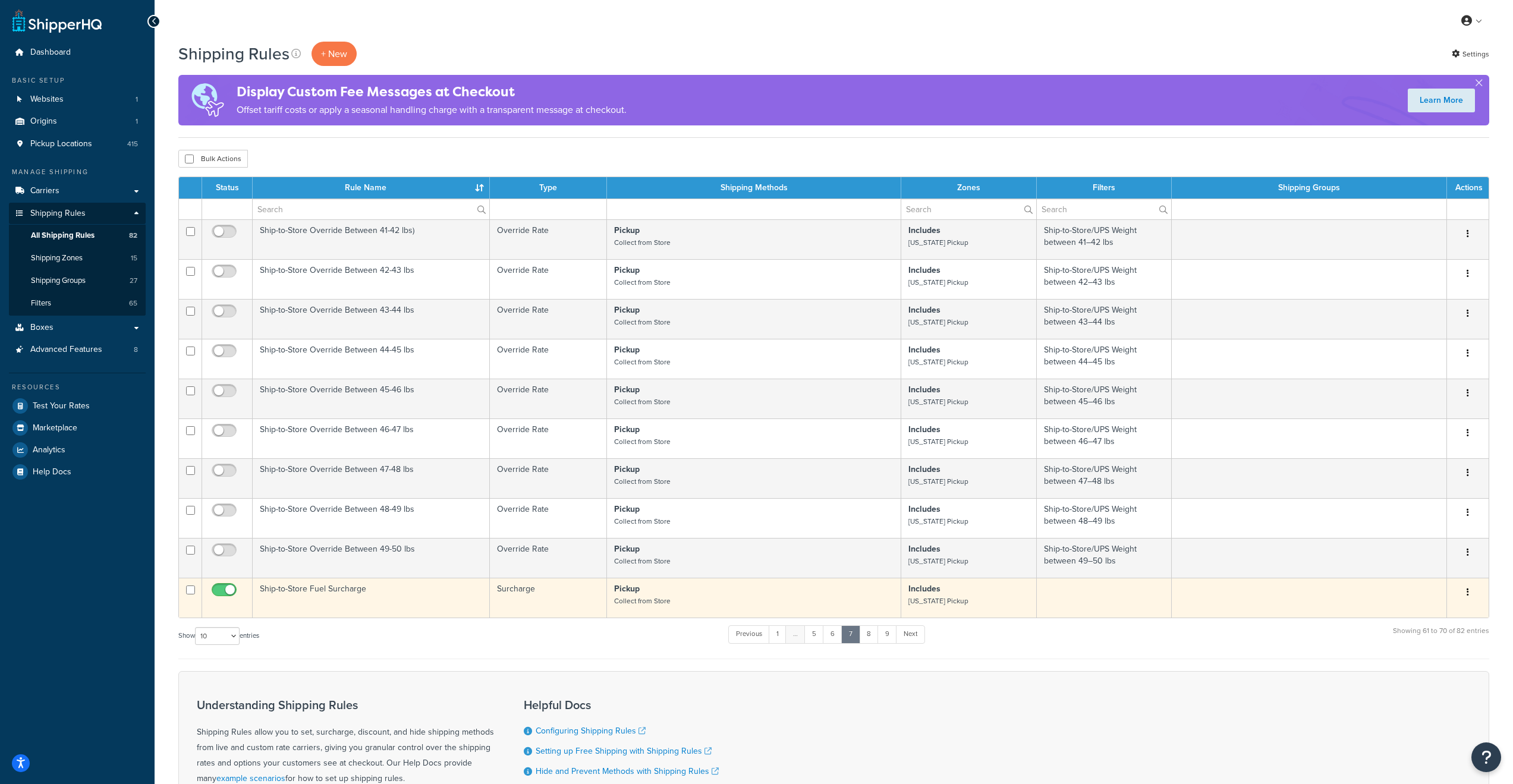
click at [223, 597] on input "checkbox" at bounding box center [225, 593] width 33 height 15
checkbox input "false"
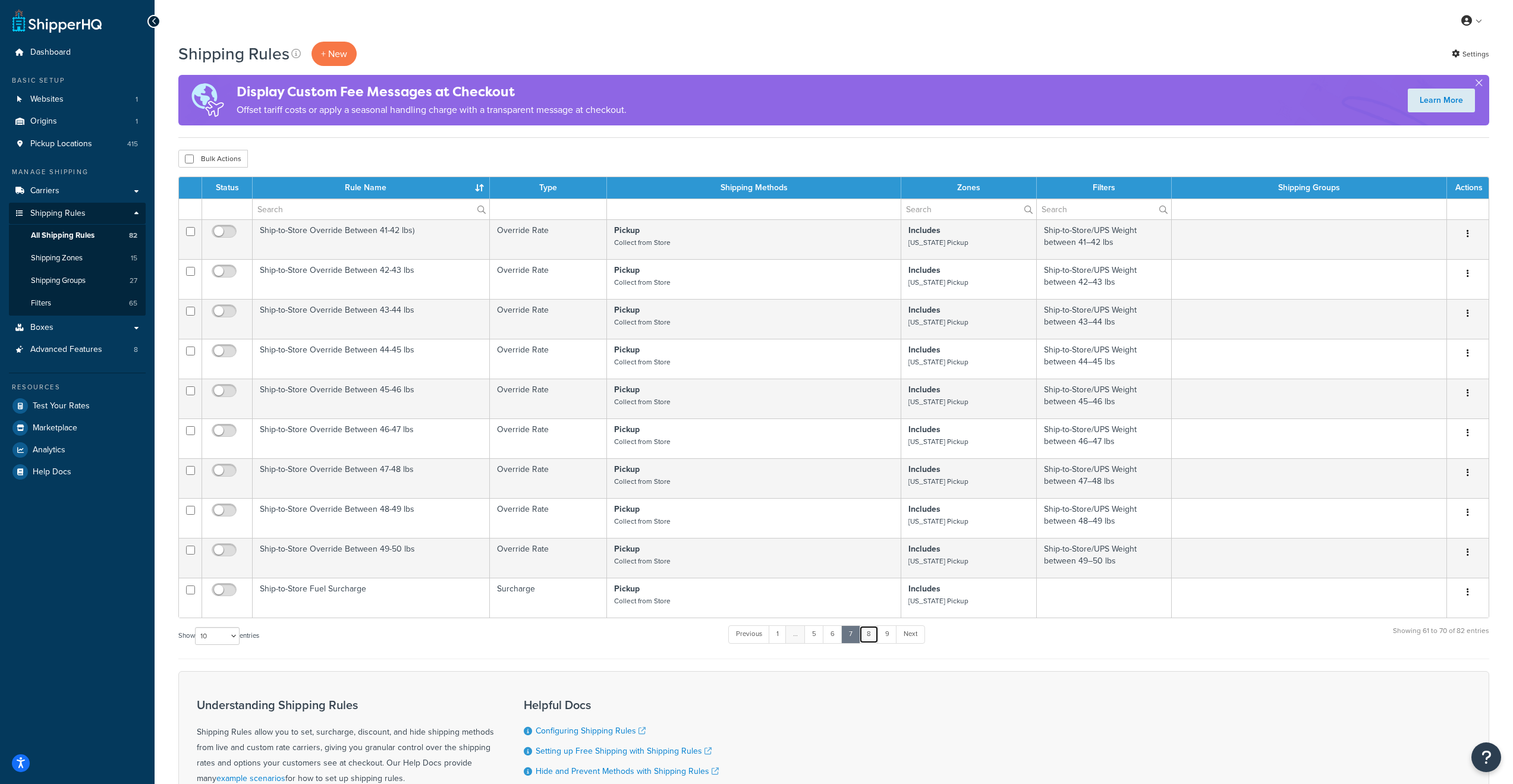
click at [871, 643] on link "8" at bounding box center [869, 634] width 20 height 18
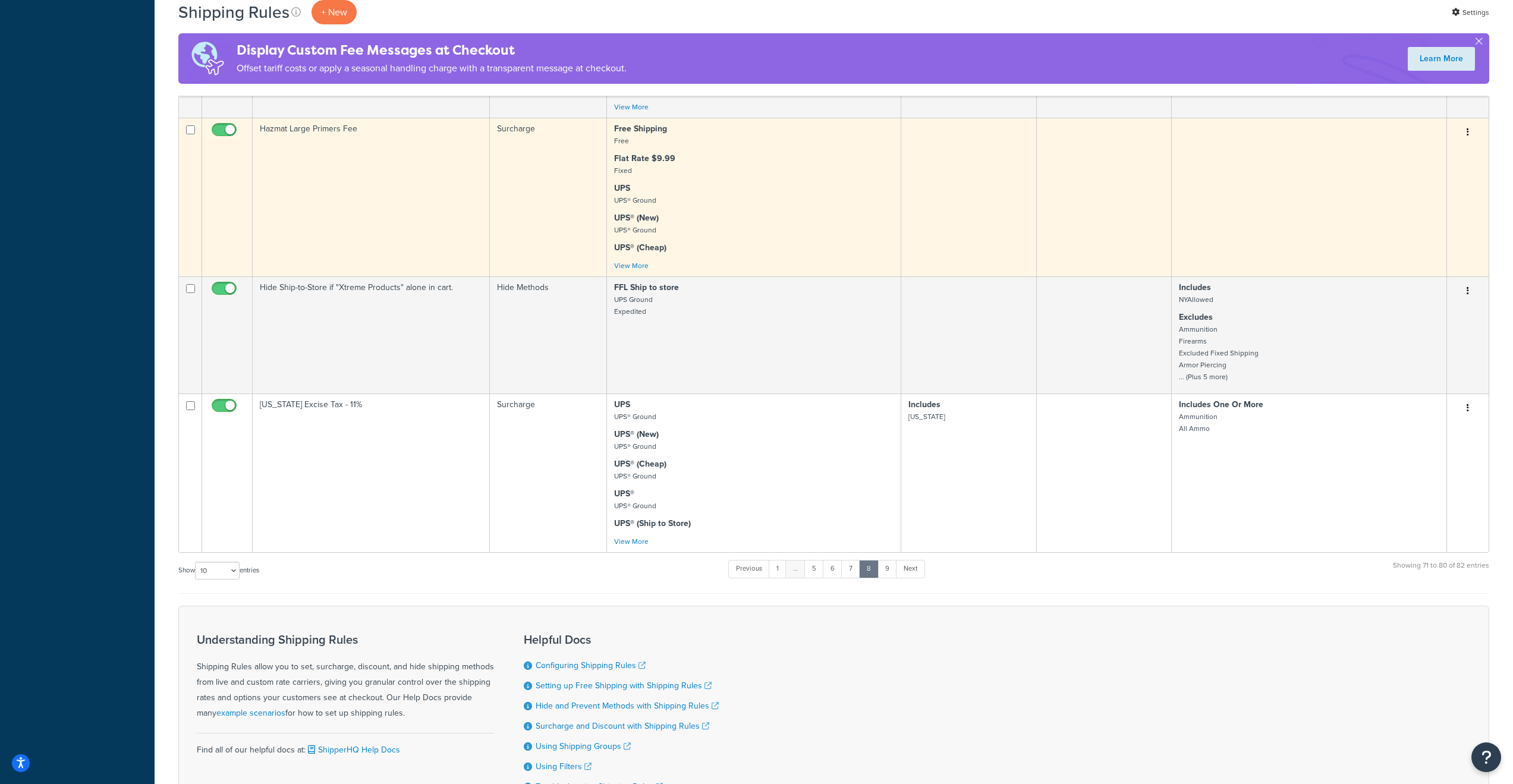
scroll to position [1023, 0]
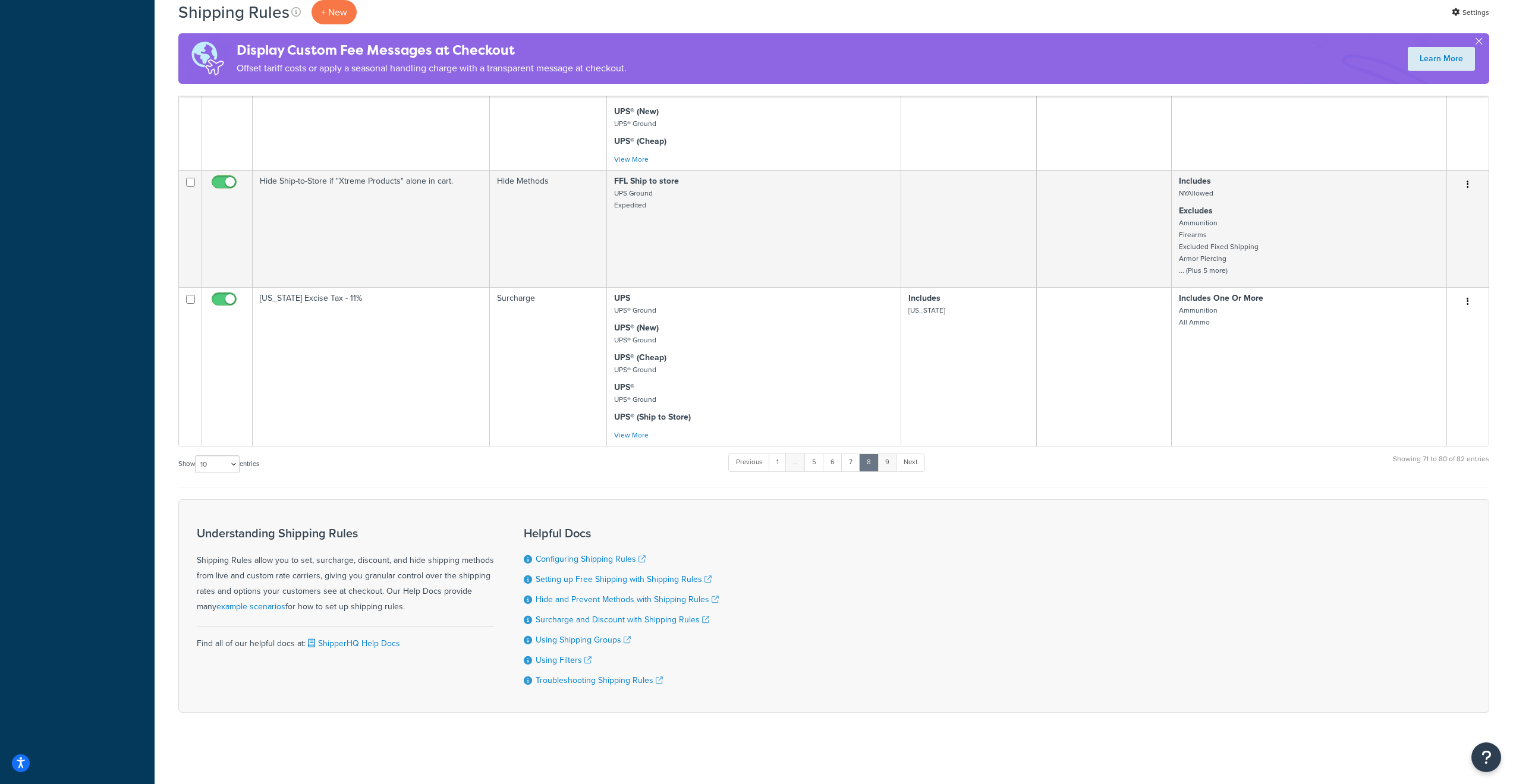
click at [888, 462] on link "9" at bounding box center [887, 462] width 20 height 18
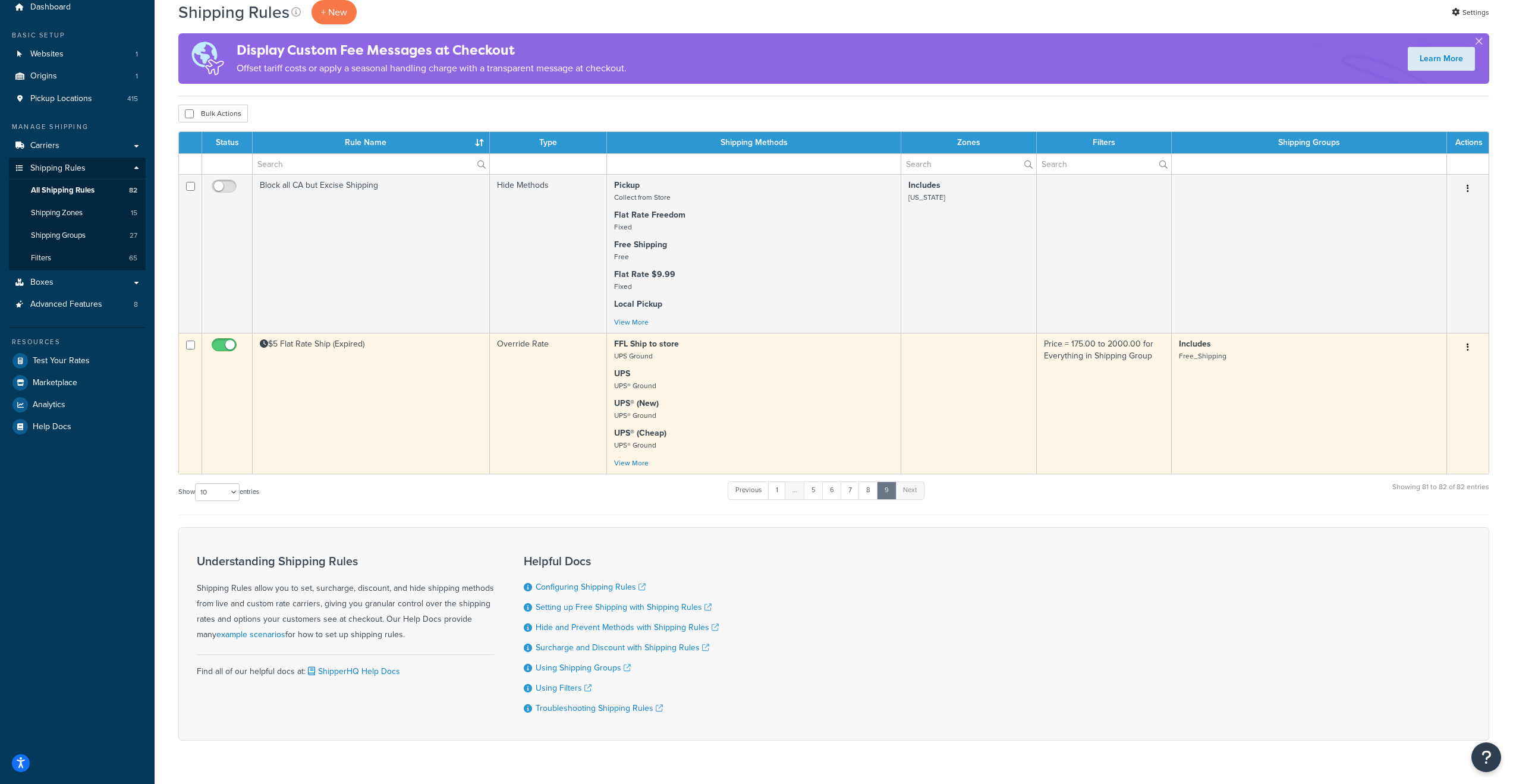
scroll to position [0, 0]
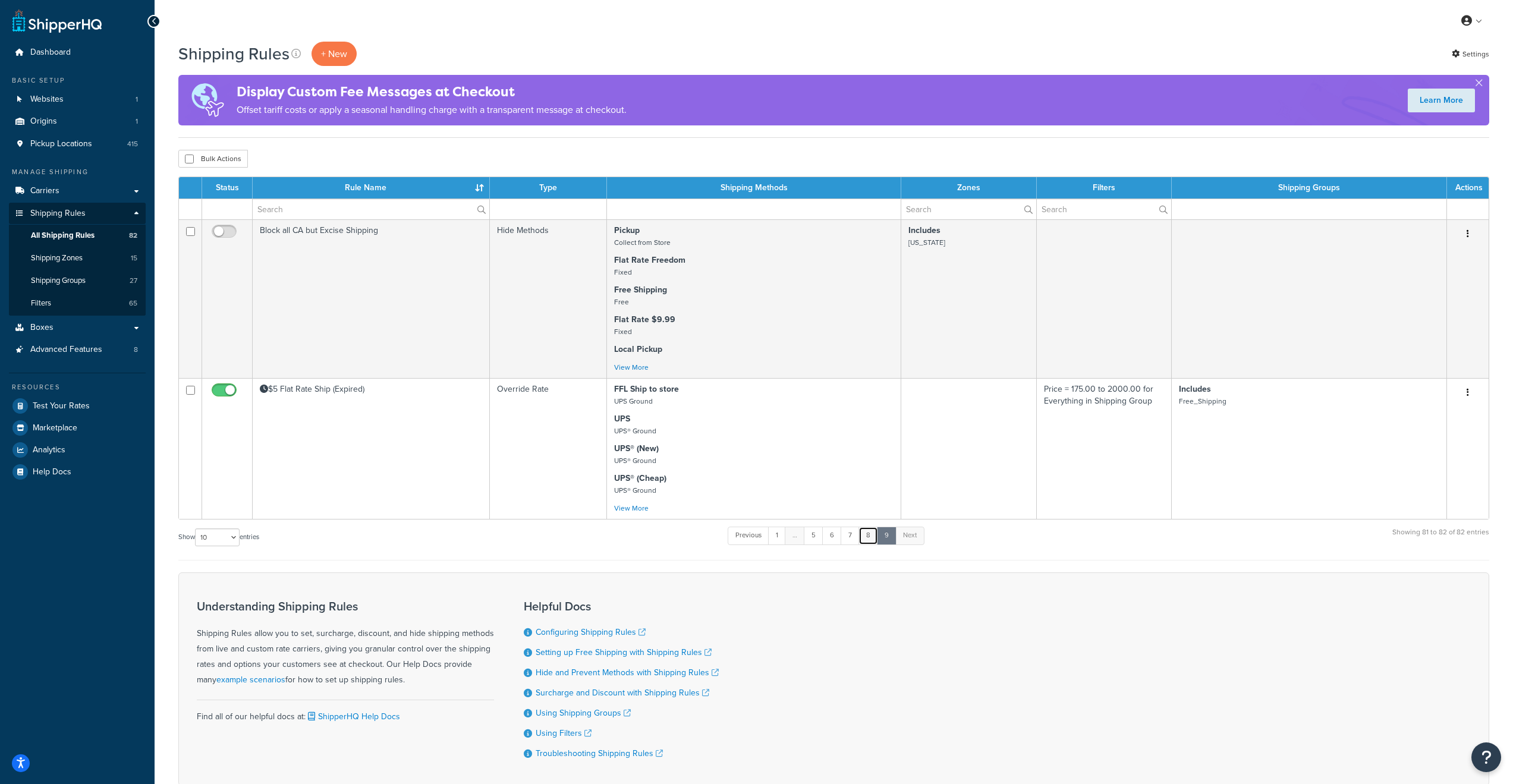
click at [873, 542] on link "8" at bounding box center [869, 535] width 20 height 18
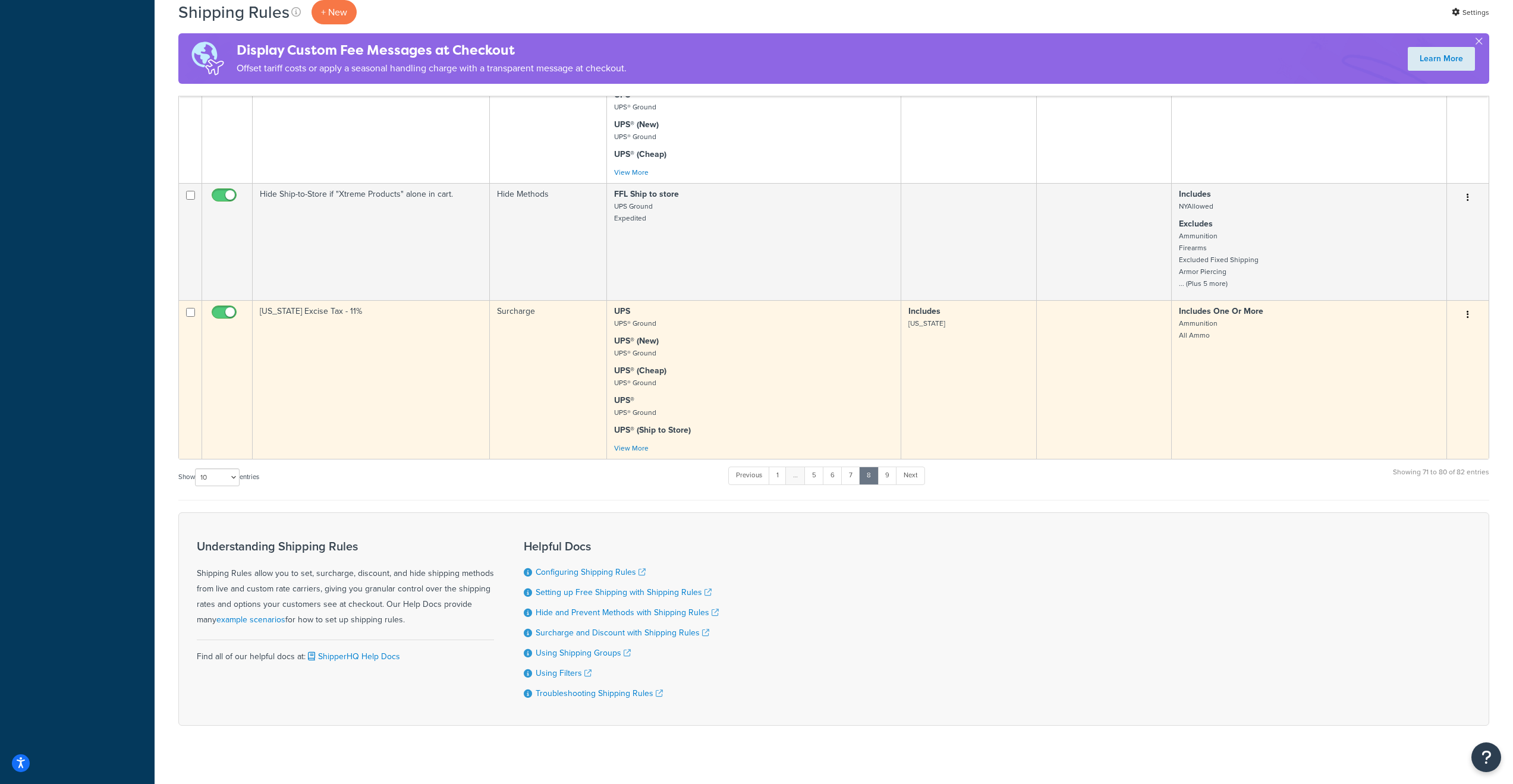
scroll to position [963, 0]
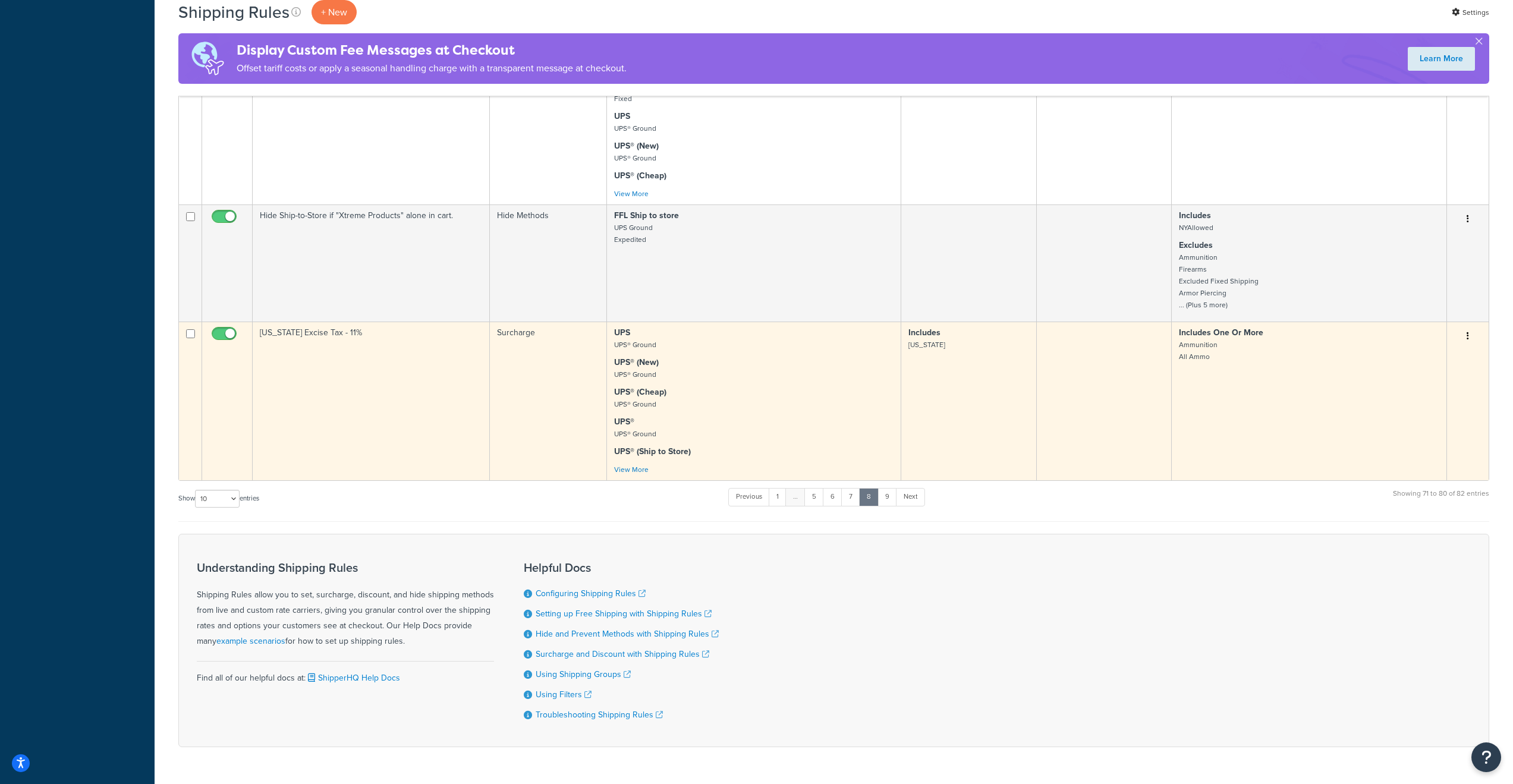
click at [228, 344] on input "checkbox" at bounding box center [225, 336] width 33 height 15
checkbox input "false"
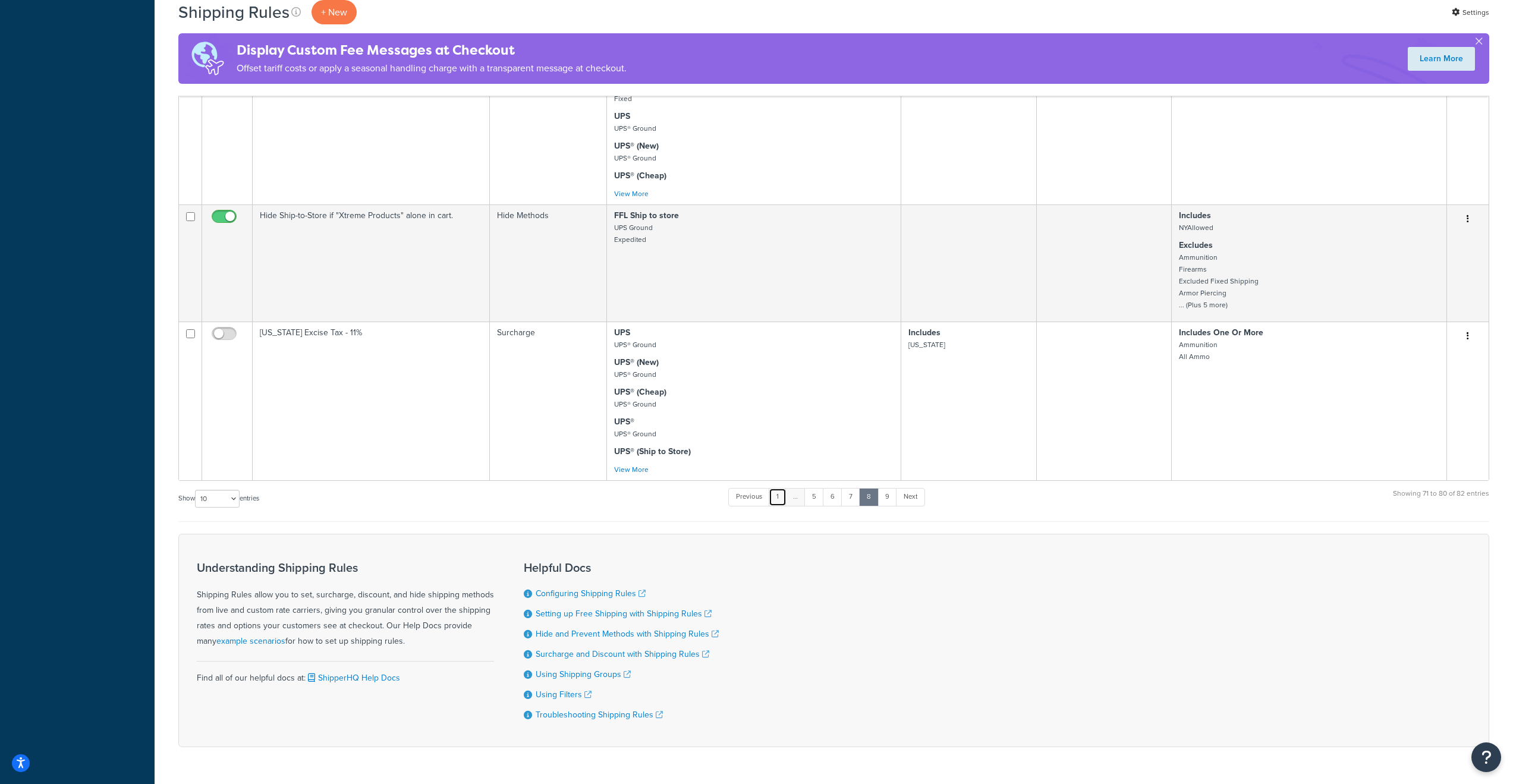
click at [780, 505] on link "1" at bounding box center [777, 497] width 18 height 18
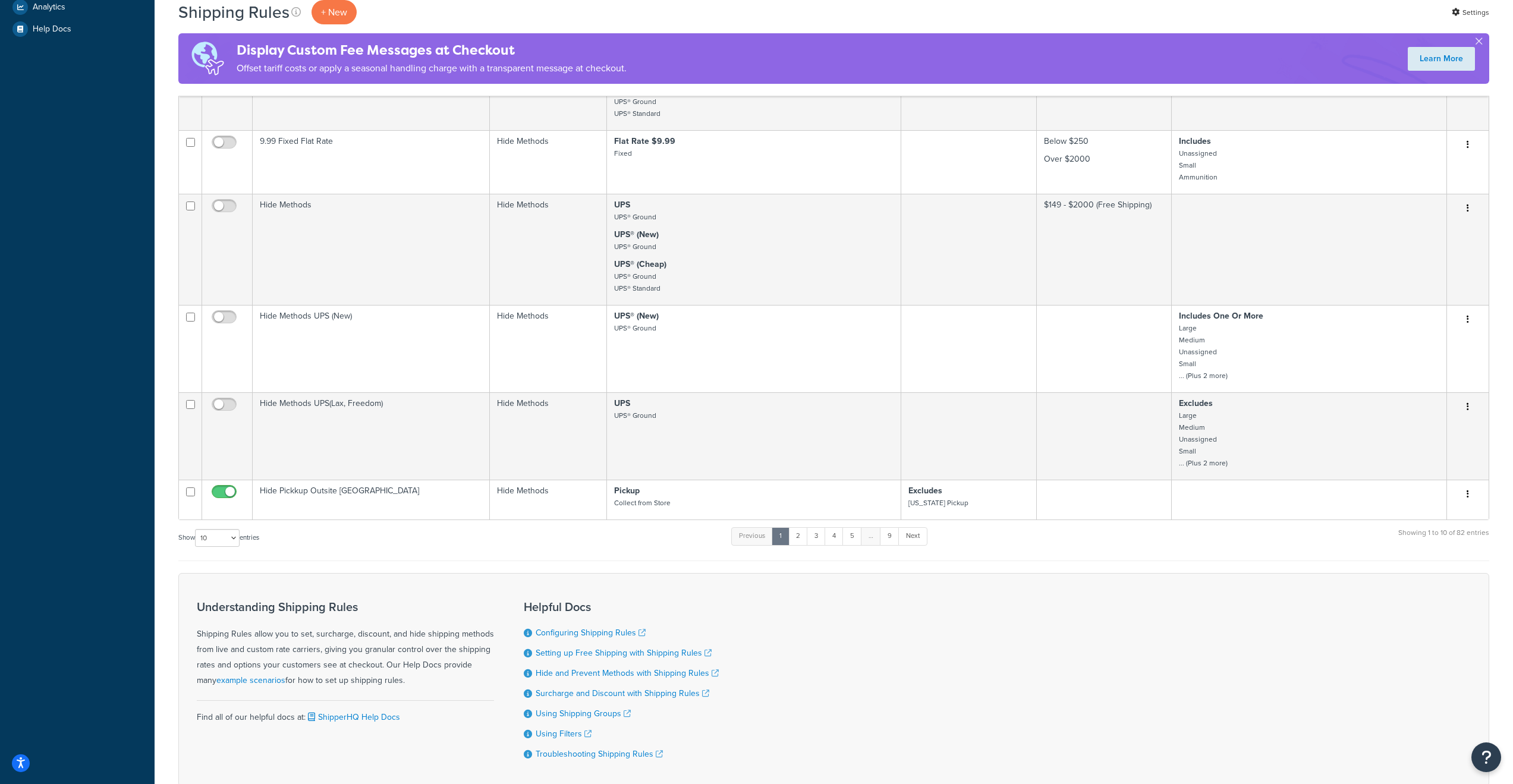
scroll to position [411, 0]
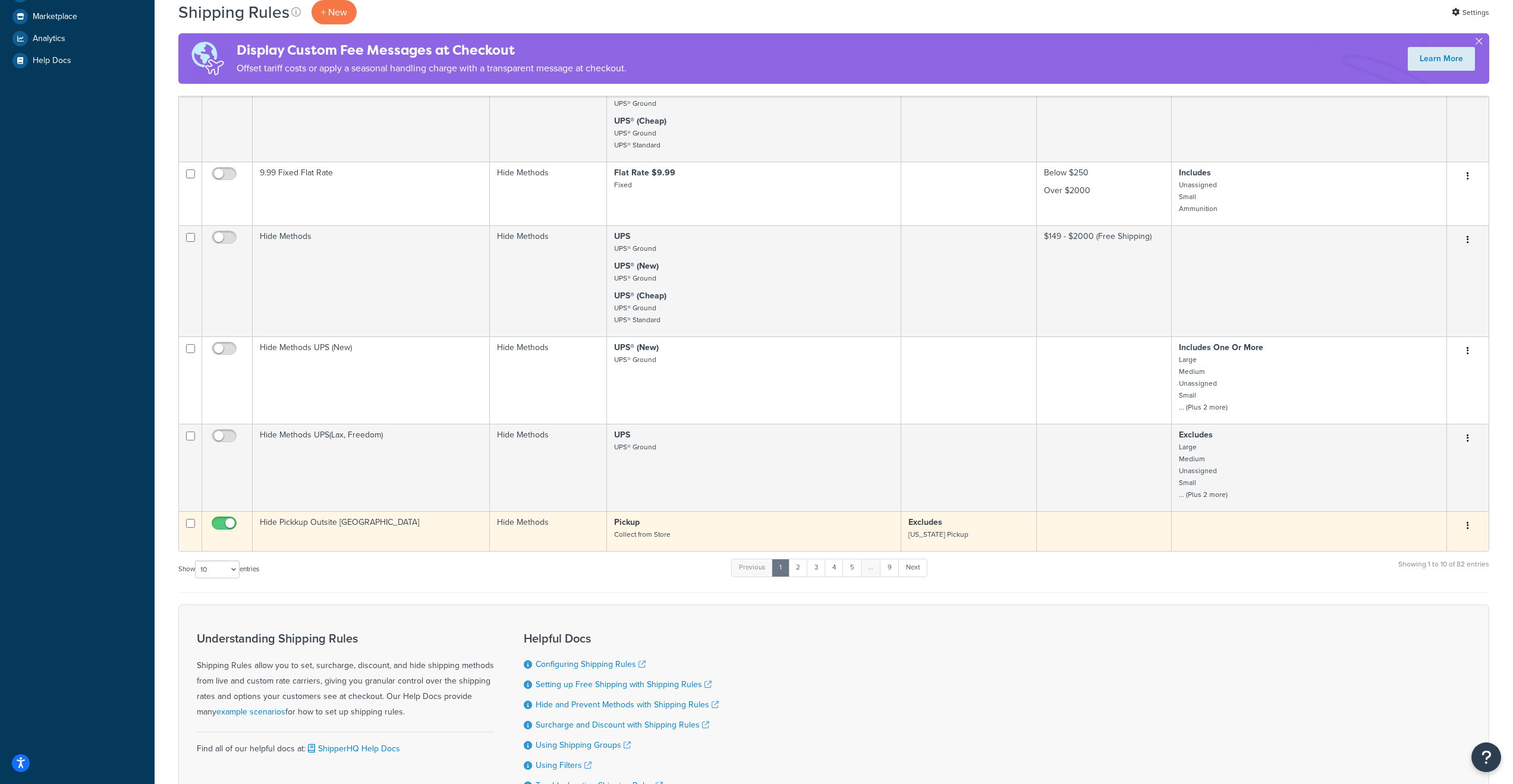
click at [428, 545] on td "Hide Pickkup Outsite NY" at bounding box center [371, 531] width 237 height 40
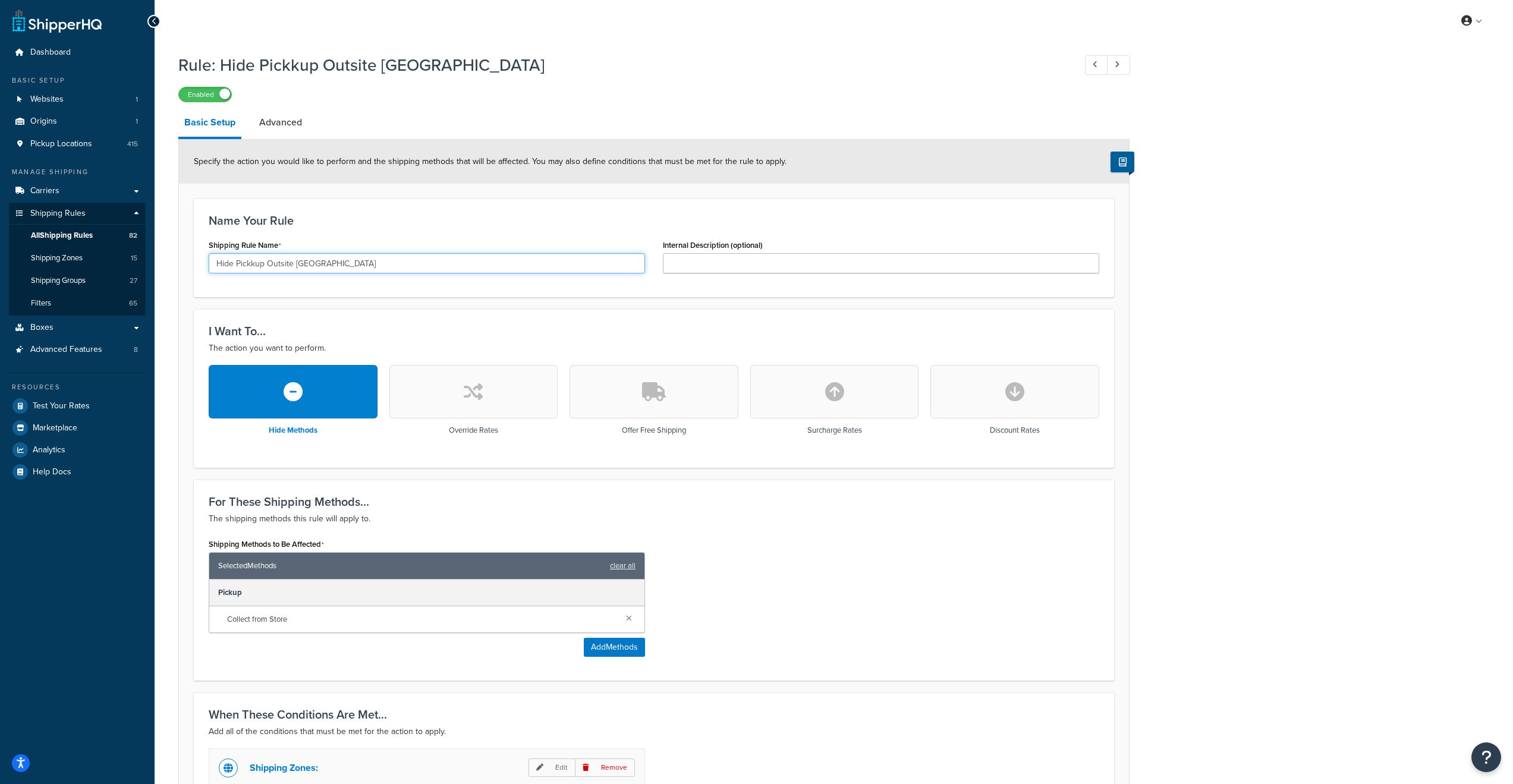
click at [288, 265] on input "Hide Pickkup Outsite [GEOGRAPHIC_DATA]" at bounding box center [426, 263] width 436 height 20
click at [253, 264] on input "Hide Pickkup Outside NY" at bounding box center [426, 263] width 436 height 20
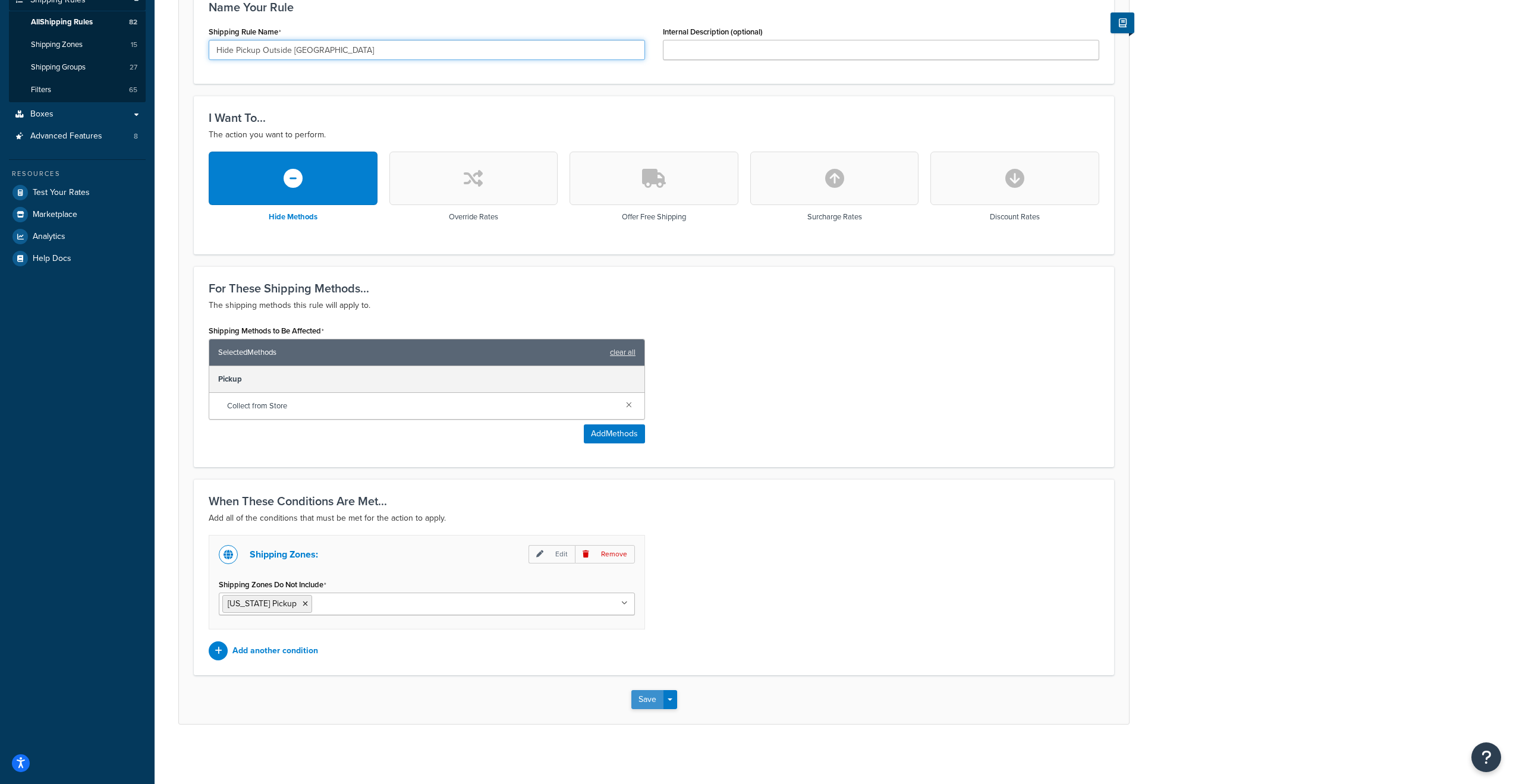
type input "Hide Pickup Outside NY"
click at [647, 700] on button "Save" at bounding box center [647, 699] width 32 height 19
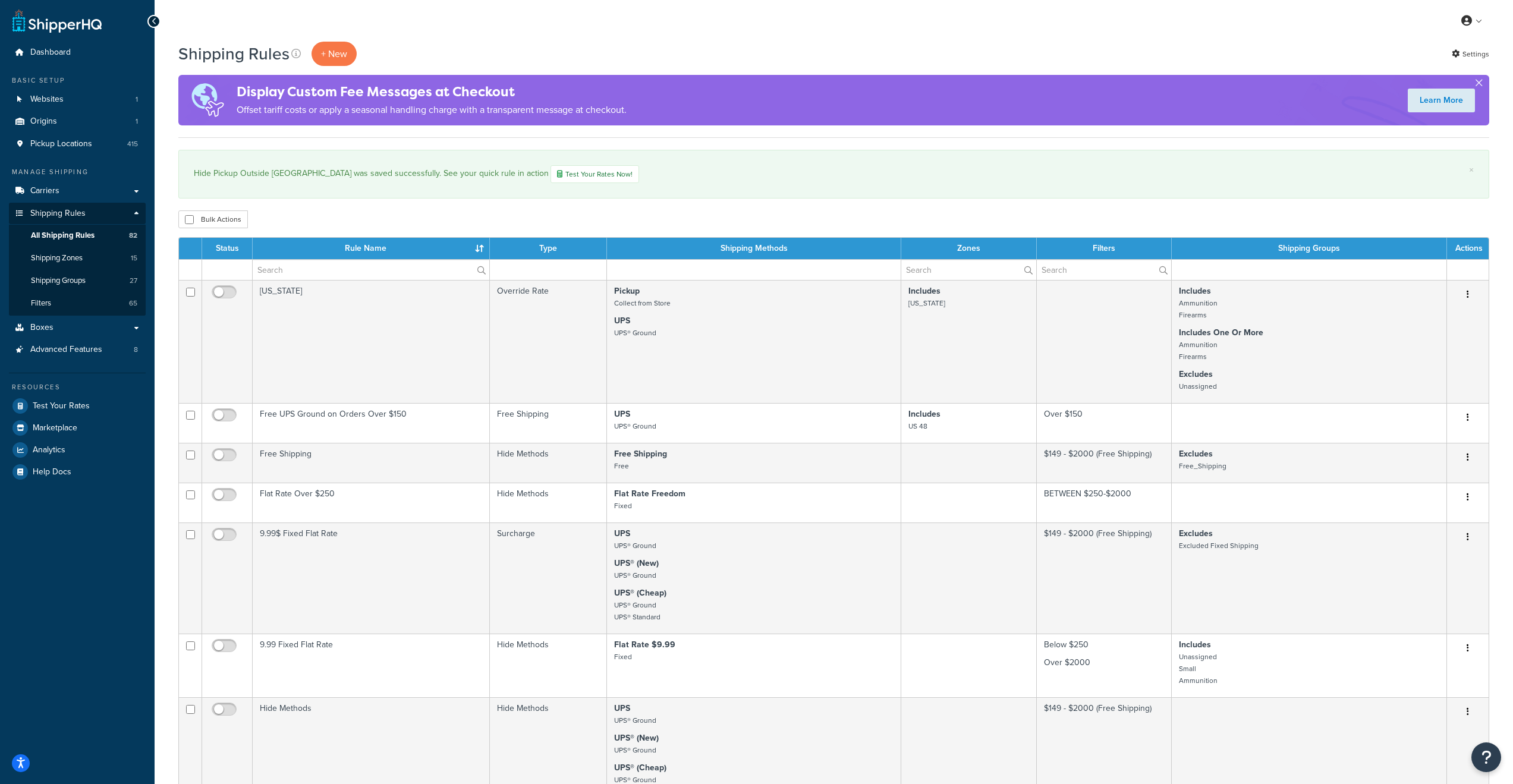
click at [1480, 84] on button "button" at bounding box center [1478, 85] width 3 height 3
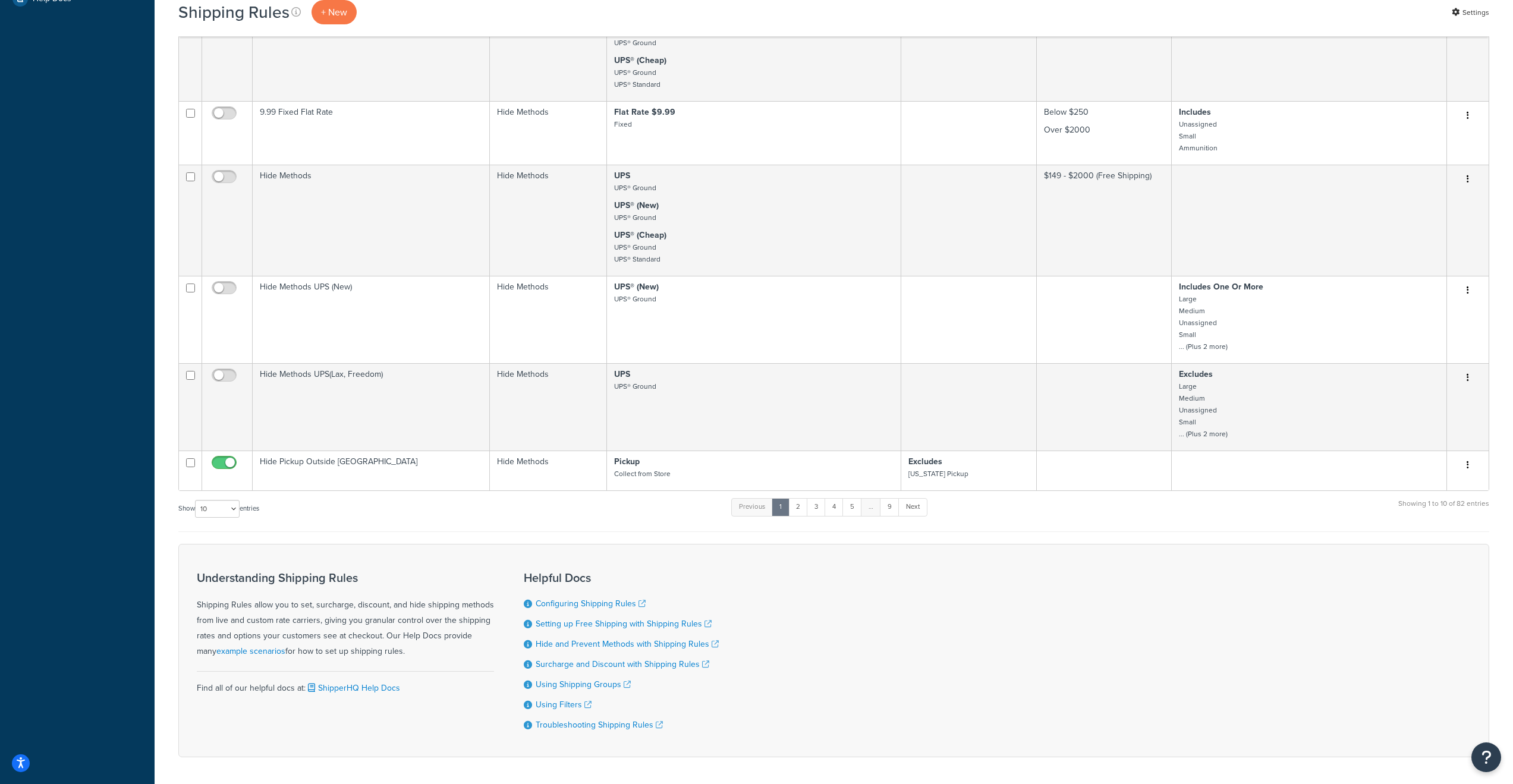
scroll to position [476, 0]
click at [801, 513] on link "2" at bounding box center [798, 504] width 20 height 18
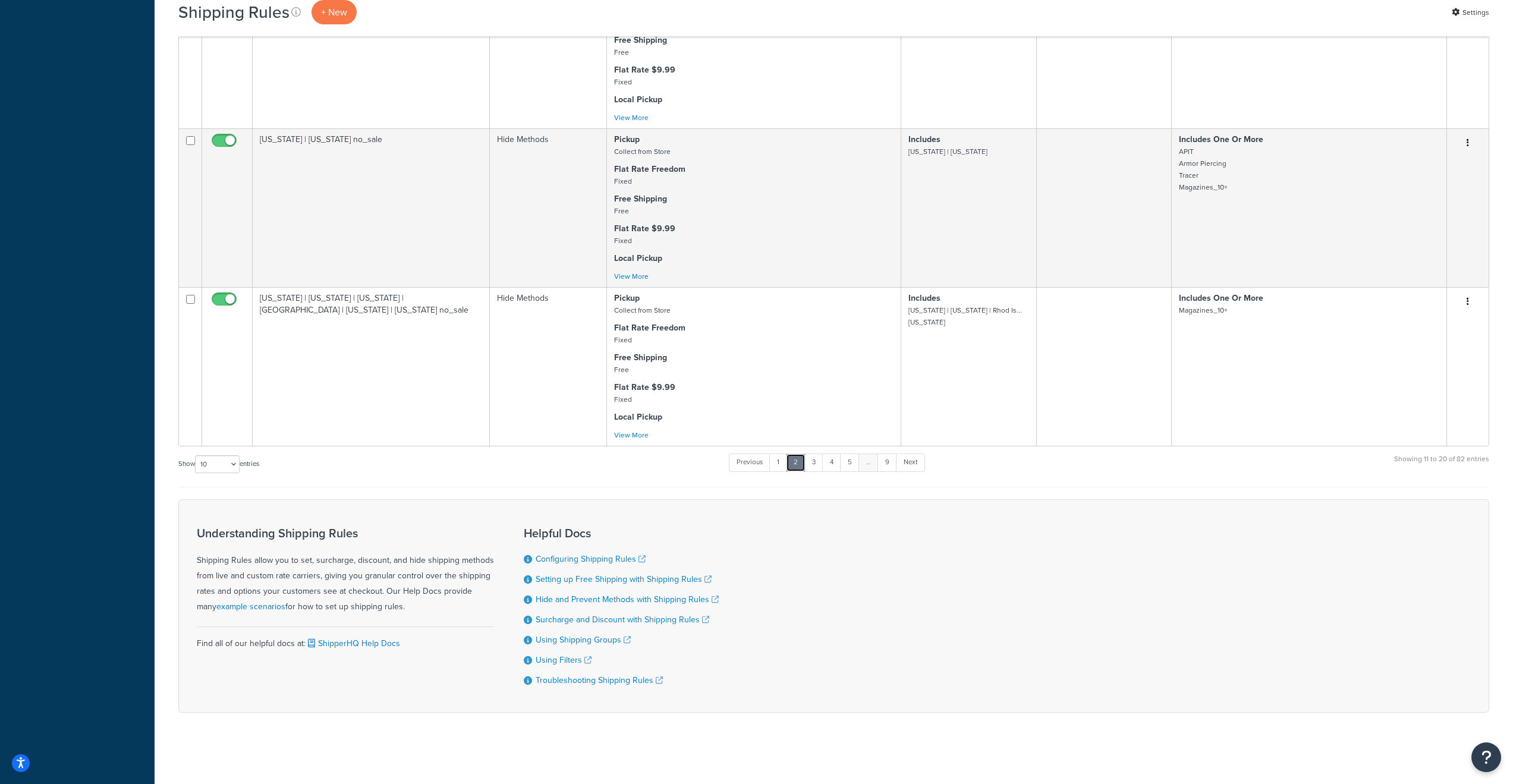
scroll to position [1378, 0]
click at [815, 462] on link "3" at bounding box center [813, 462] width 19 height 18
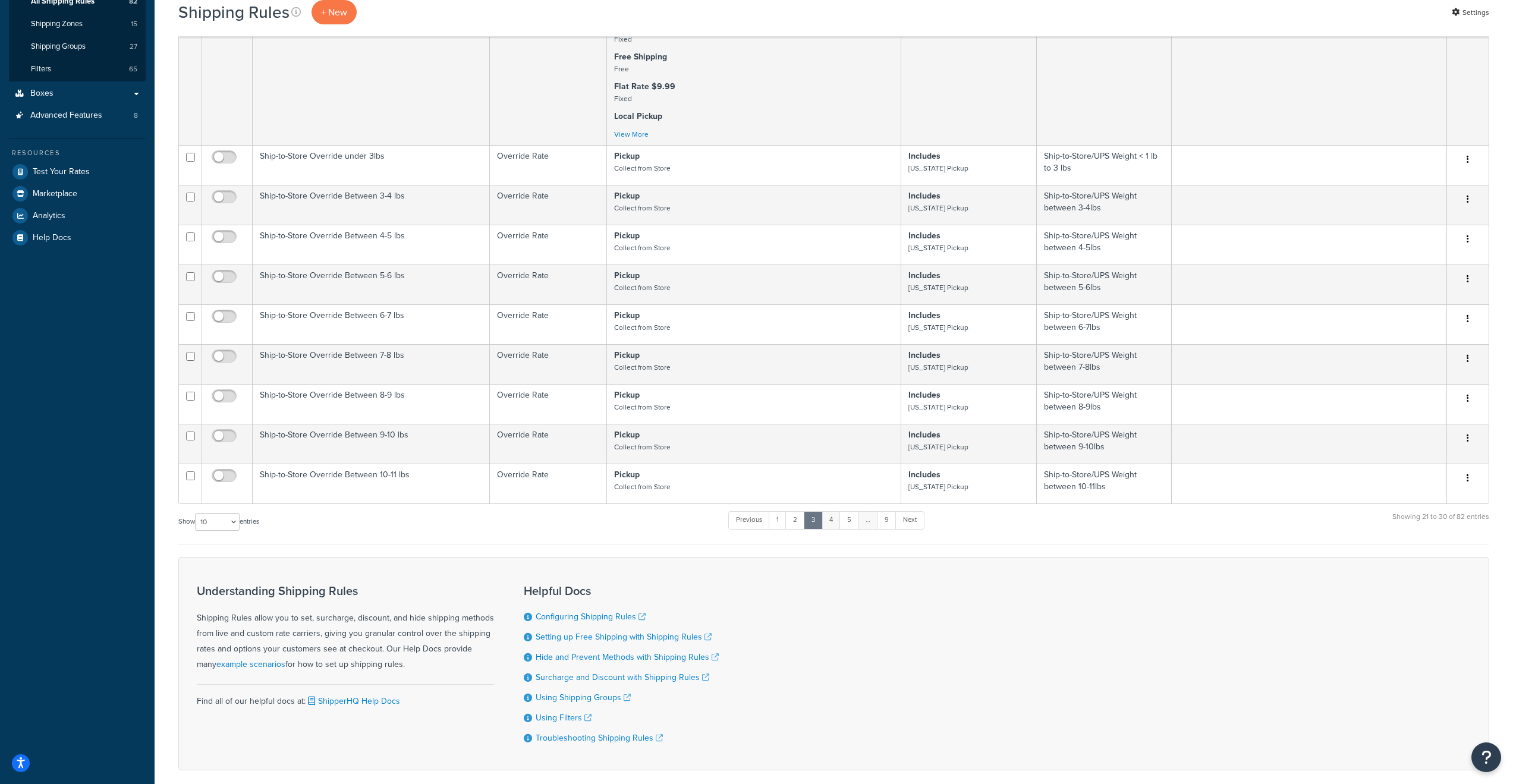
scroll to position [238, 0]
click at [793, 525] on link "2" at bounding box center [795, 516] width 20 height 18
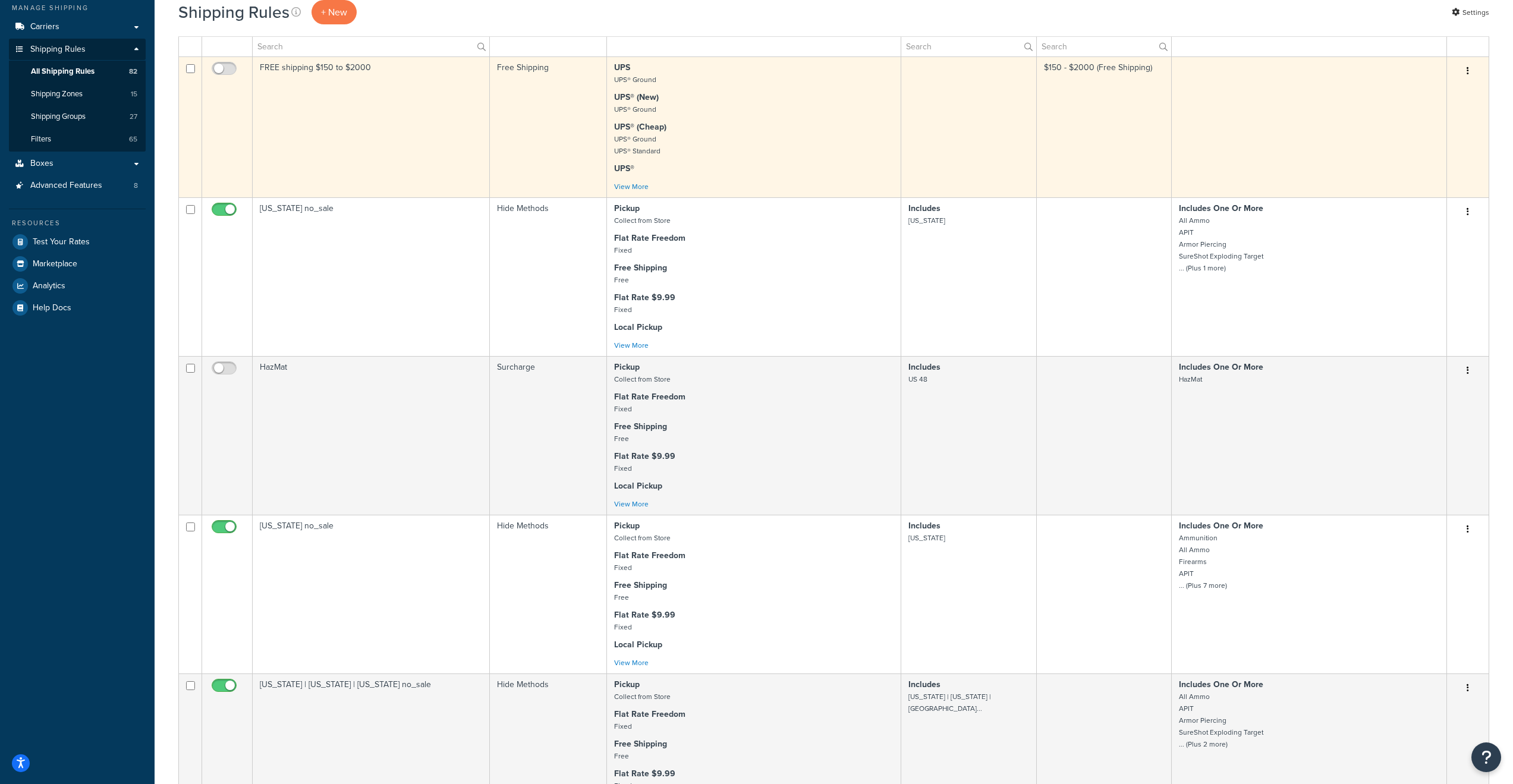
scroll to position [0, 0]
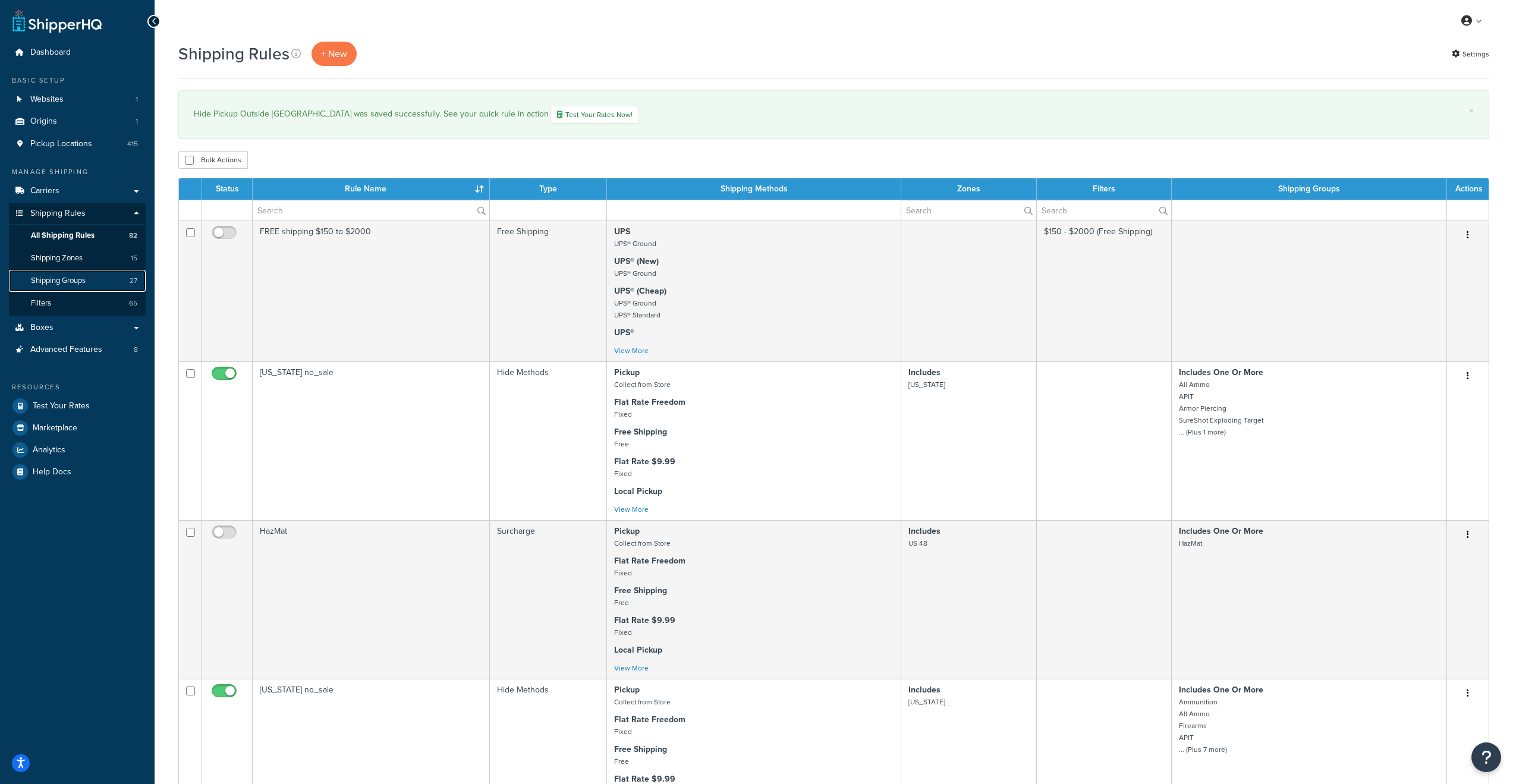
click at [69, 282] on span "Shipping Groups" at bounding box center [58, 280] width 55 height 10
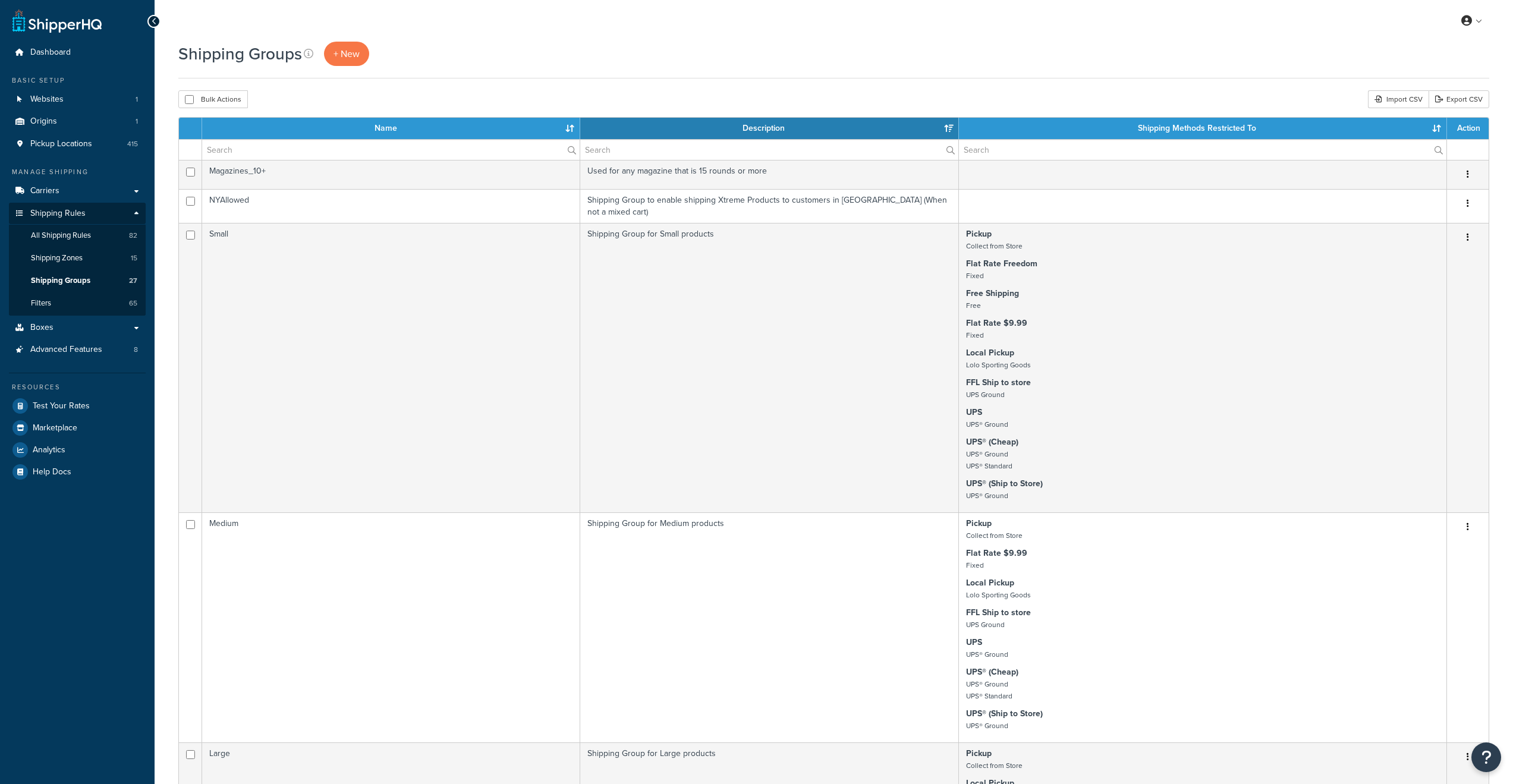
select select "15"
click at [64, 258] on span "Shipping Zones" at bounding box center [57, 258] width 52 height 10
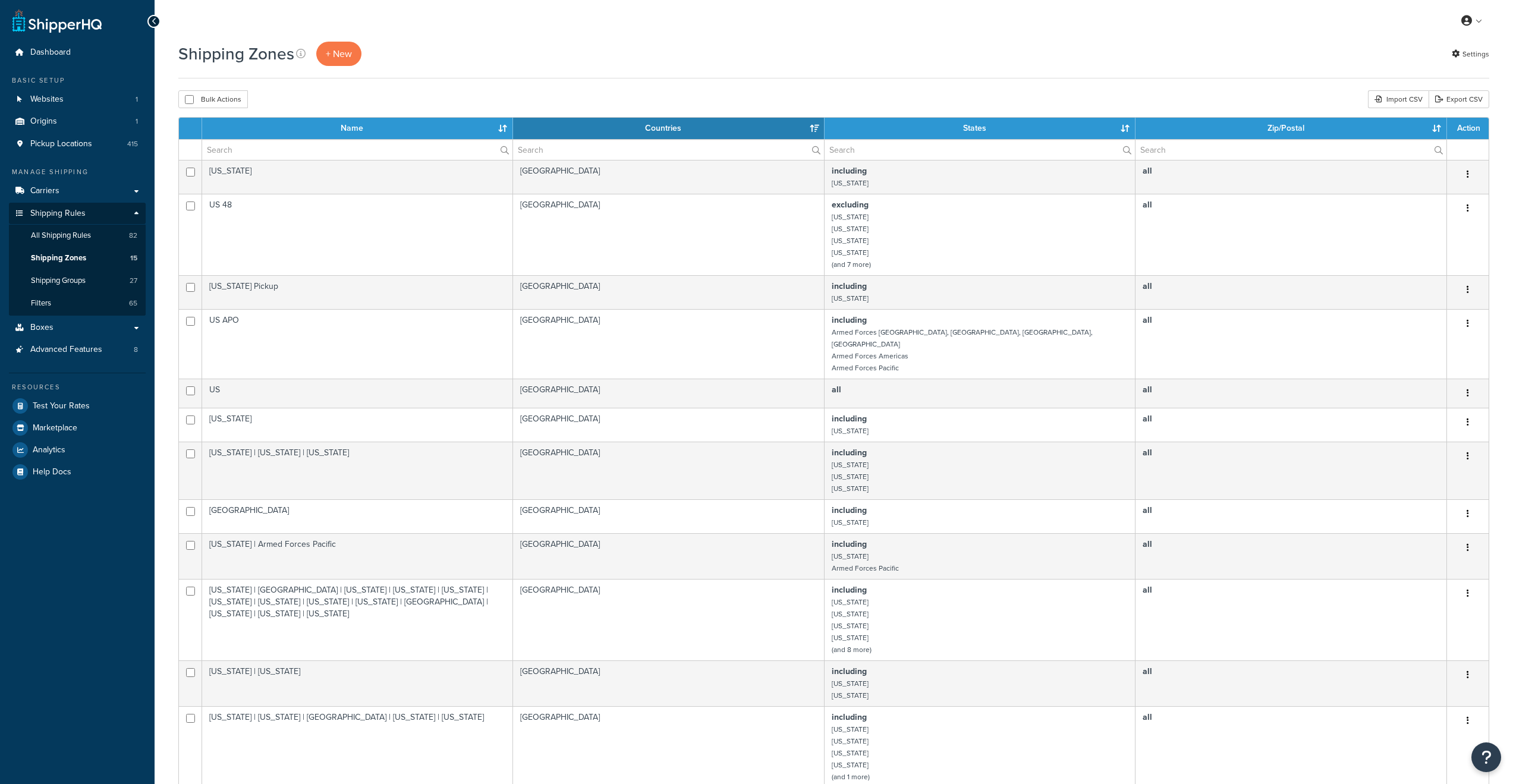
select select "15"
click at [343, 54] on span "+ New" at bounding box center [339, 54] width 26 height 14
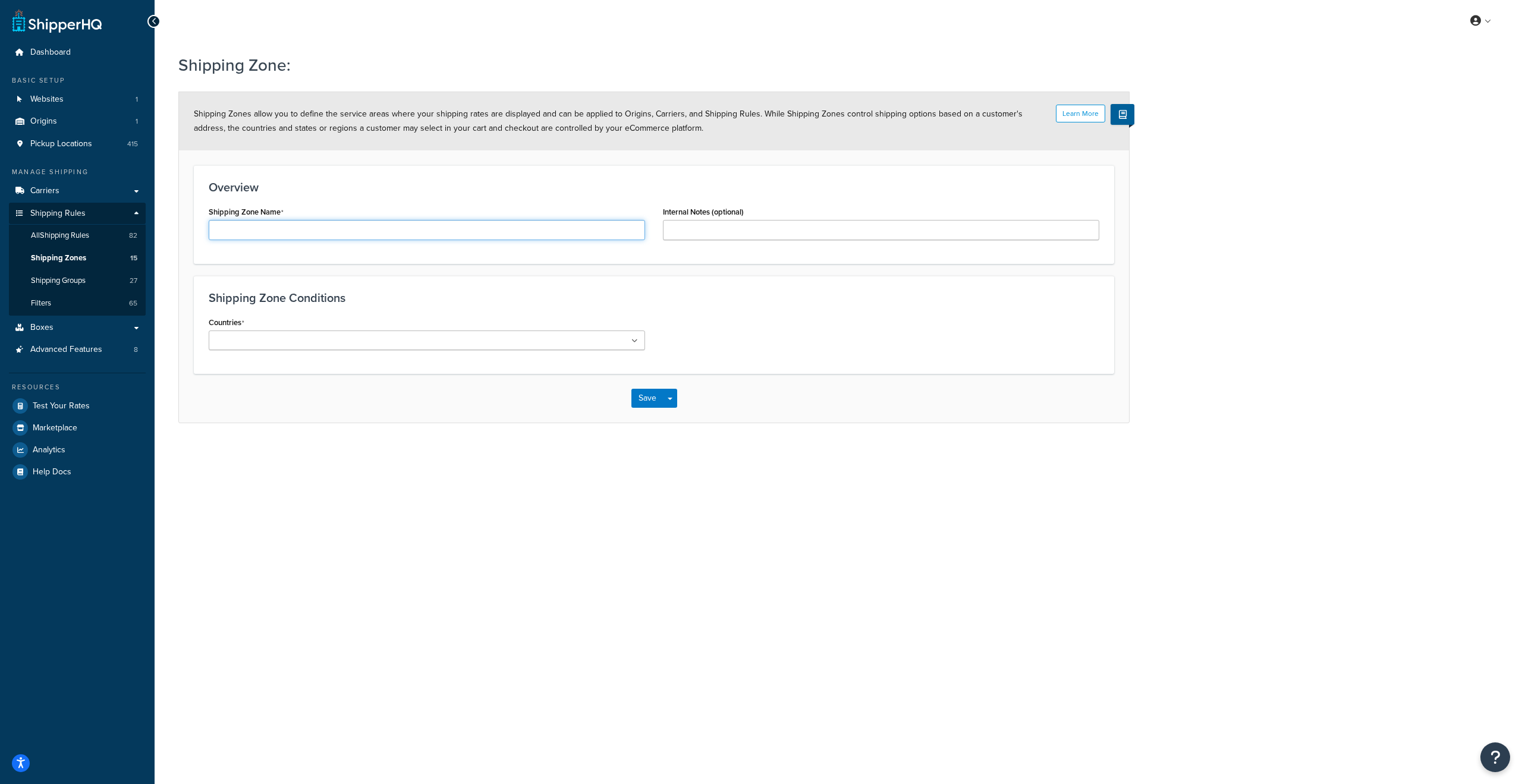
click at [263, 234] on input "Shipping Zone Name" at bounding box center [426, 230] width 436 height 20
type input "[GEOGRAPHIC_DATA]"
click at [637, 341] on icon at bounding box center [635, 341] width 7 height 7
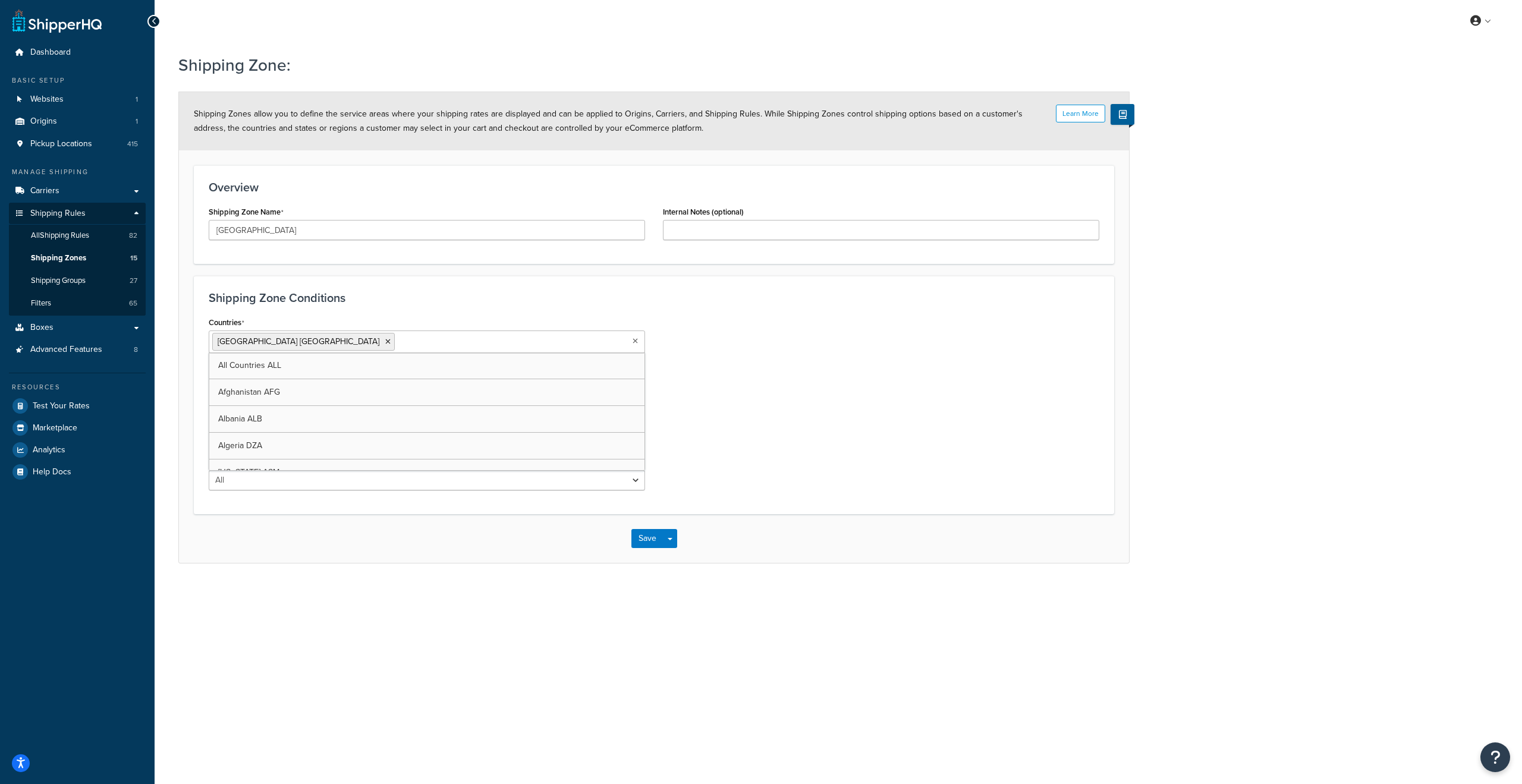
click at [801, 414] on div "Countries [GEOGRAPHIC_DATA] [GEOGRAPHIC_DATA] All Countries ALL [GEOGRAPHIC_DAT…" at bounding box center [653, 406] width 908 height 185
click at [632, 388] on select "All Including Excluding" at bounding box center [426, 389] width 436 height 20
click at [208, 379] on select "All Including Excluding" at bounding box center [426, 389] width 436 height 20
click at [635, 388] on select "All Including Excluding" at bounding box center [426, 389] width 436 height 20
click at [208, 379] on select "All Including Excluding" at bounding box center [426, 389] width 436 height 20
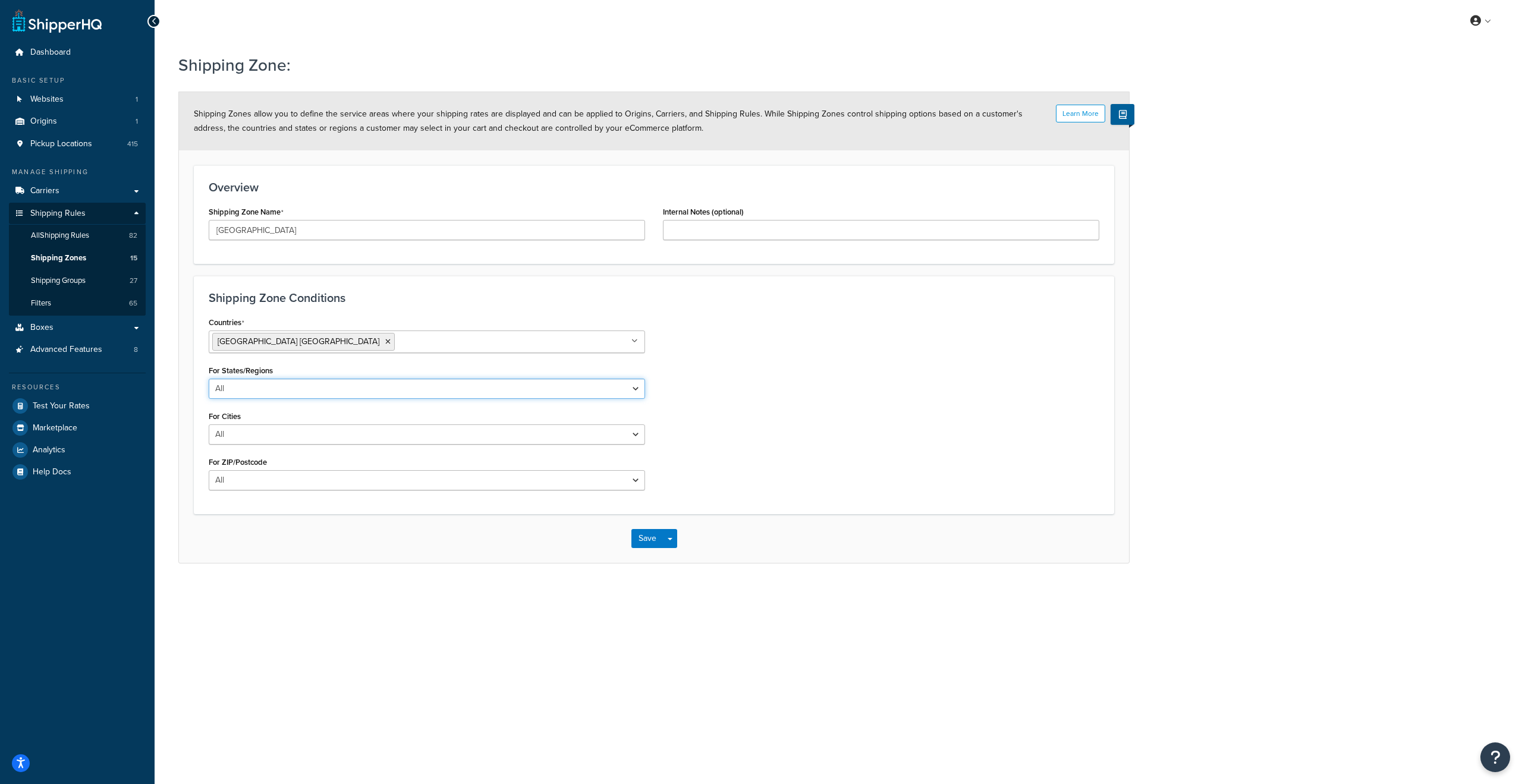
click at [504, 384] on select "All Including Excluding" at bounding box center [426, 389] width 436 height 20
click at [208, 379] on select "All Including Excluding" at bounding box center [426, 389] width 436 height 20
click at [327, 439] on ul at bounding box center [426, 434] width 436 height 20
click at [843, 361] on div "Countries United States USA All Countries ALL Afghanistan AFG Albania ALB Alger…" at bounding box center [653, 429] width 908 height 231
click at [633, 388] on select "All Including Excluding" at bounding box center [426, 389] width 436 height 20
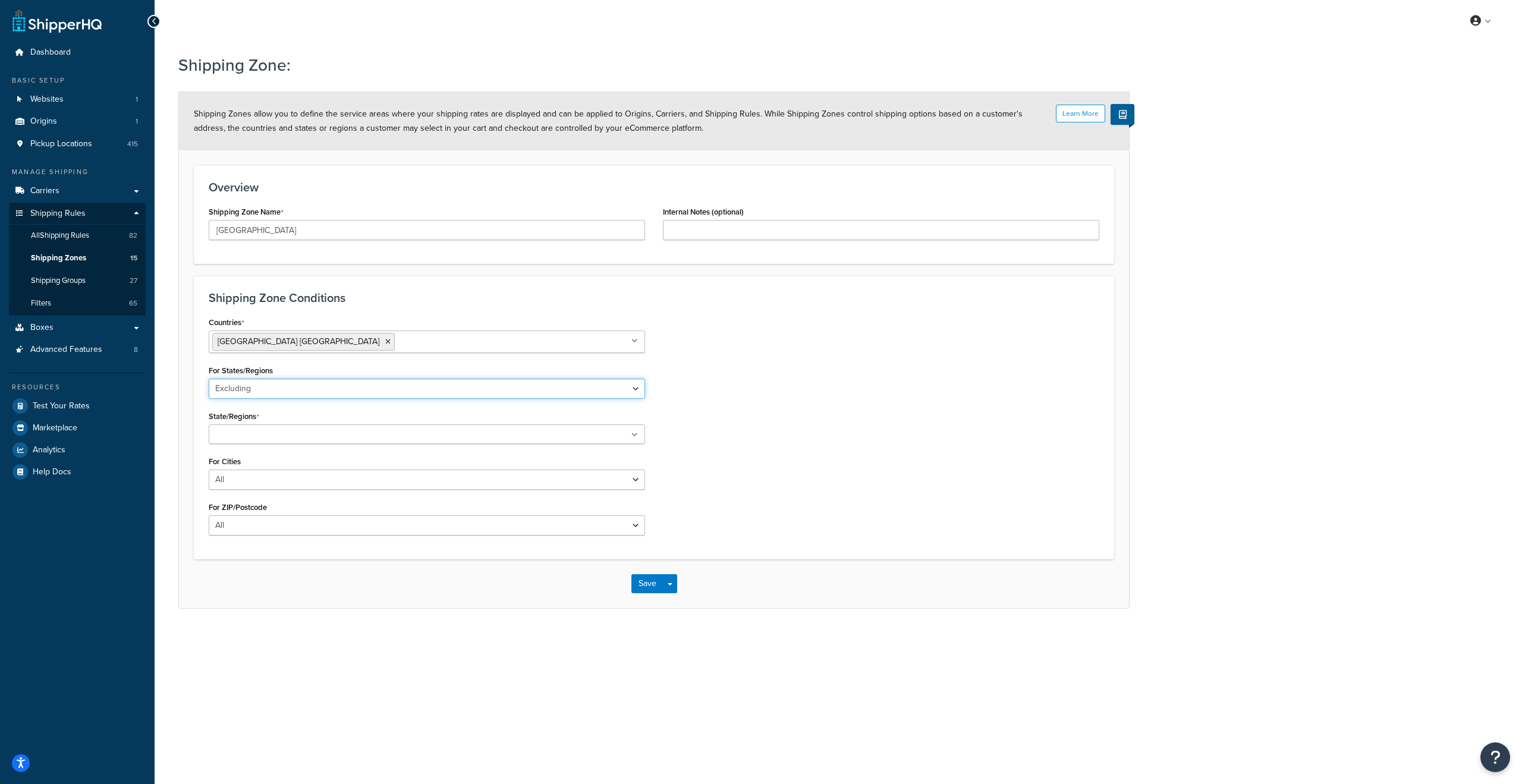
select select "all"
click at [208, 379] on select "All Including Excluding" at bounding box center [426, 389] width 436 height 20
click at [385, 341] on icon at bounding box center [387, 341] width 5 height 7
click at [1056, 377] on div "Countries United States USA All Countries ALL Afghanistan AFG Albania ALB Alger…" at bounding box center [653, 406] width 908 height 185
click at [585, 433] on select "All Including Excluding" at bounding box center [426, 434] width 436 height 20
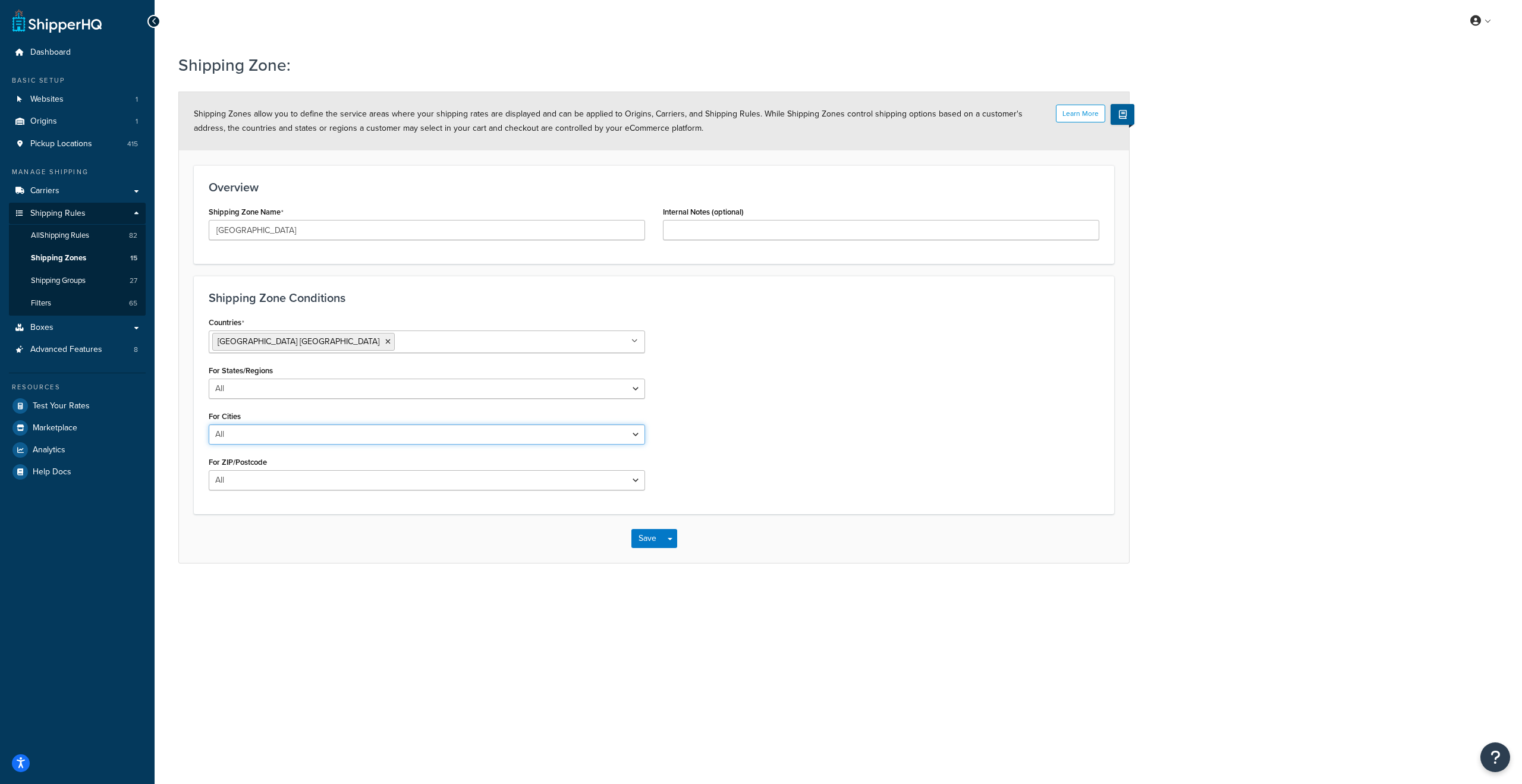
select select "including"
click at [208, 424] on select "All Including Excluding" at bounding box center [426, 434] width 436 height 20
click at [303, 485] on textarea "Cities" at bounding box center [426, 492] width 436 height 44
type textarea "annapolis"
click at [277, 391] on select "All Including Excluding" at bounding box center [426, 389] width 436 height 20
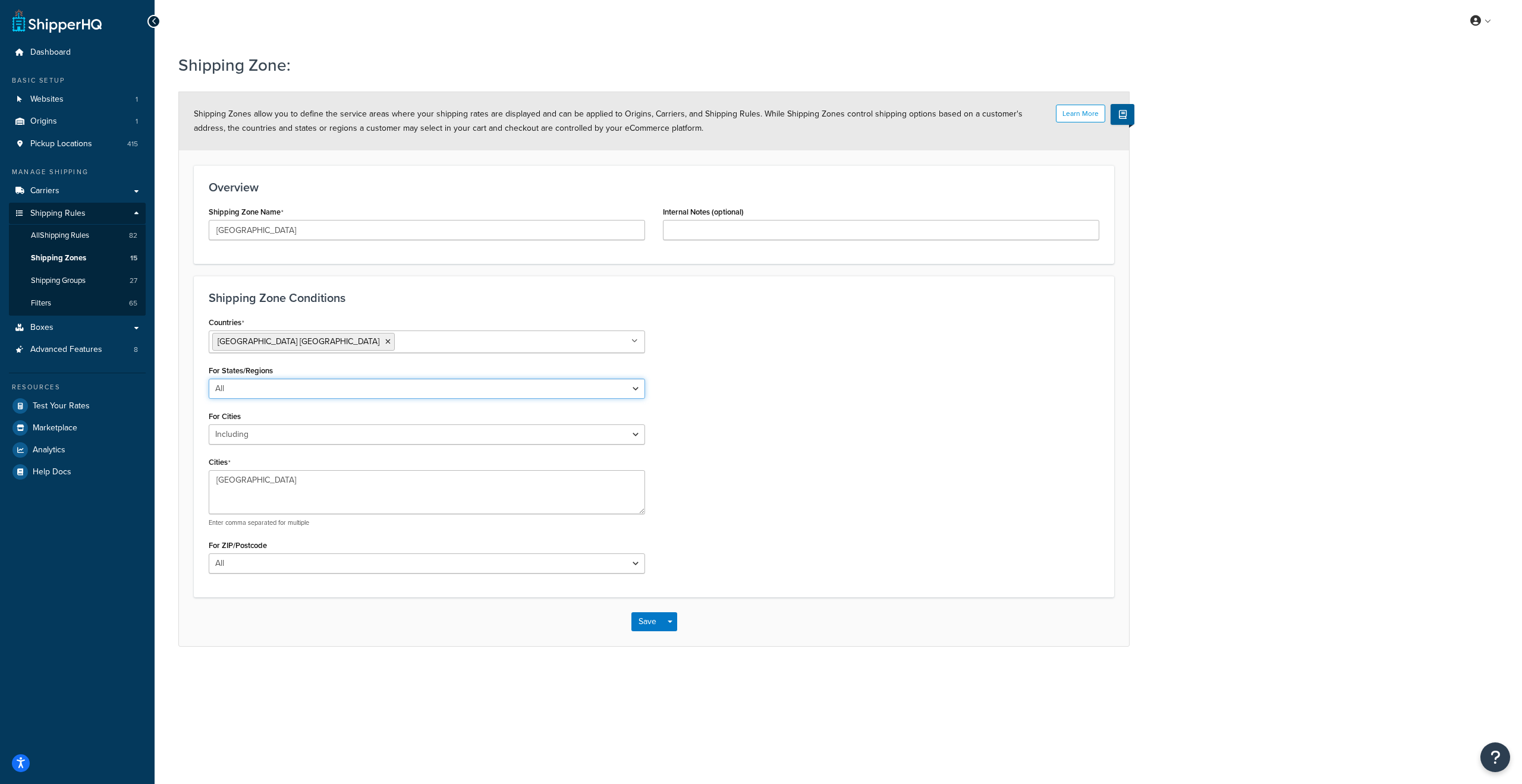
select select "including"
click at [208, 379] on select "All Including Excluding" at bounding box center [426, 389] width 436 height 20
click at [287, 428] on ul at bounding box center [426, 434] width 436 height 20
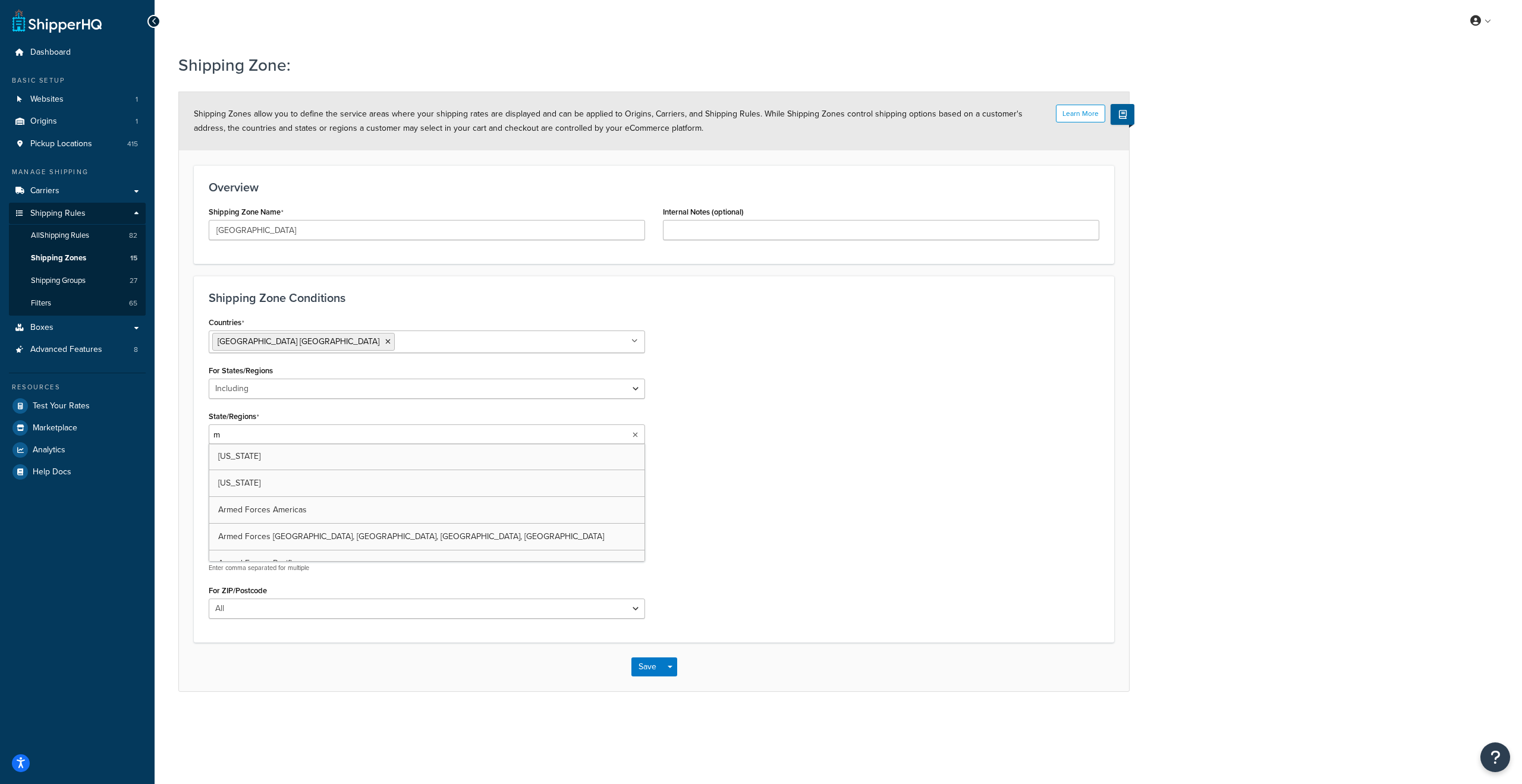
type input "ma"
click at [829, 459] on div "Countries United States USA All Countries ALL Afghanistan AFG Albania ALB Alger…" at bounding box center [653, 472] width 908 height 316
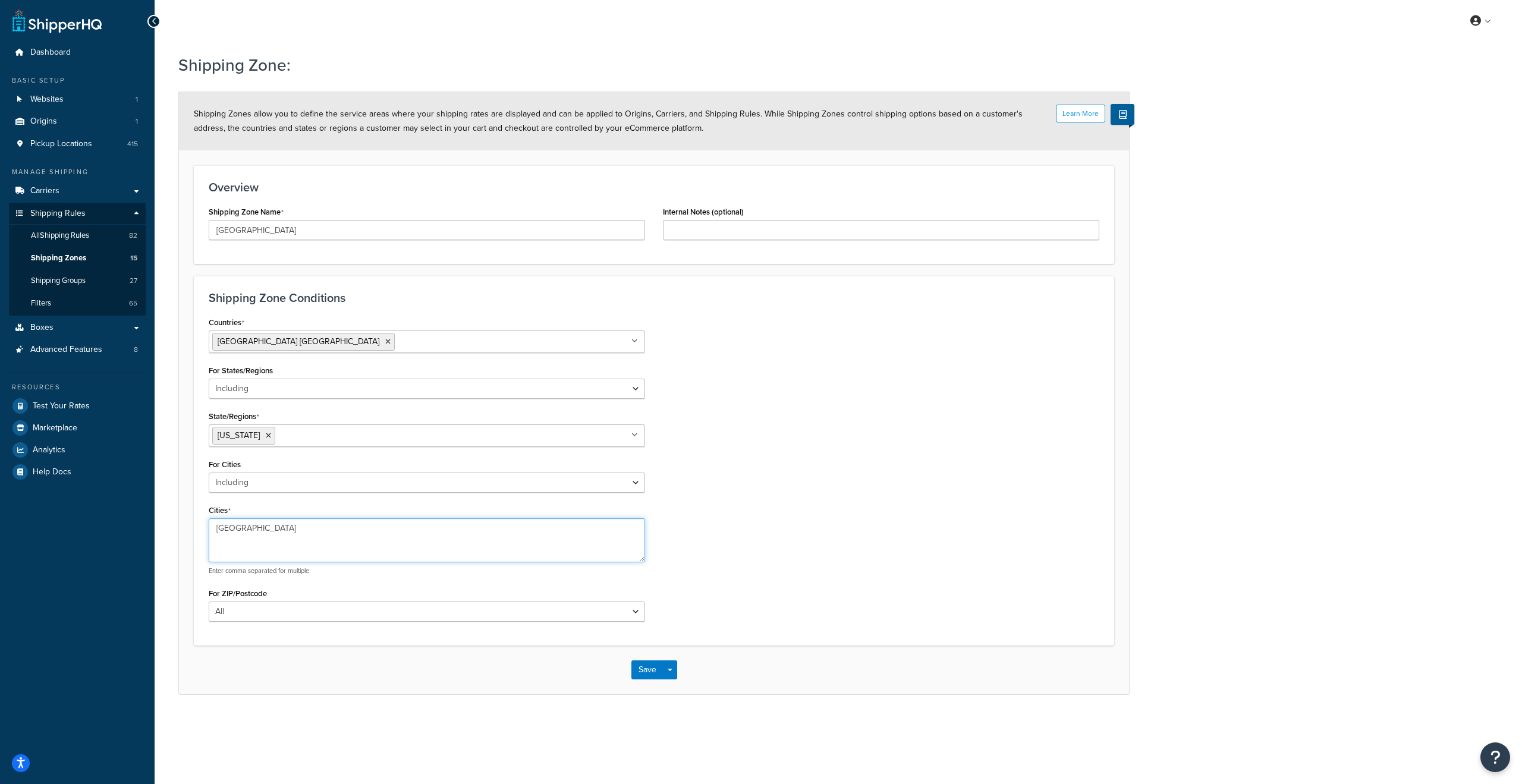
click at [261, 529] on textarea "annapolis" at bounding box center [426, 540] width 436 height 44
drag, startPoint x: 291, startPoint y: 529, endPoint x: 168, endPoint y: 524, distance: 123.1
click at [168, 524] on div "Shipping Zone: Learn More Shipping Zones allow you to define the service areas …" at bounding box center [838, 386] width 1367 height 677
paste textarea "A"
type textarea "Annapolis"
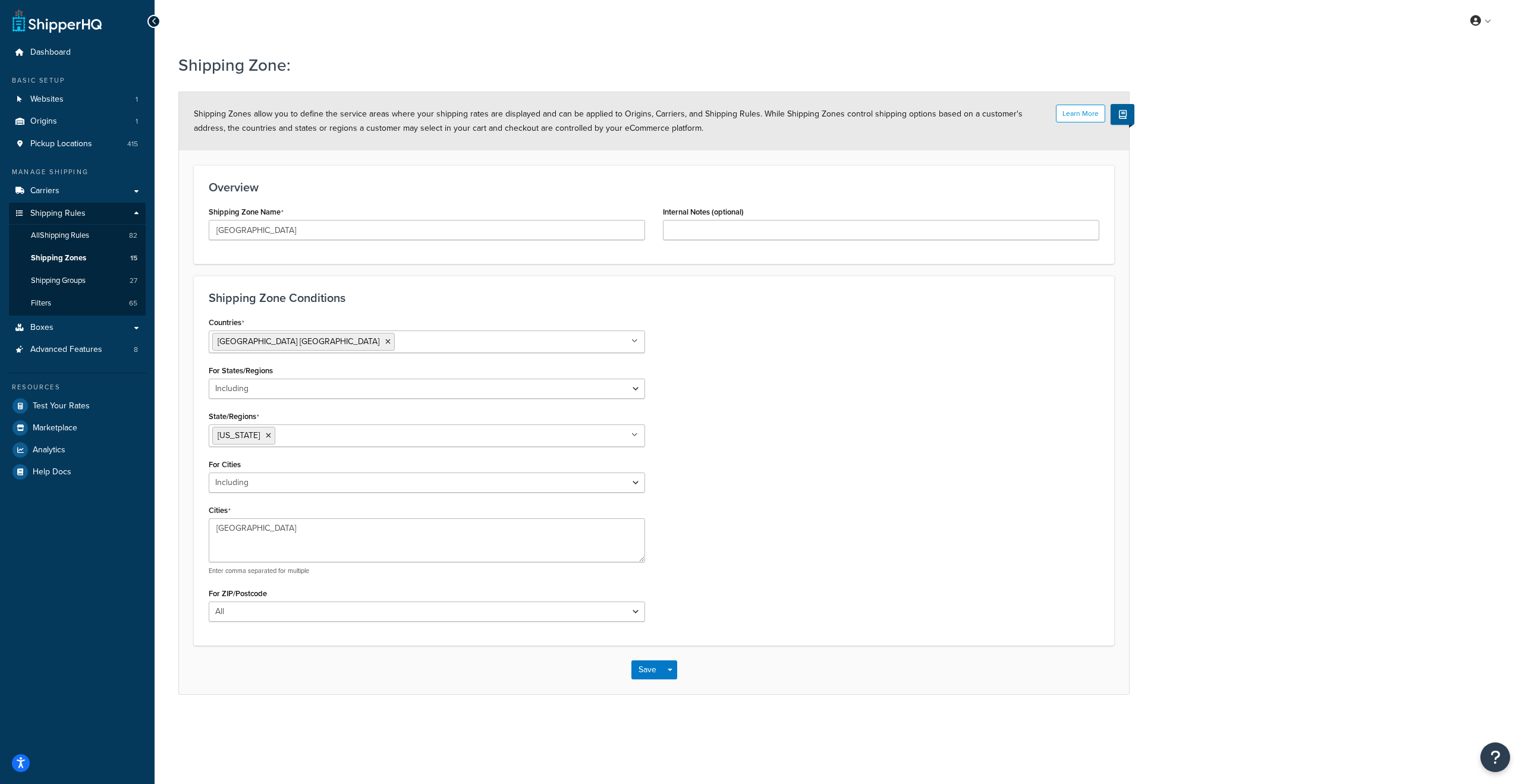
click at [787, 490] on div "Countries United States USA All Countries ALL Afghanistan AFG Albania ALB Alger…" at bounding box center [653, 472] width 908 height 316
click at [863, 476] on div "Countries United States USA All Countries ALL Afghanistan AFG Albania ALB Alger…" at bounding box center [653, 472] width 908 height 316
click at [643, 671] on button "Save" at bounding box center [647, 669] width 32 height 19
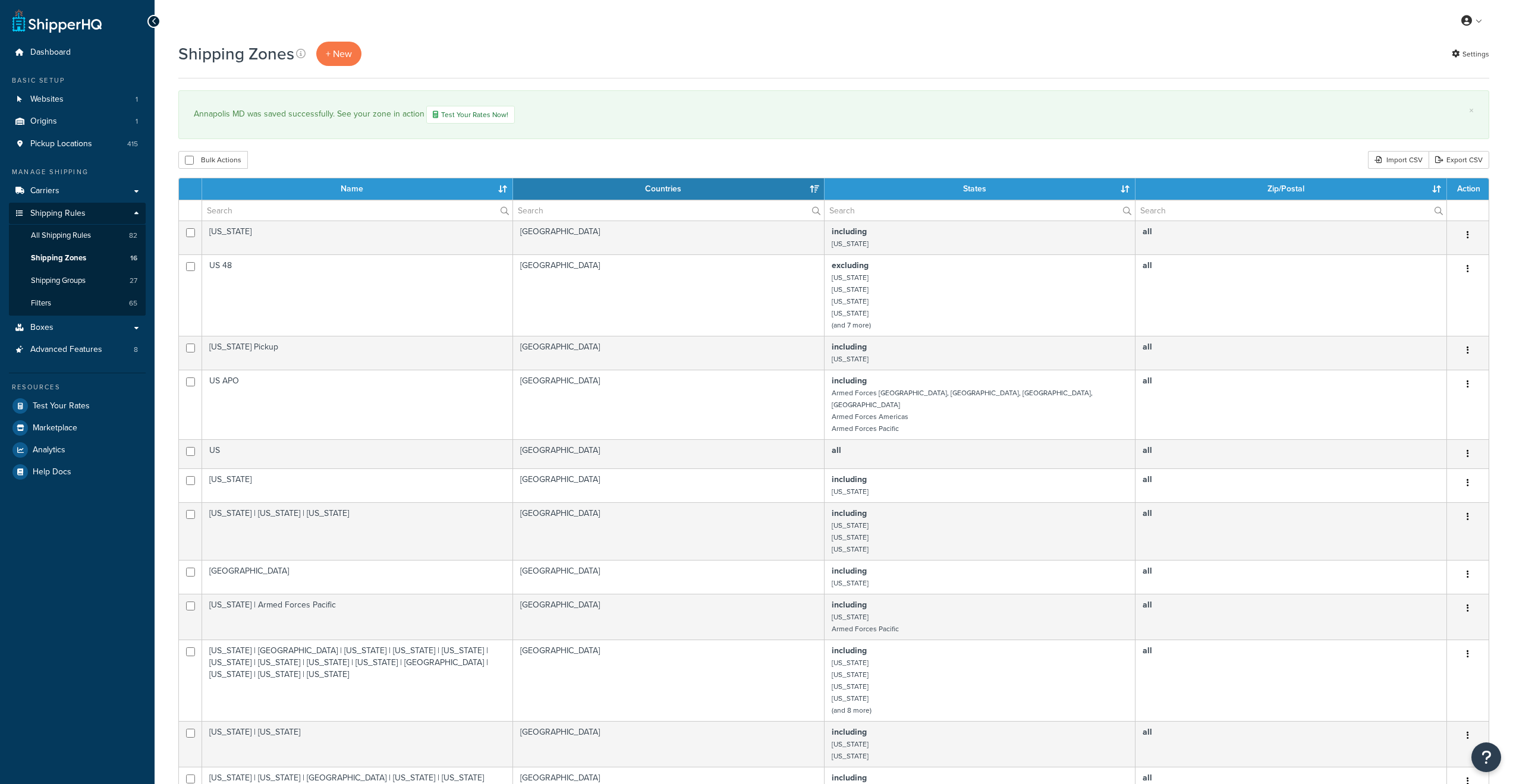
select select "15"
click at [53, 235] on span "All Shipping Rules" at bounding box center [60, 236] width 60 height 10
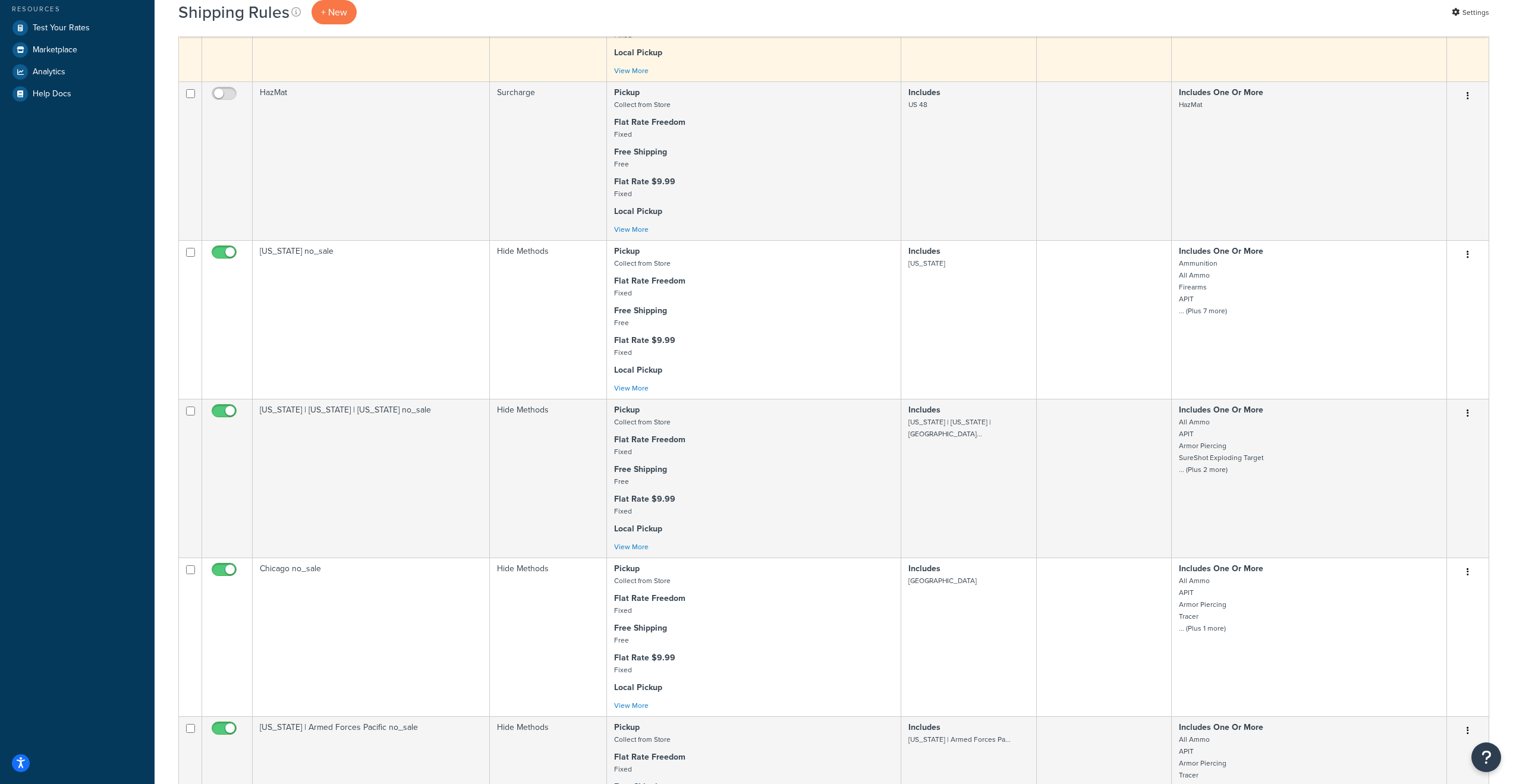
scroll to position [476, 0]
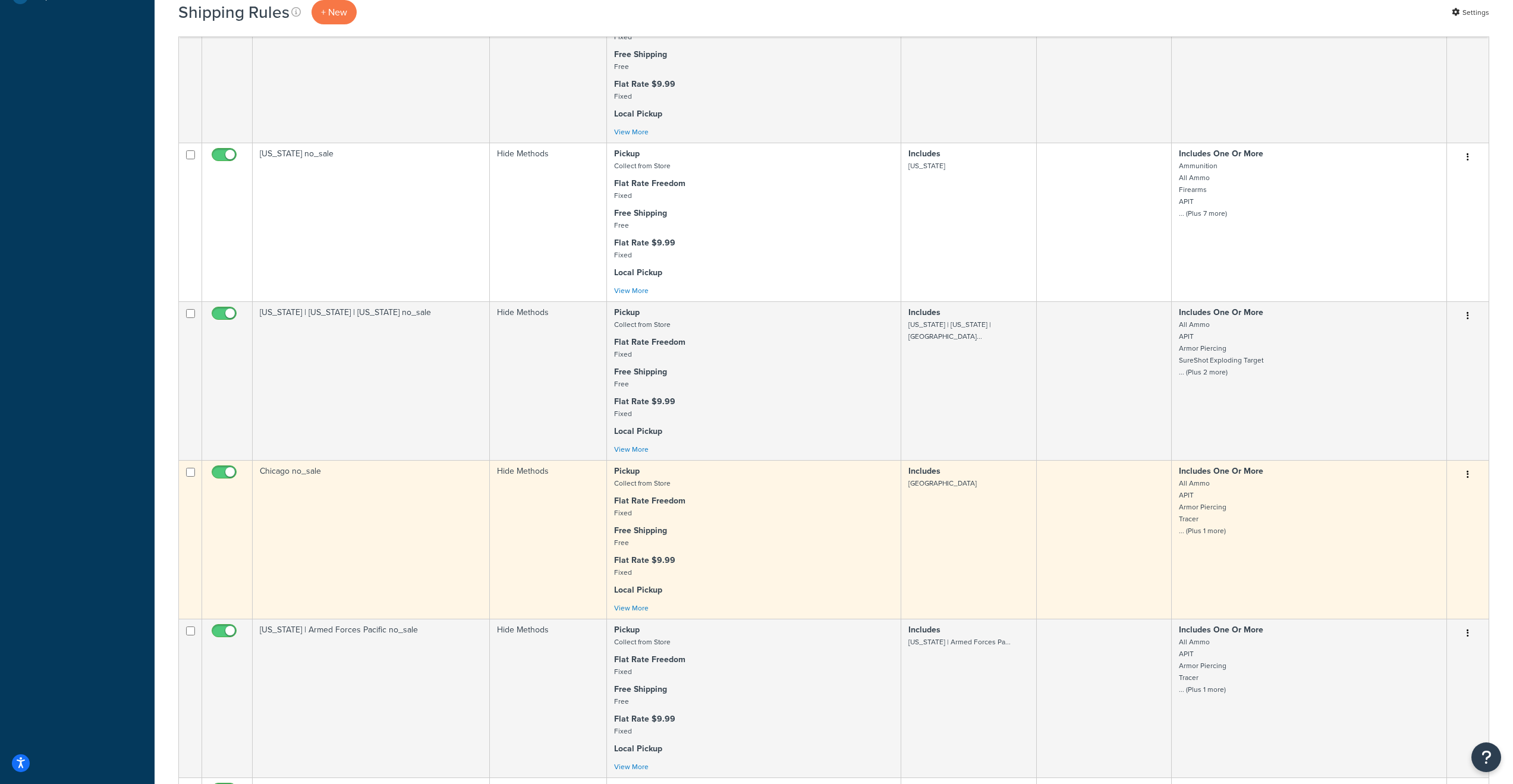
click at [332, 538] on td "Chicago no_sale" at bounding box center [371, 539] width 237 height 159
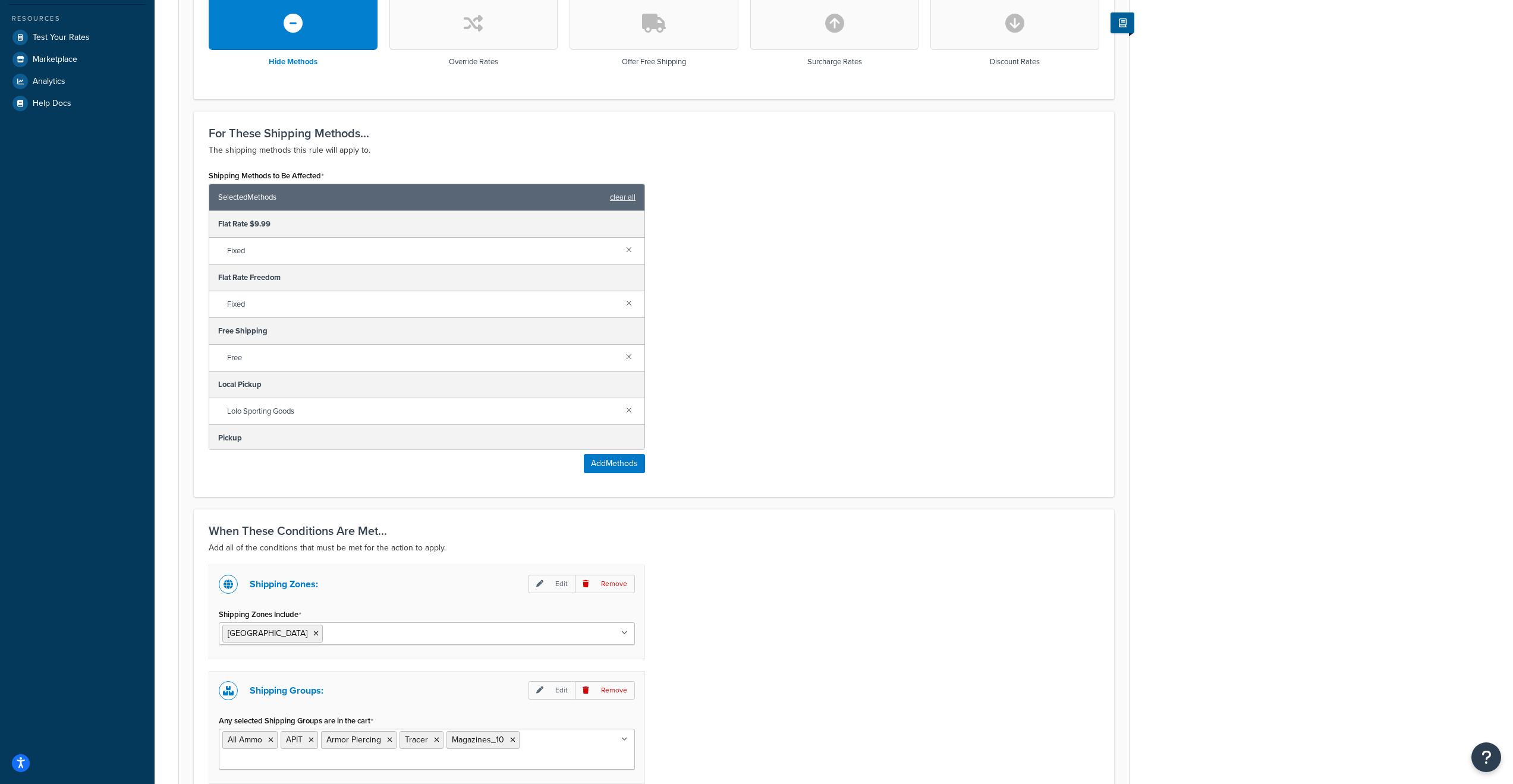
scroll to position [523, 0]
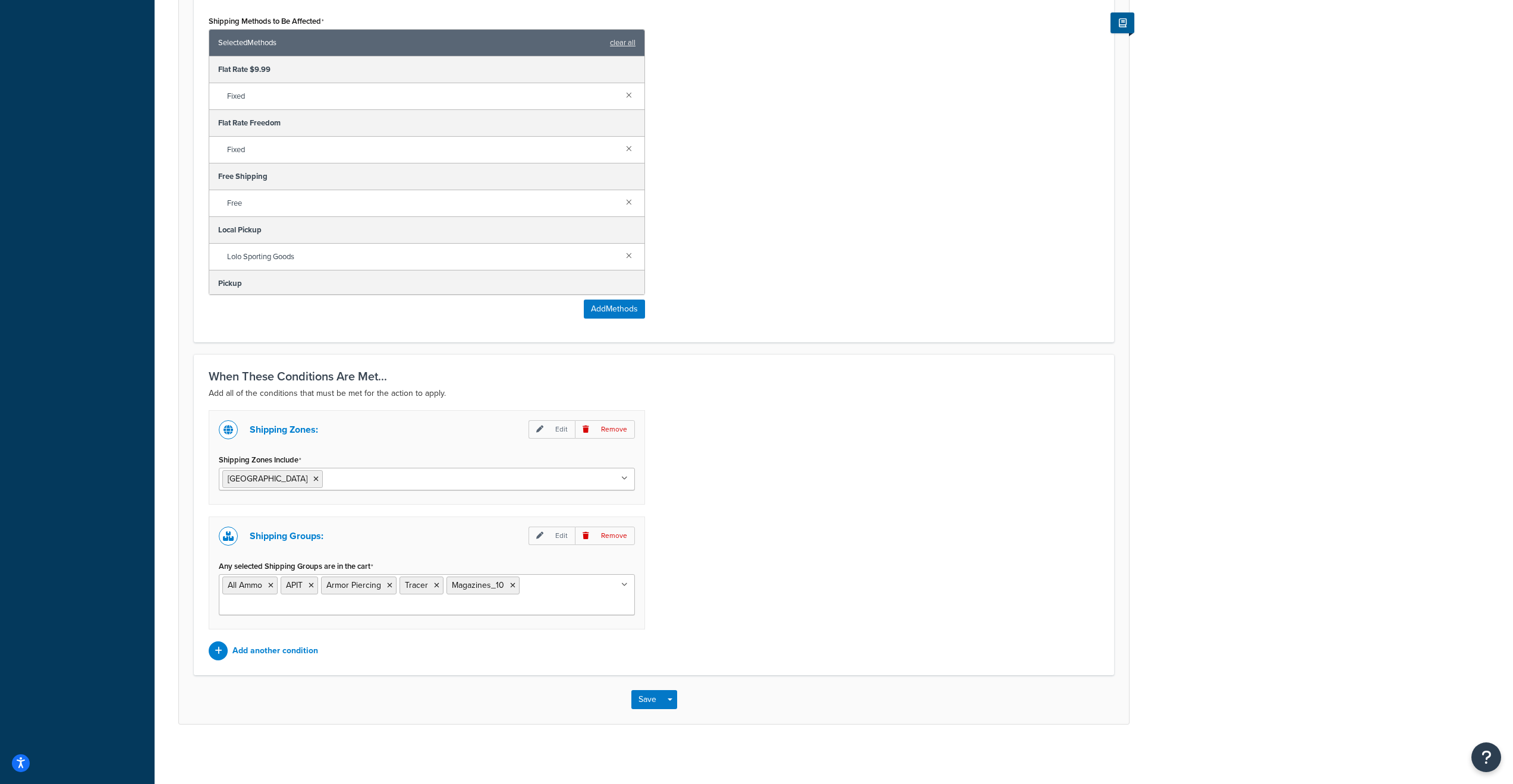
click at [327, 481] on input "Shipping Zones Include" at bounding box center [379, 478] width 105 height 13
type input "an"
click at [871, 528] on div "Shipping Zones: Edit Remove Shipping Zones Include Chicago Annapolis MD Califor…" at bounding box center [653, 535] width 908 height 250
click at [650, 705] on button "Save" at bounding box center [647, 699] width 32 height 19
